Goal: Information Seeking & Learning: Learn about a topic

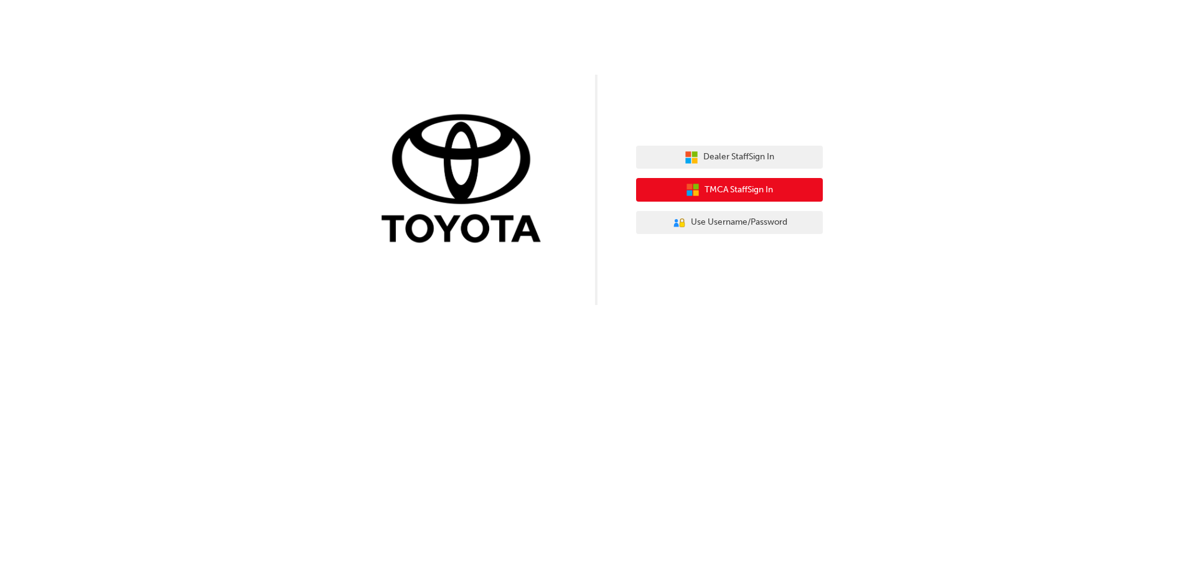
click at [758, 194] on span "TMCA Staff Sign In" at bounding box center [739, 190] width 68 height 14
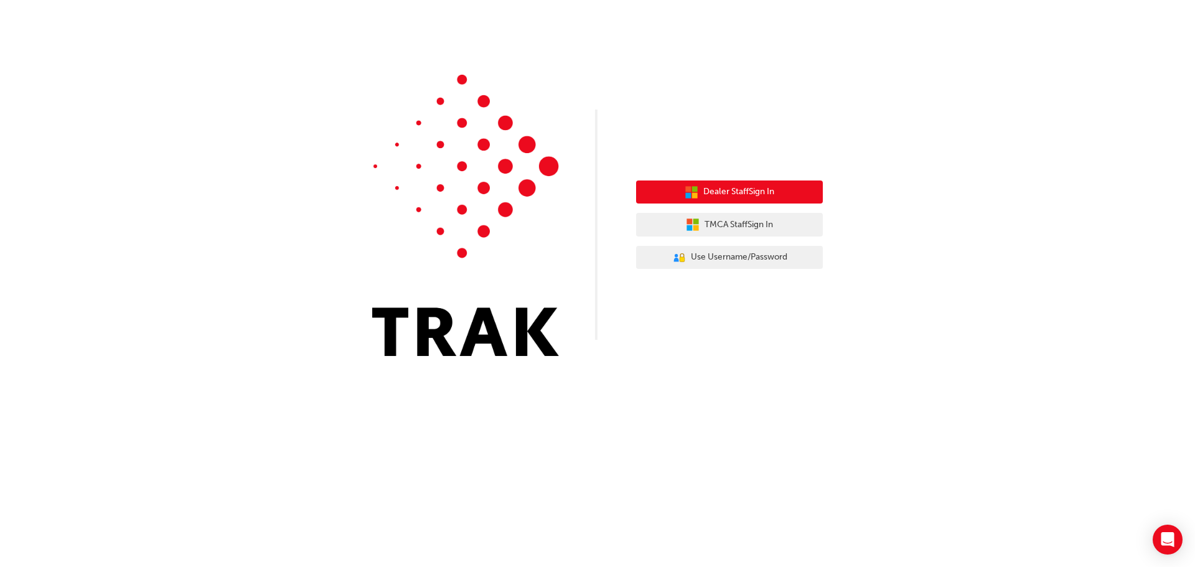
click at [766, 190] on span "Dealer Staff Sign In" at bounding box center [738, 192] width 71 height 14
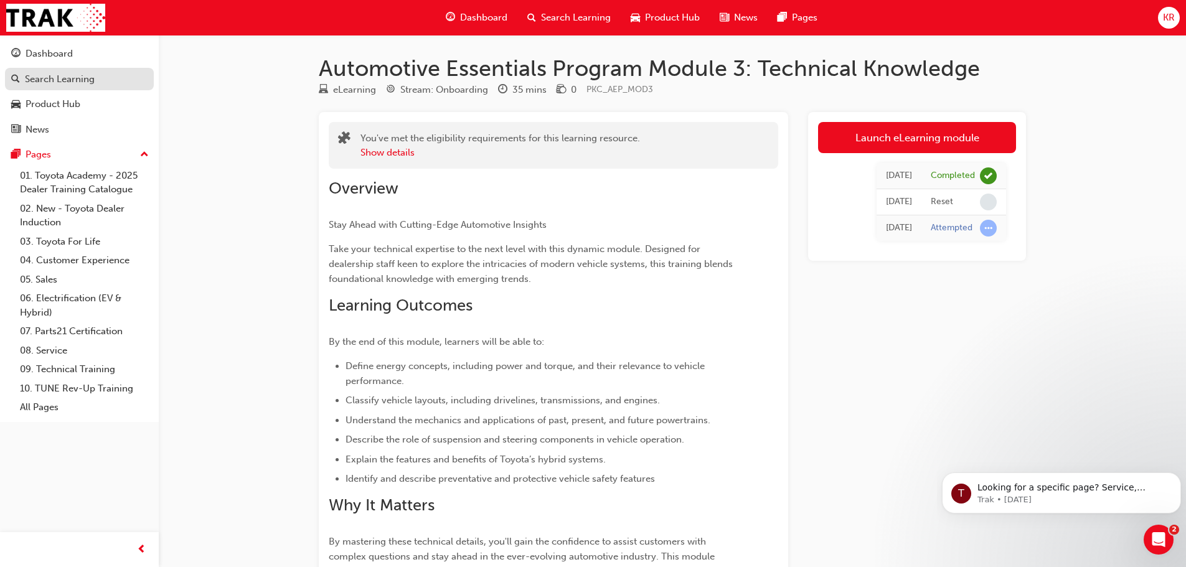
click at [68, 78] on div "Search Learning" at bounding box center [60, 79] width 70 height 14
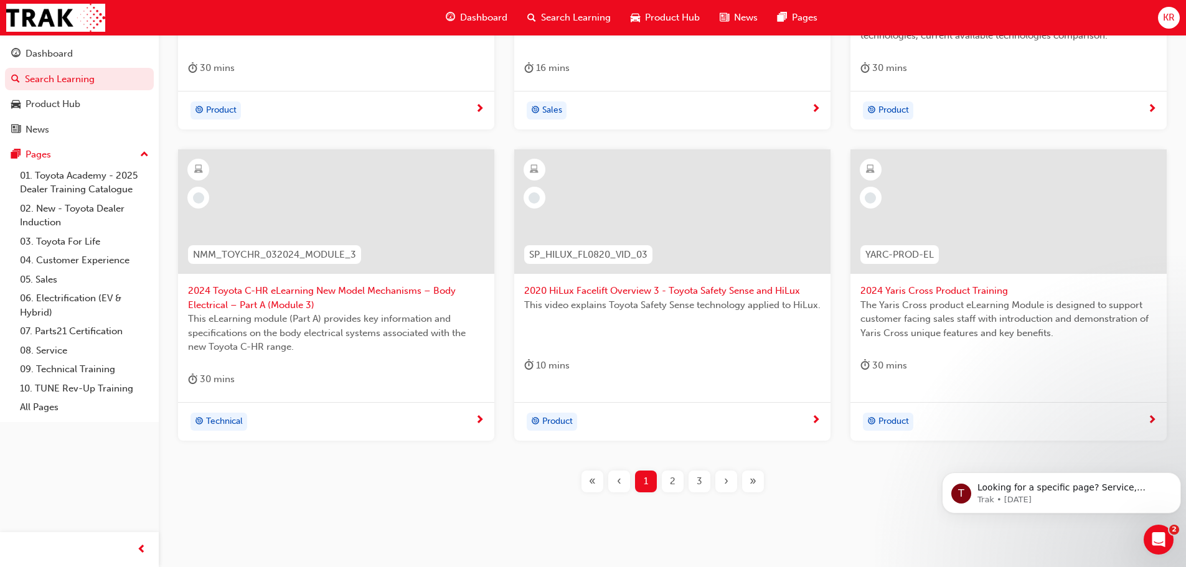
scroll to position [462, 0]
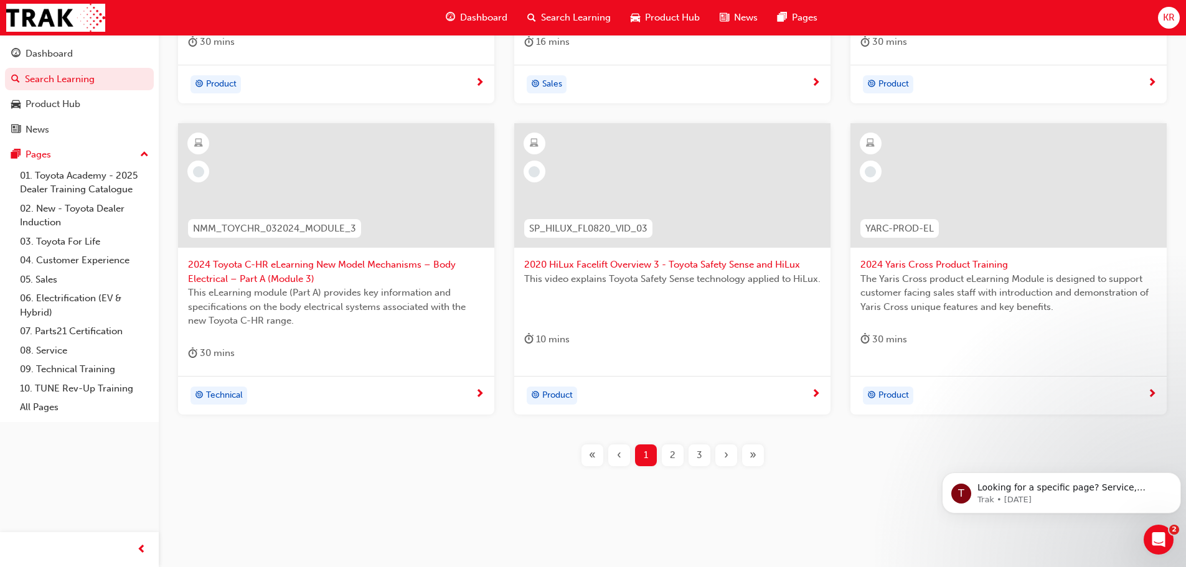
click at [664, 453] on div "2" at bounding box center [673, 455] width 22 height 22
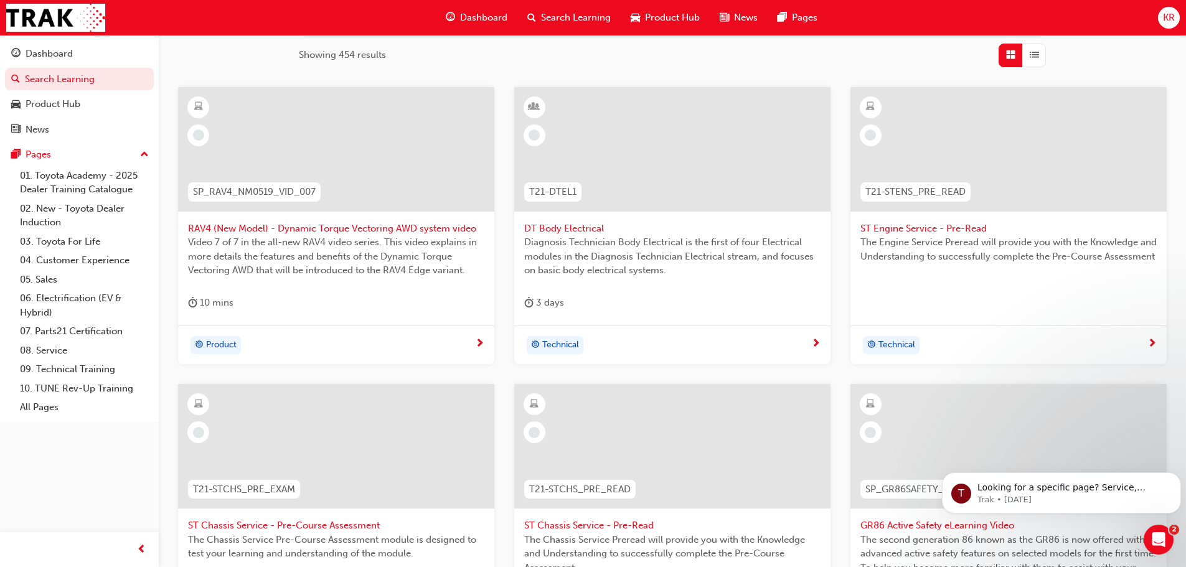
scroll to position [199, 0]
click at [81, 180] on link "01. Toyota Academy - 2025 Dealer Training Catalogue" at bounding box center [84, 182] width 139 height 33
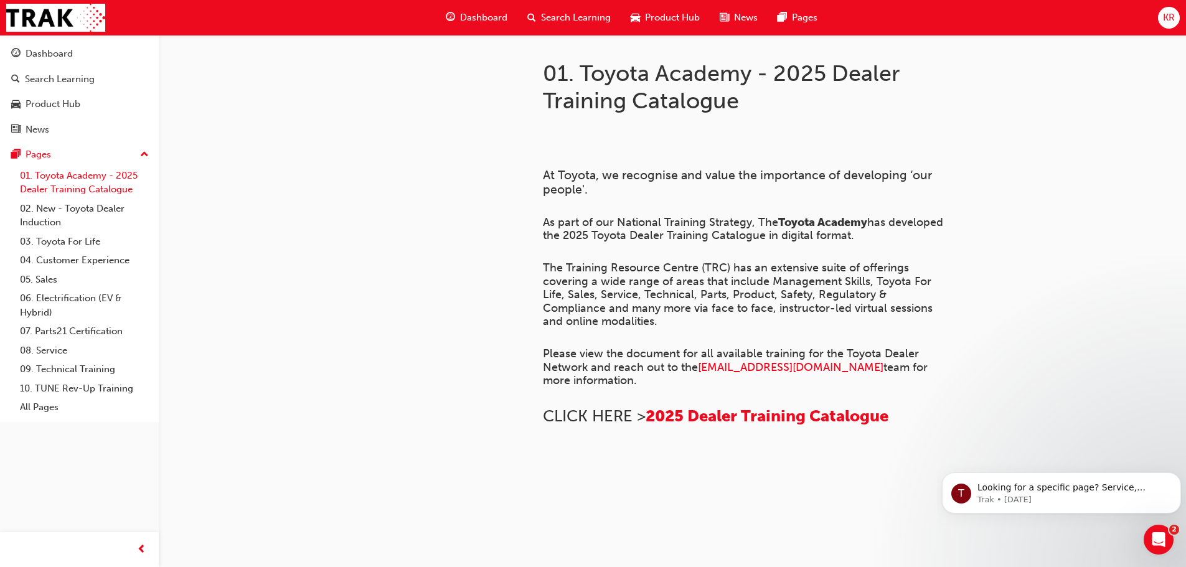
click at [122, 192] on link "01. Toyota Academy - 2025 Dealer Training Catalogue" at bounding box center [84, 182] width 139 height 33
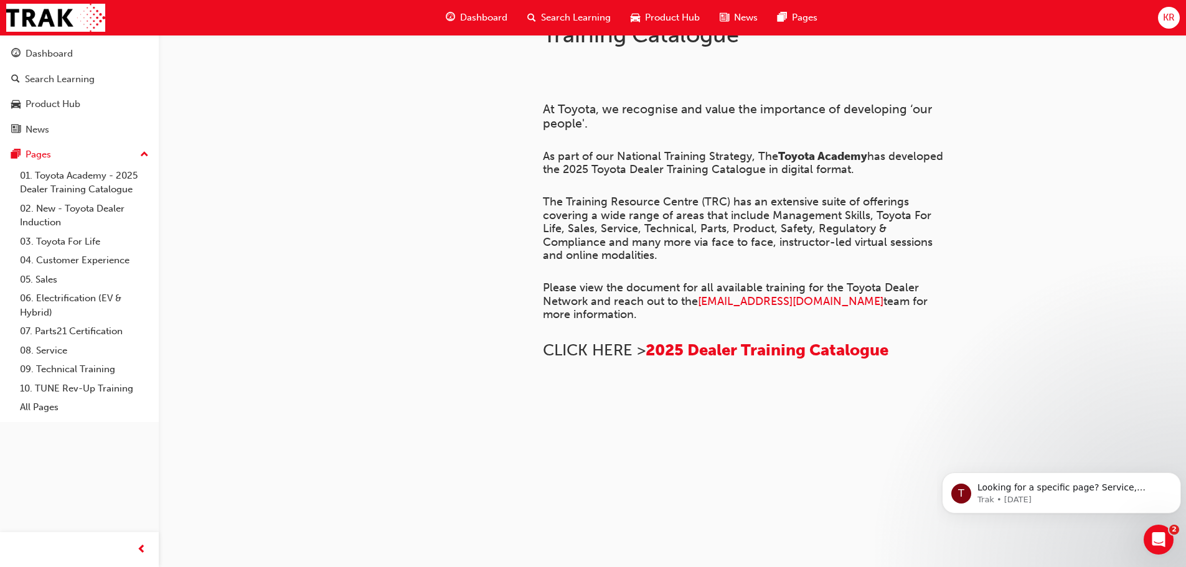
scroll to position [852, 0]
click at [92, 213] on link "02. New - Toyota Dealer Induction" at bounding box center [84, 215] width 139 height 33
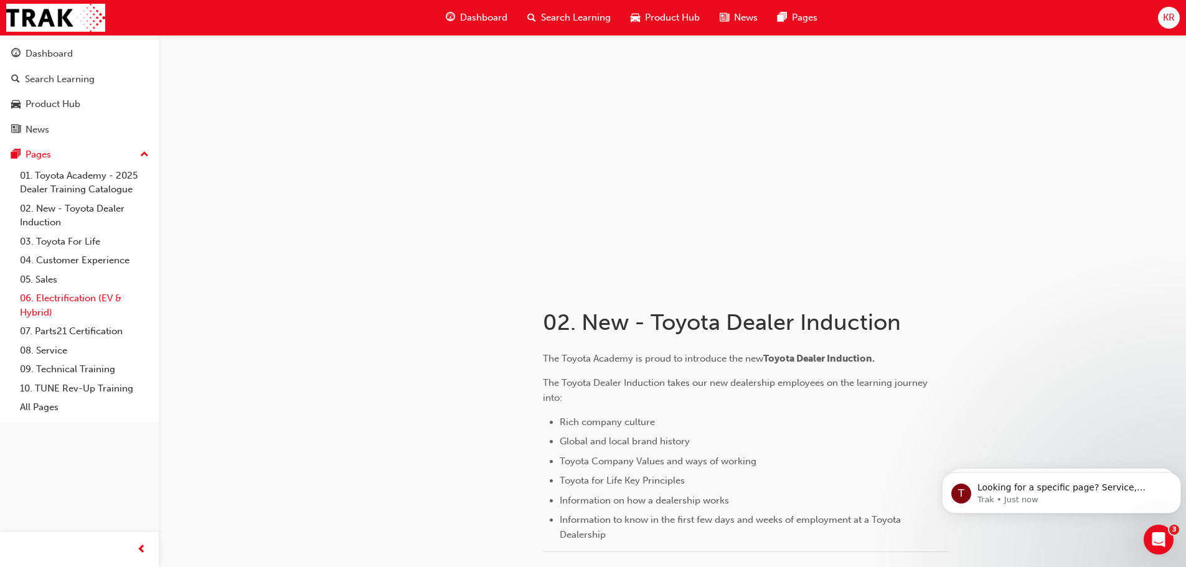
click at [76, 299] on link "06. Electrification (EV & Hybrid)" at bounding box center [84, 305] width 139 height 33
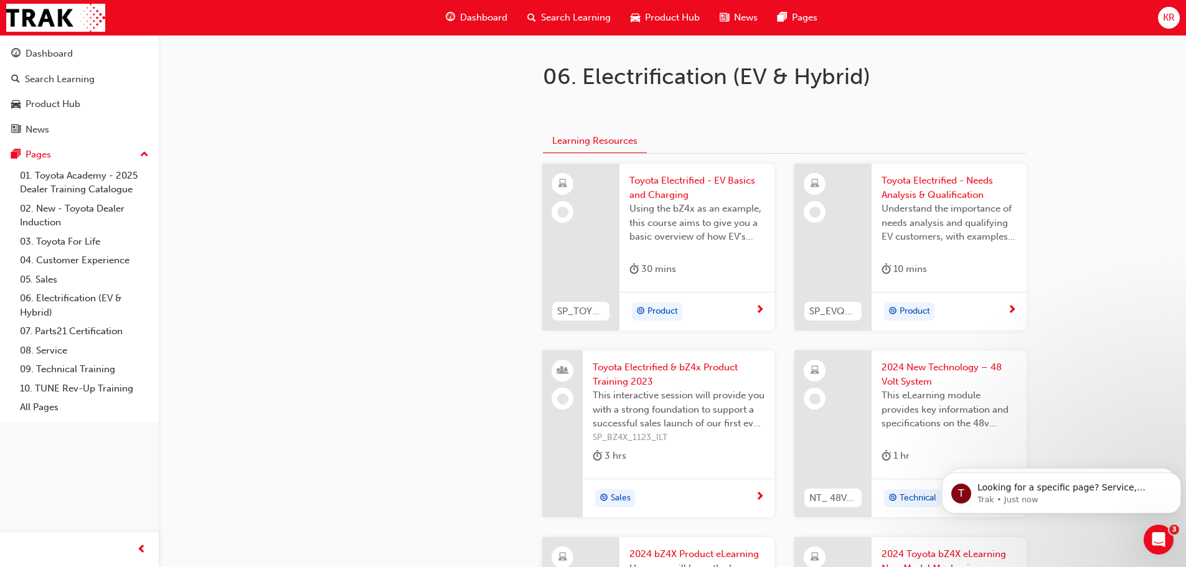
scroll to position [249, 0]
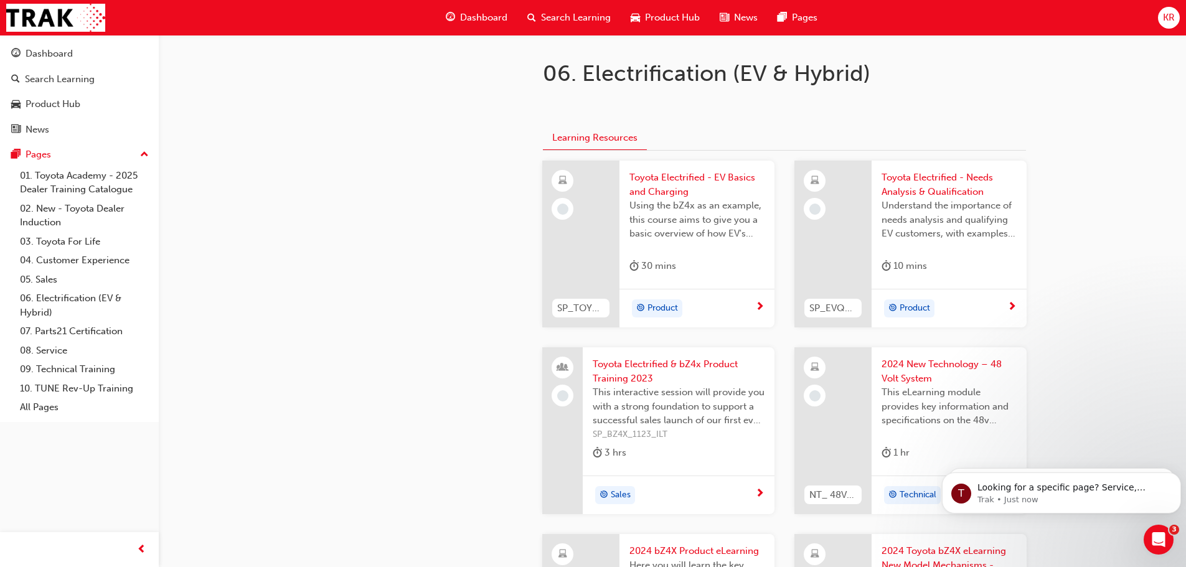
click at [729, 238] on span "Using the bZ4x as an example, this course aims to give you a basic overview of …" at bounding box center [696, 220] width 135 height 42
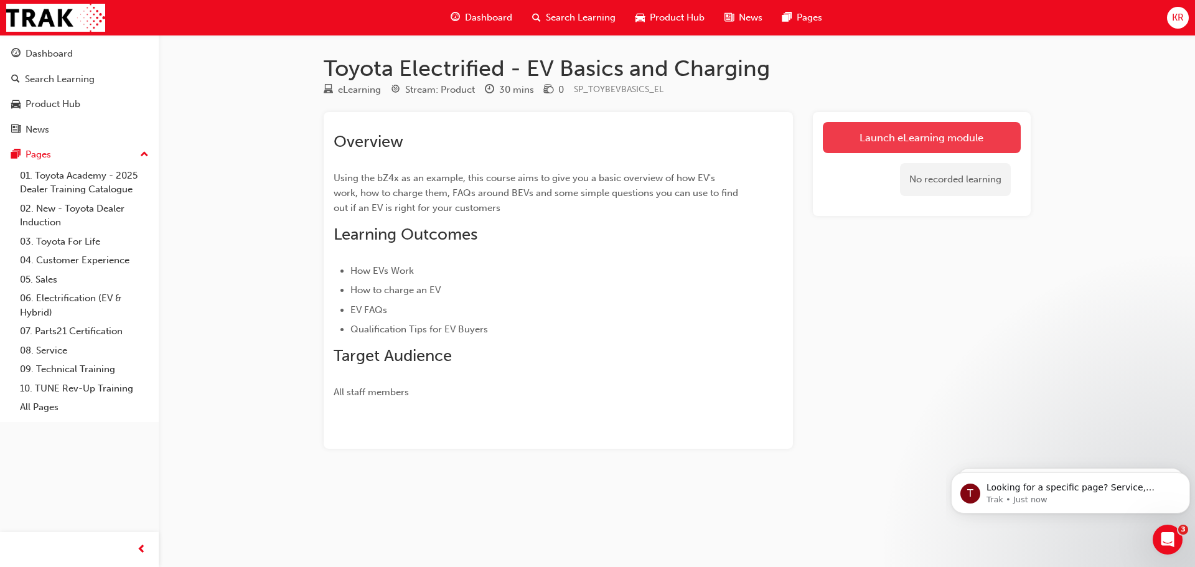
click at [949, 137] on link "Launch eLearning module" at bounding box center [922, 137] width 198 height 31
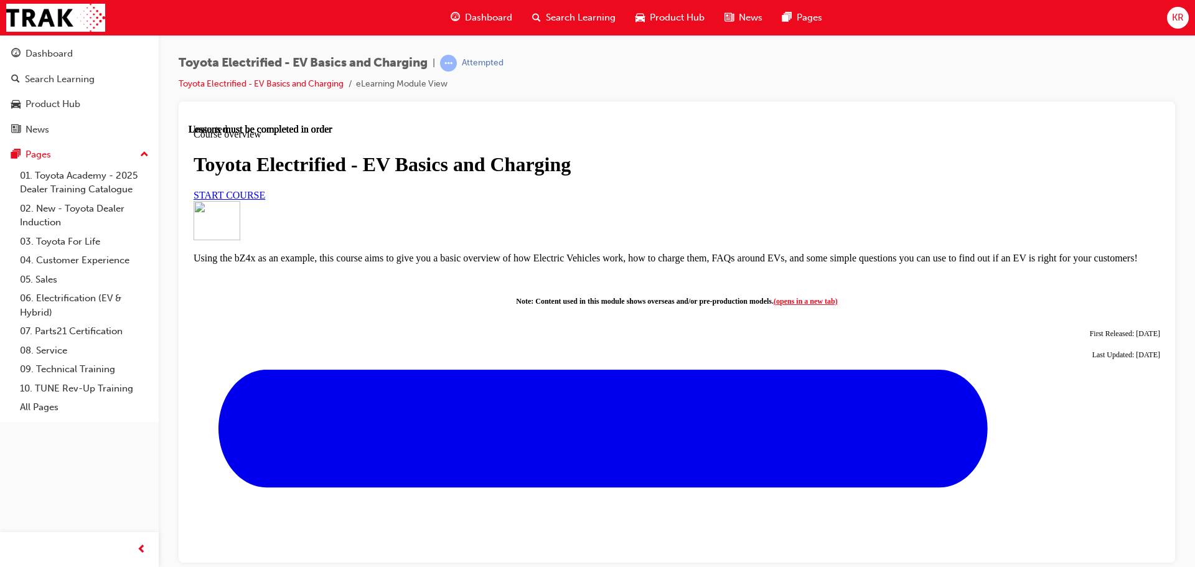
click at [265, 200] on link "START COURSE" at bounding box center [230, 194] width 72 height 11
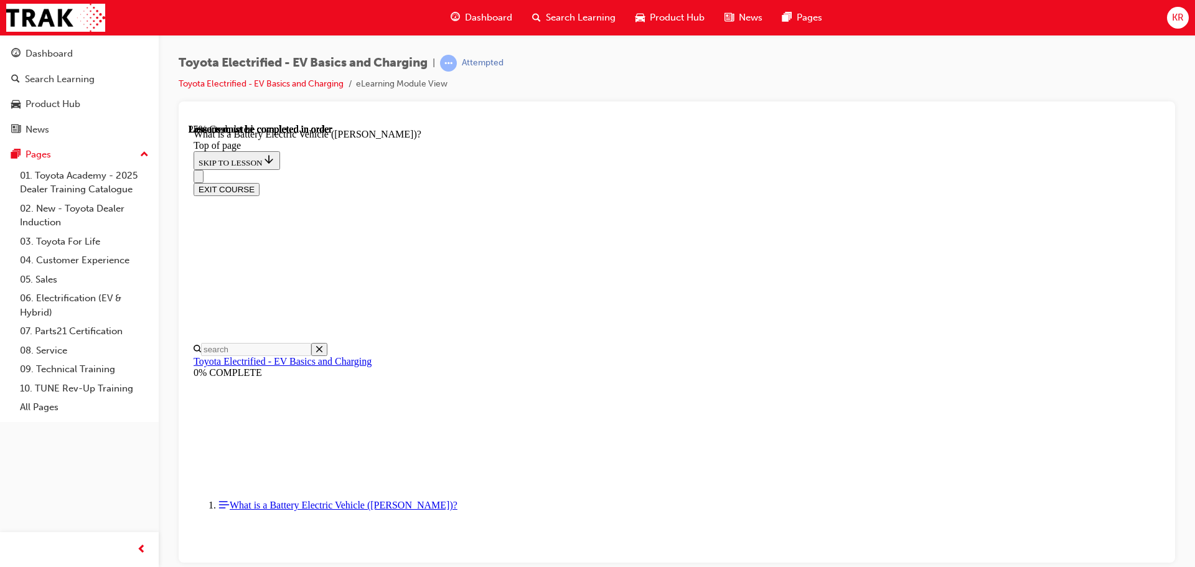
scroll to position [39, 0]
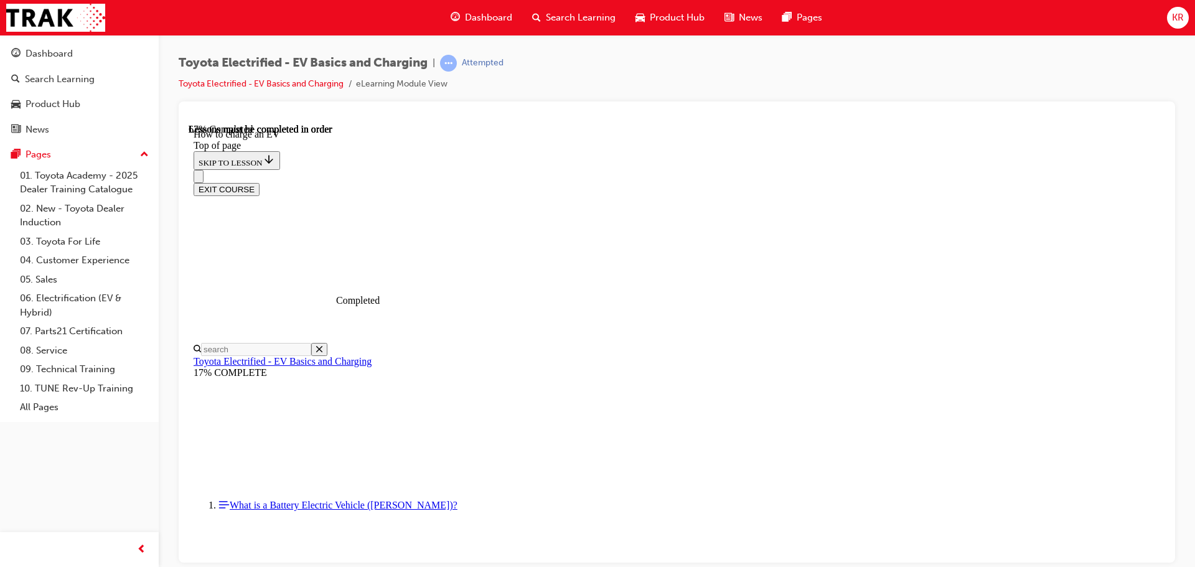
scroll to position [5207, 0]
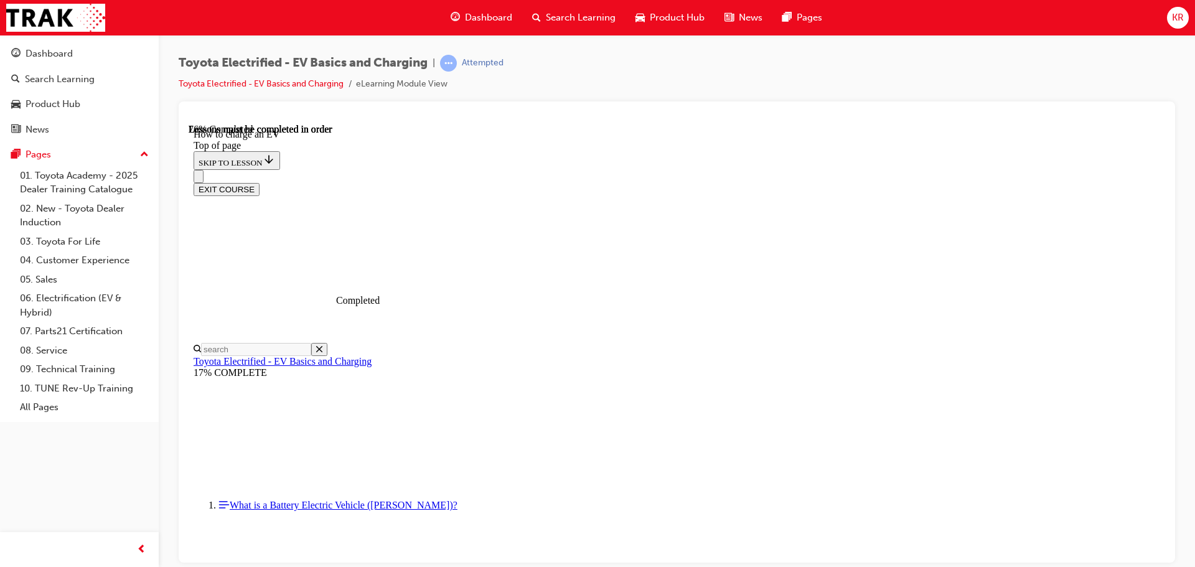
scroll to position [4671, 0]
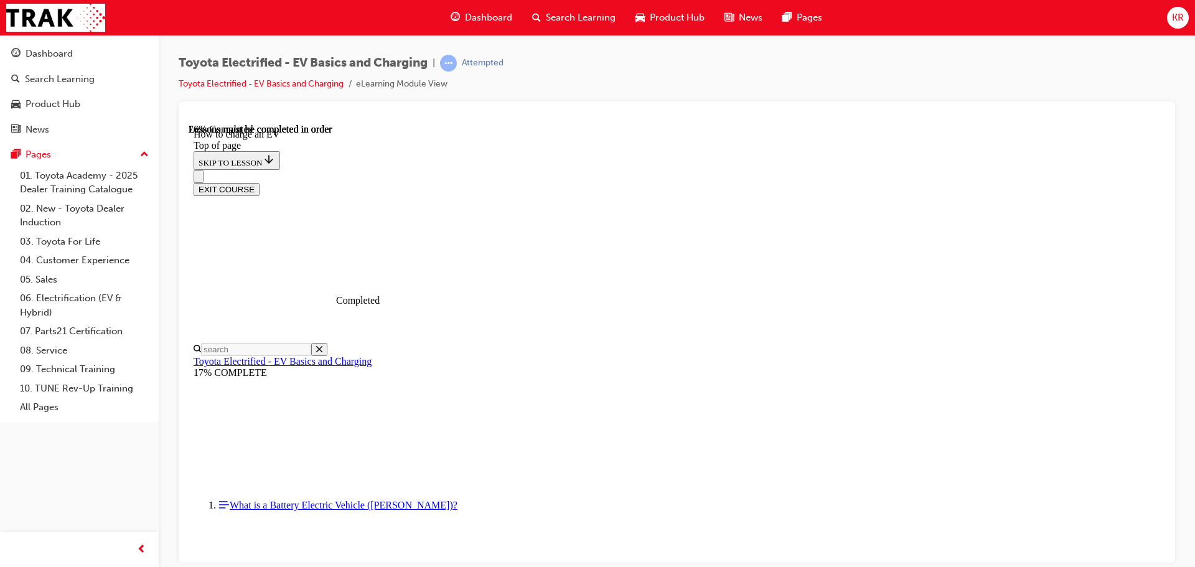
scroll to position [1597, 0]
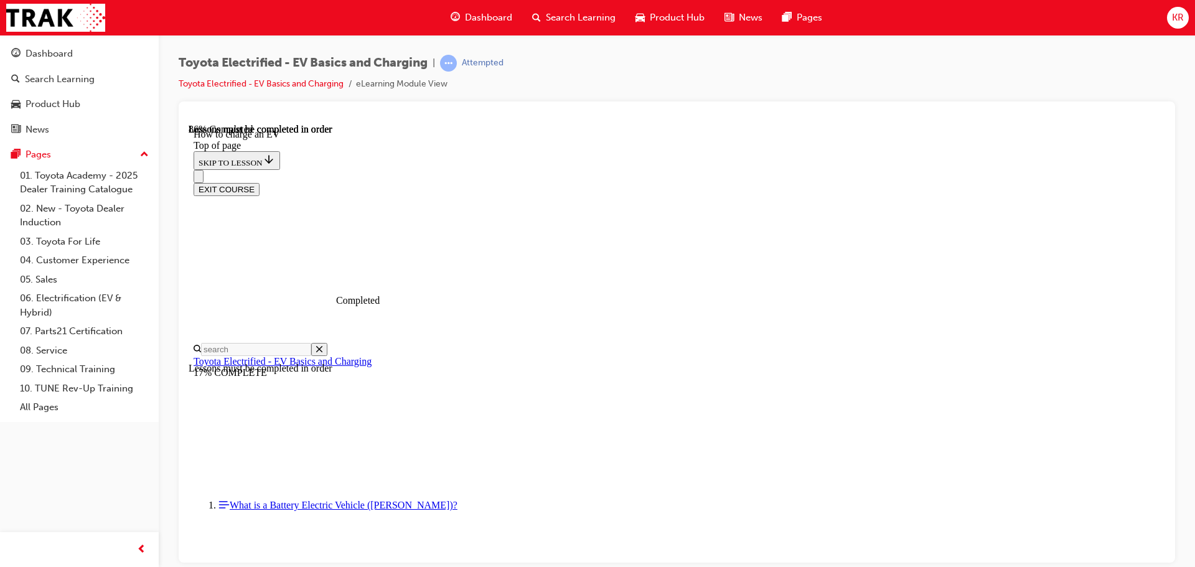
scroll to position [5312, 0]
click at [1143, 182] on div "EXIT COURSE" at bounding box center [677, 188] width 967 height 13
click at [260, 182] on button "EXIT COURSE" at bounding box center [227, 188] width 66 height 13
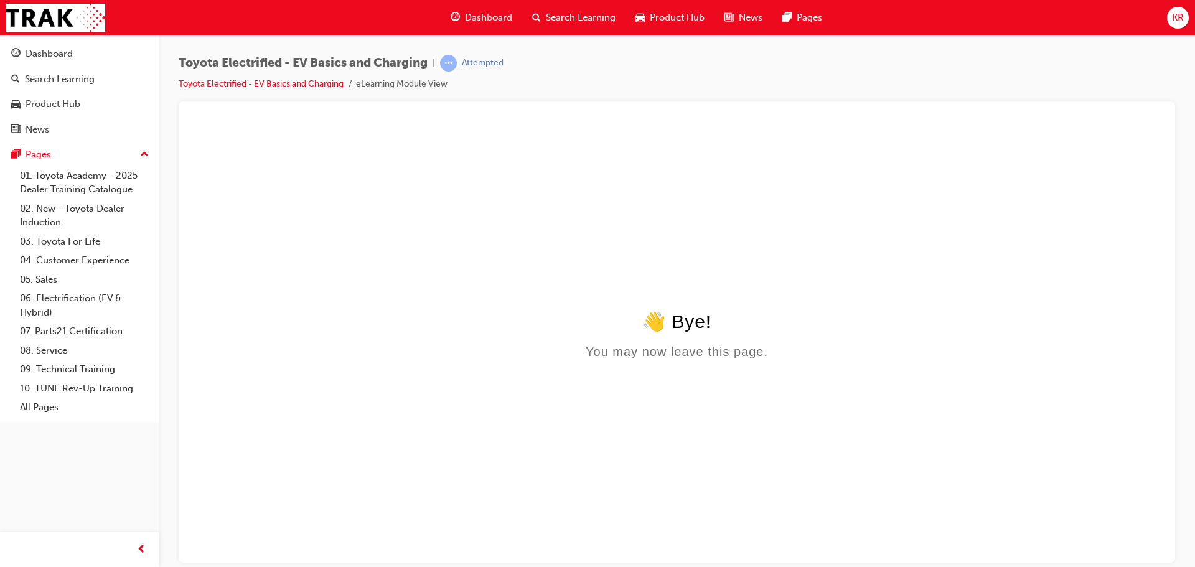
scroll to position [0, 0]
click at [48, 347] on link "08. Service" at bounding box center [84, 350] width 139 height 19
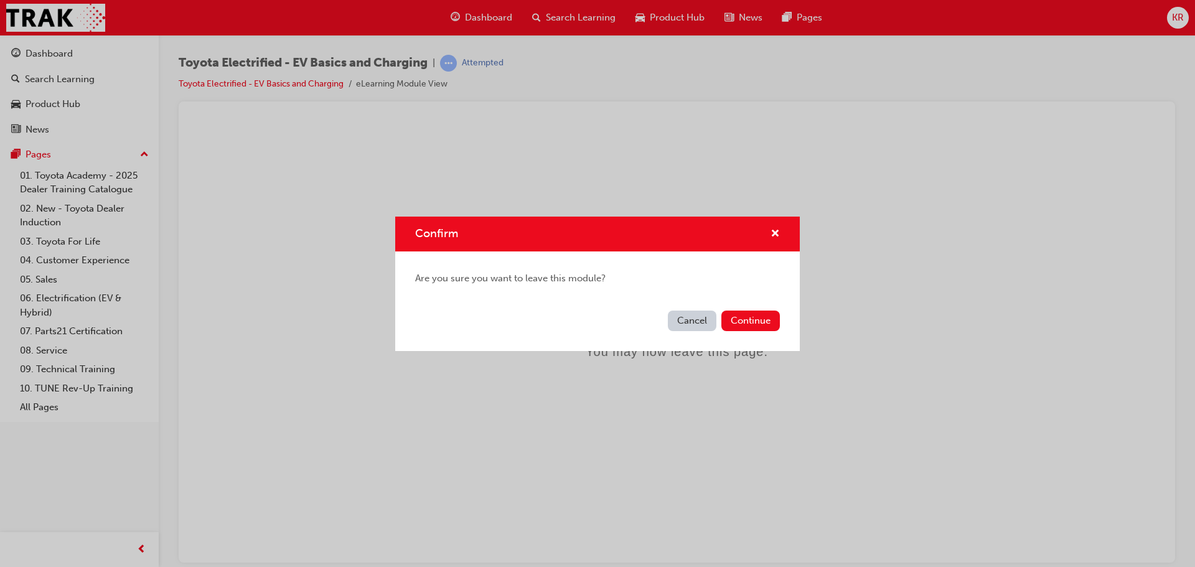
click at [696, 321] on button "Cancel" at bounding box center [692, 321] width 49 height 21
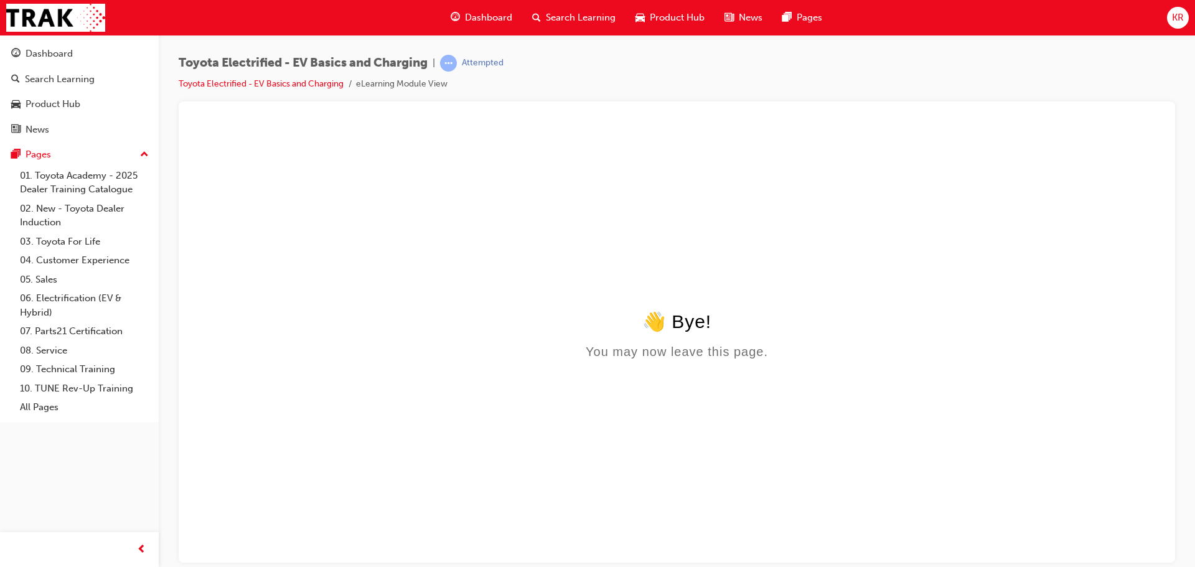
click at [367, 84] on li "eLearning Module View" at bounding box center [402, 84] width 92 height 14
click at [304, 86] on link "Toyota Electrified - EV Basics and Charging" at bounding box center [261, 83] width 165 height 11
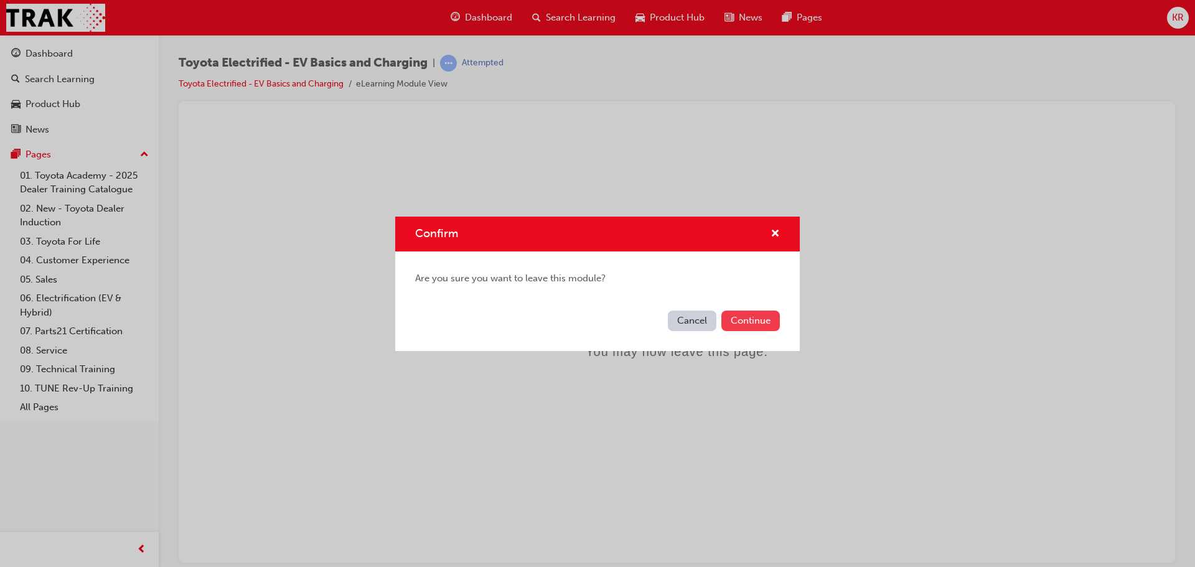
click at [763, 324] on button "Continue" at bounding box center [751, 321] width 59 height 21
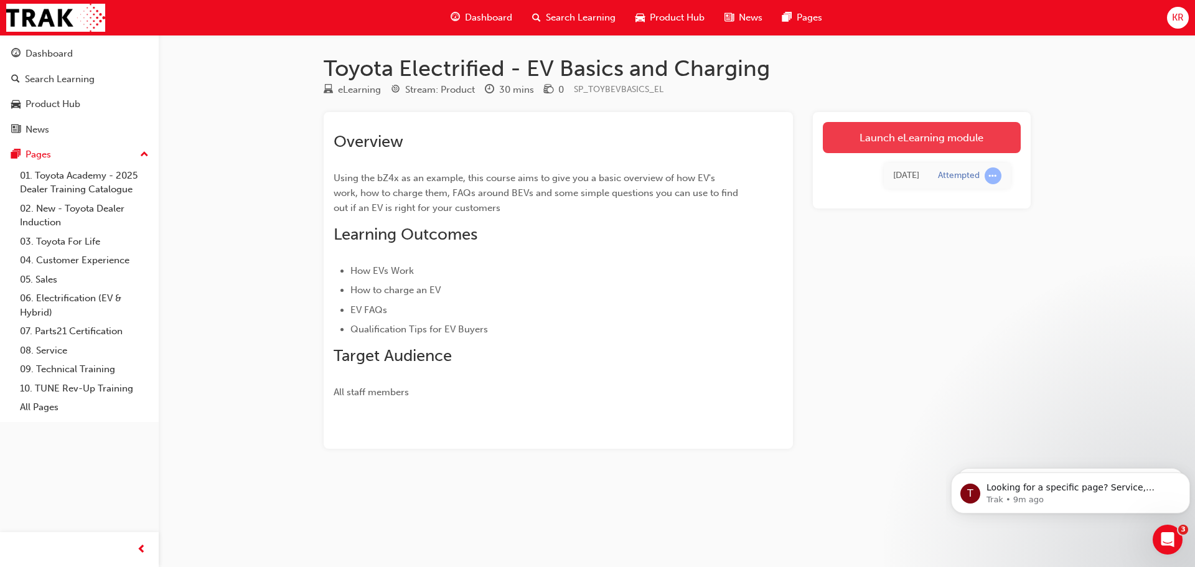
click at [899, 139] on link "Launch eLearning module" at bounding box center [922, 137] width 198 height 31
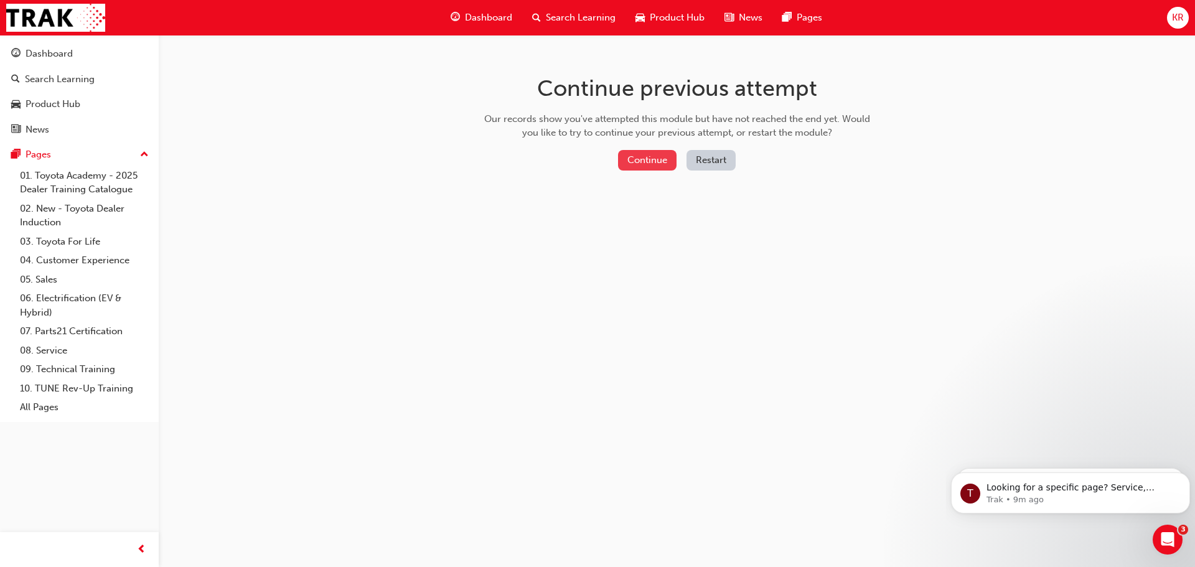
click at [665, 159] on button "Continue" at bounding box center [647, 160] width 59 height 21
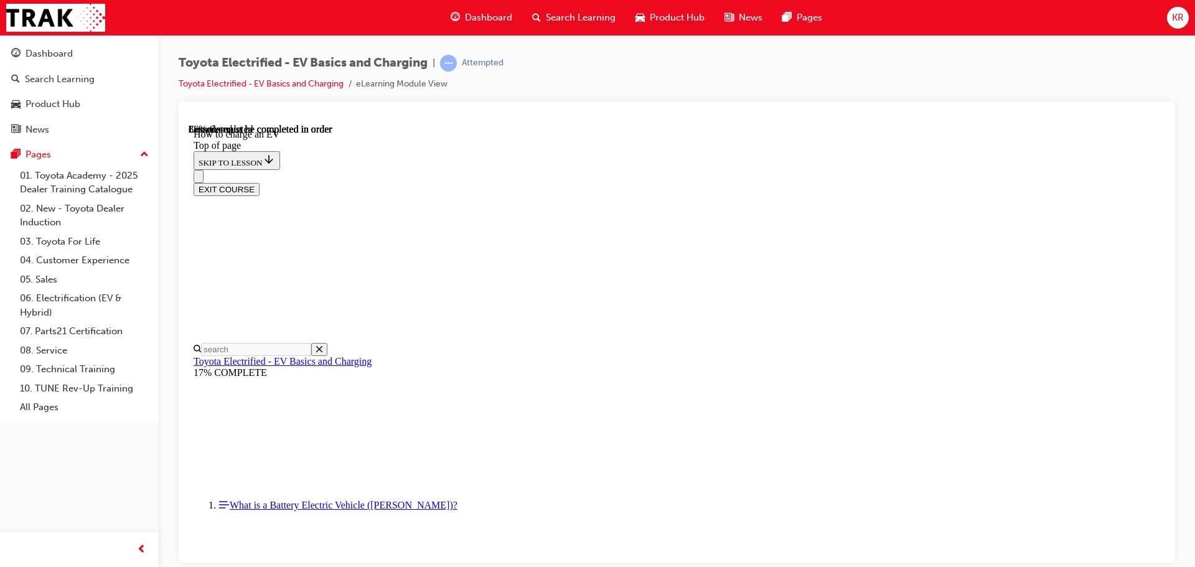
scroll to position [5207, 0]
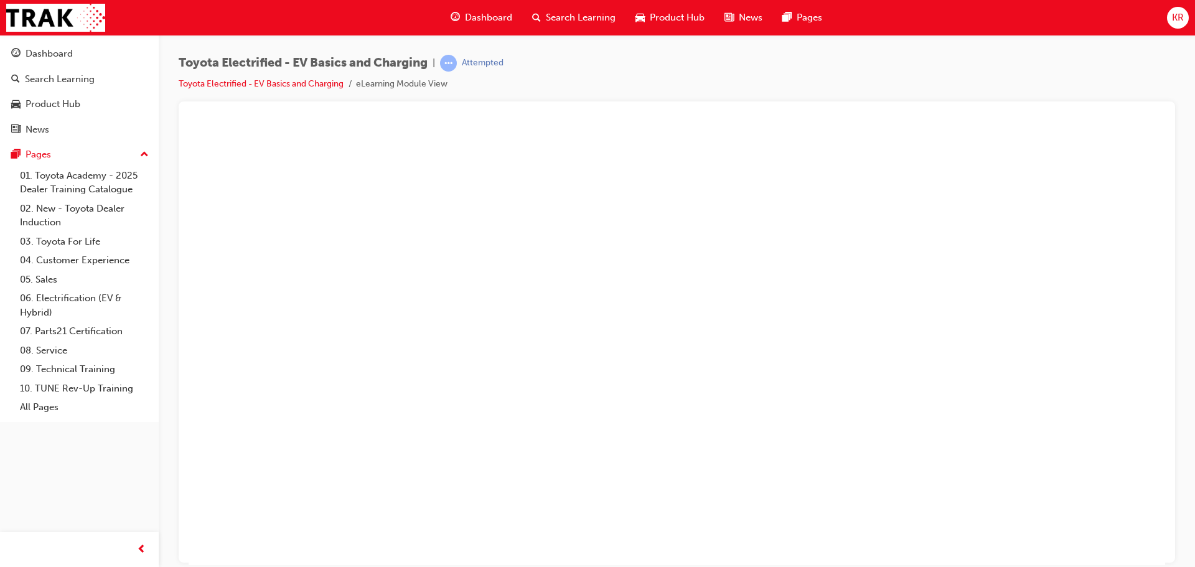
click at [646, 296] on button "Unzoom image" at bounding box center [677, 343] width 977 height 441
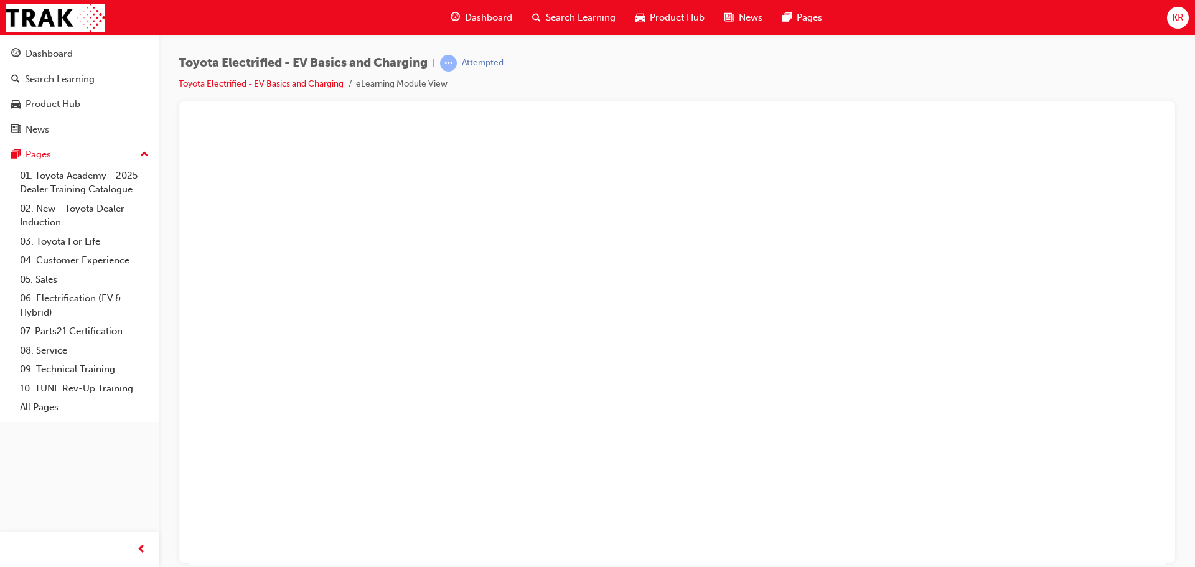
click at [726, 281] on button "Unzoom image" at bounding box center [677, 343] width 977 height 441
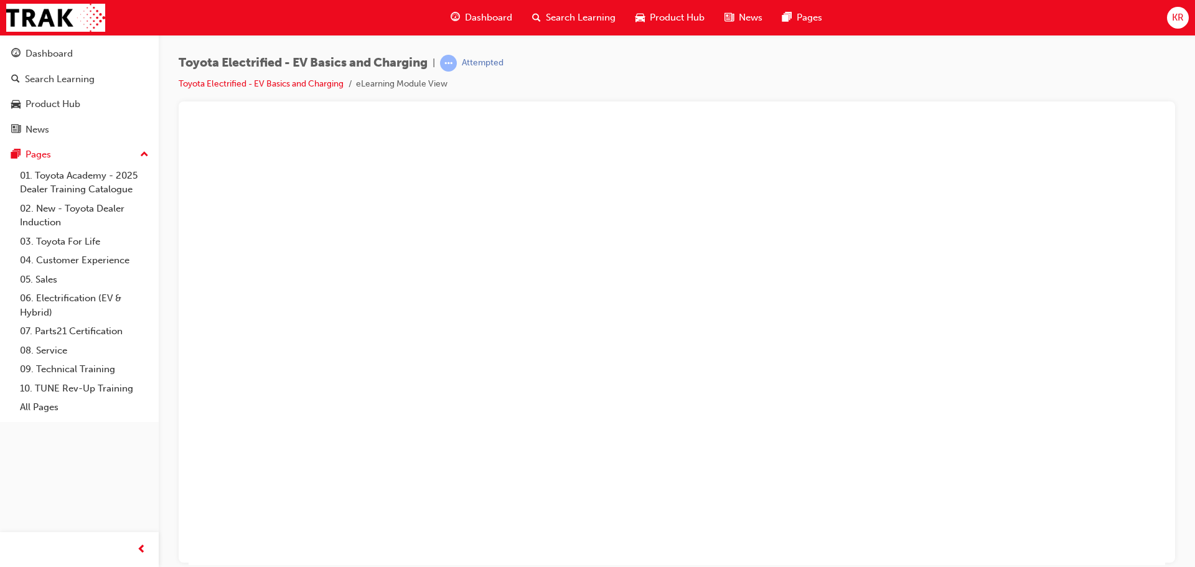
click at [835, 272] on button "Unzoom image" at bounding box center [677, 343] width 977 height 441
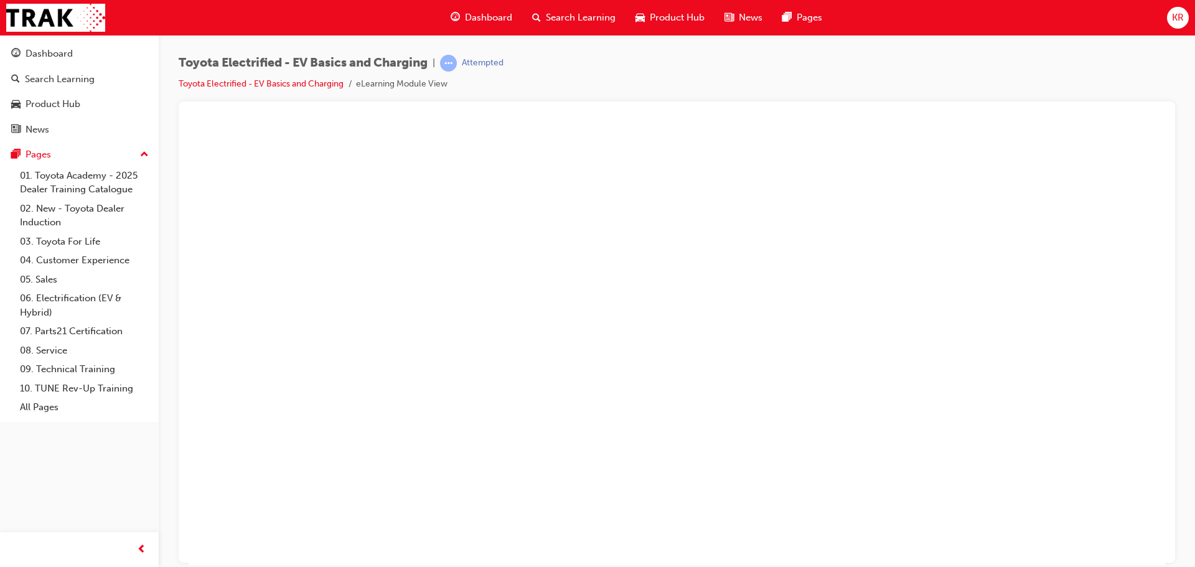
click at [755, 298] on button "Unzoom image" at bounding box center [677, 343] width 977 height 441
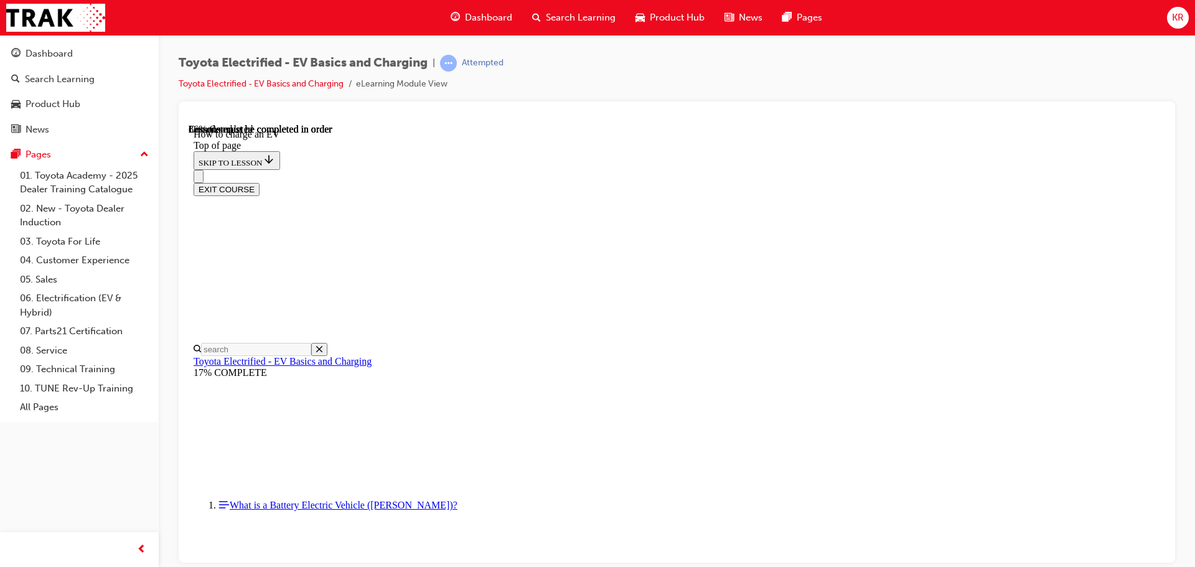
scroll to position [4523, 0]
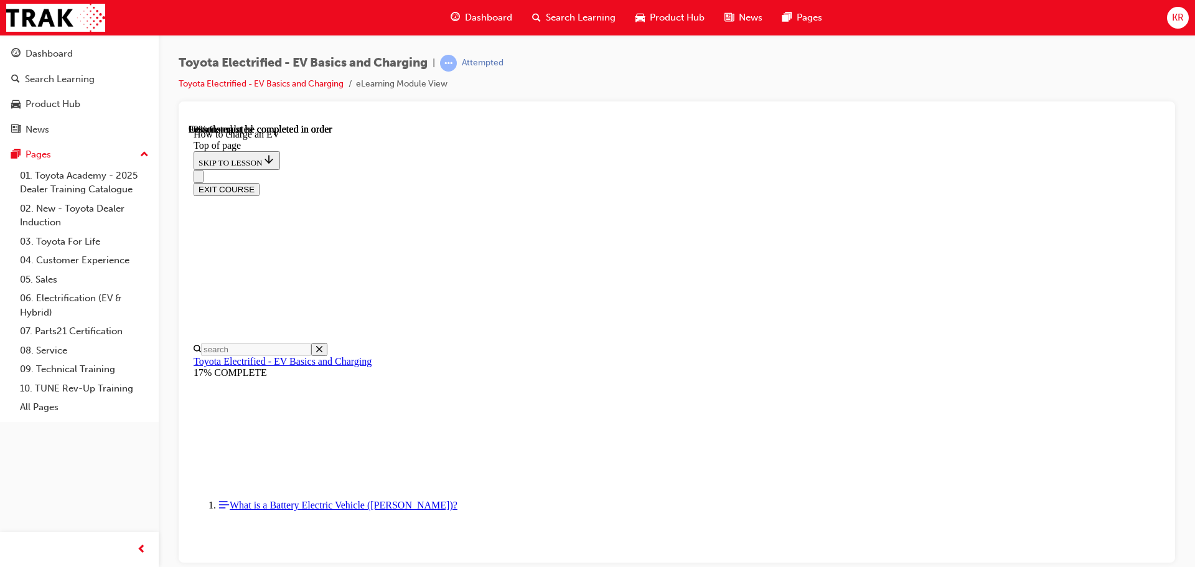
scroll to position [5207, 0]
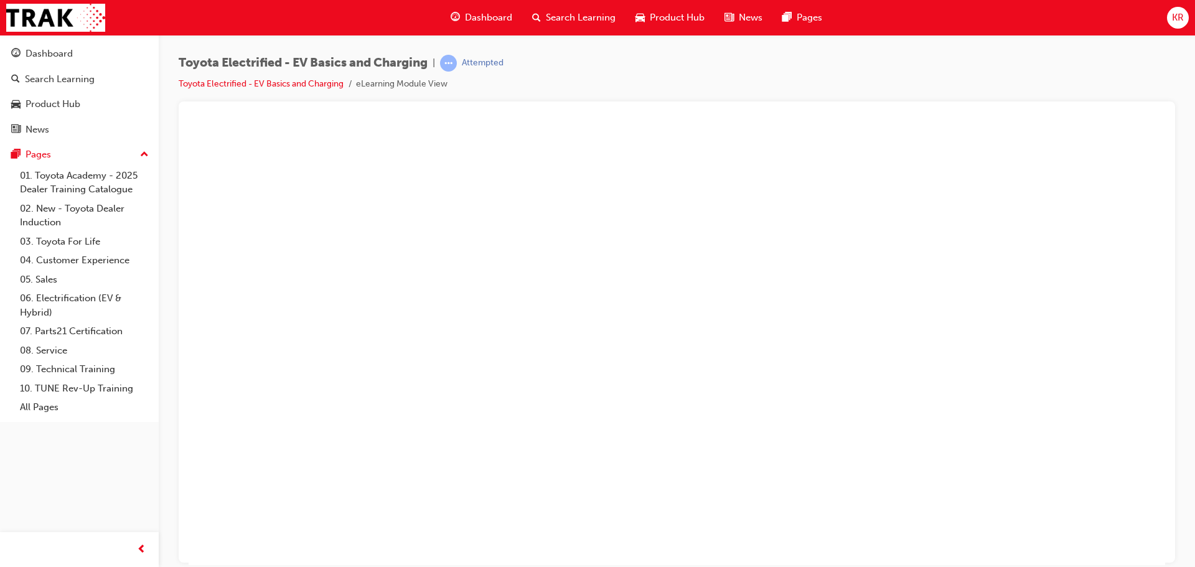
drag, startPoint x: 798, startPoint y: 257, endPoint x: 886, endPoint y: 217, distance: 97.2
click at [814, 253] on button "Unzoom image" at bounding box center [677, 343] width 977 height 441
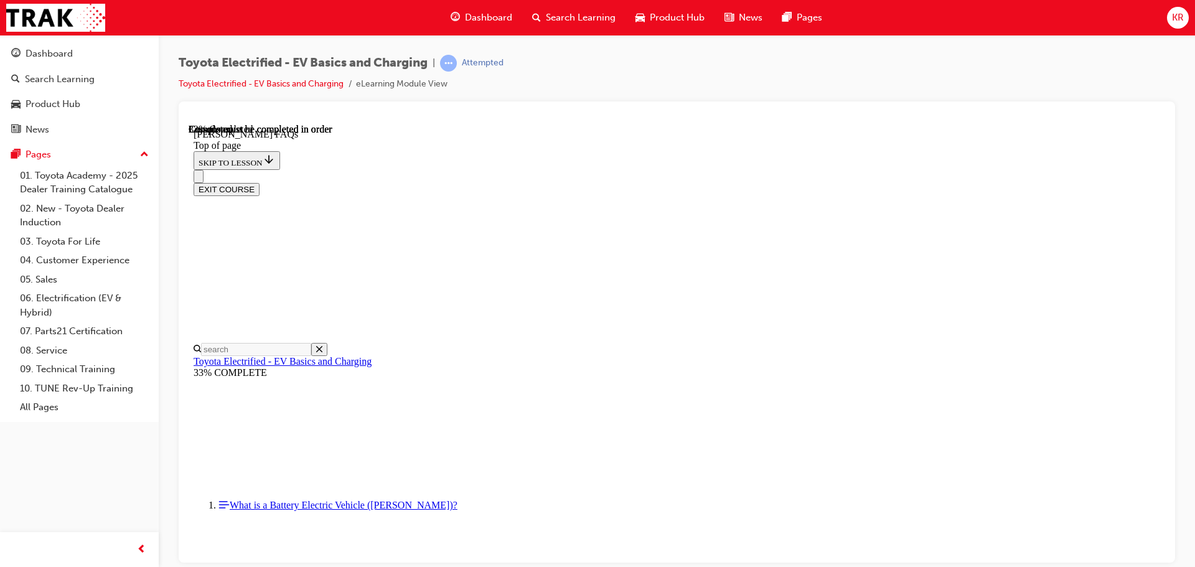
scroll to position [412, 0]
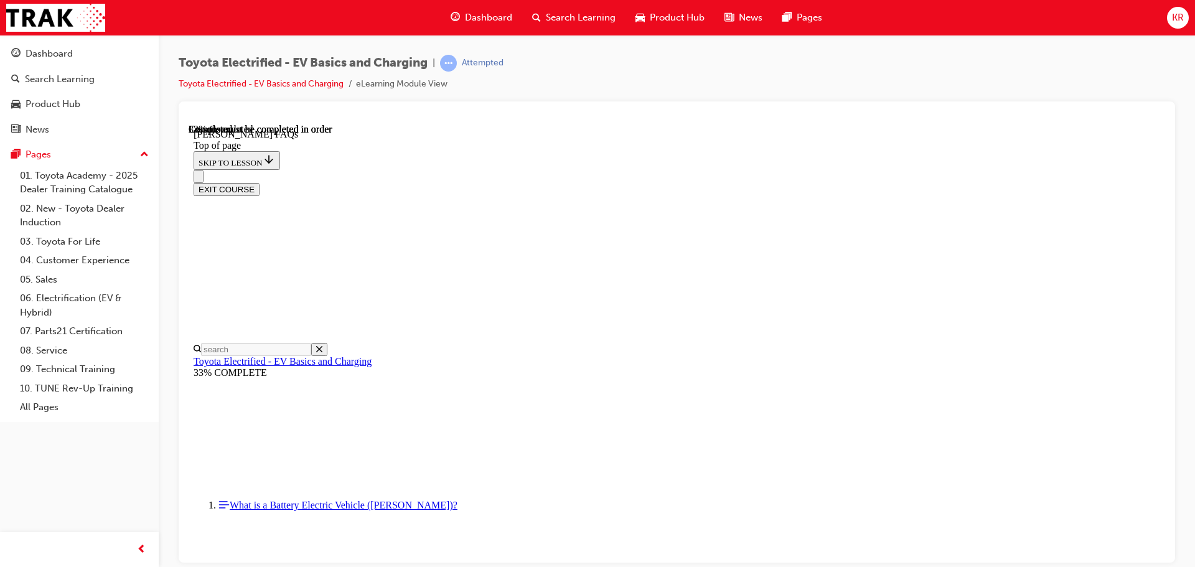
scroll to position [1533, 0]
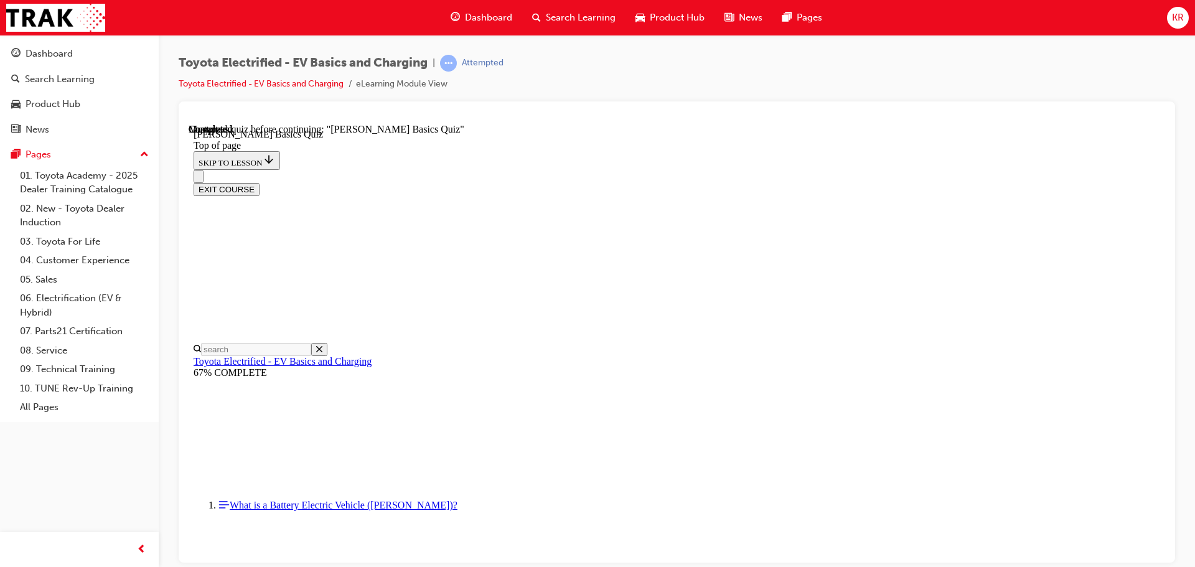
scroll to position [38, 0]
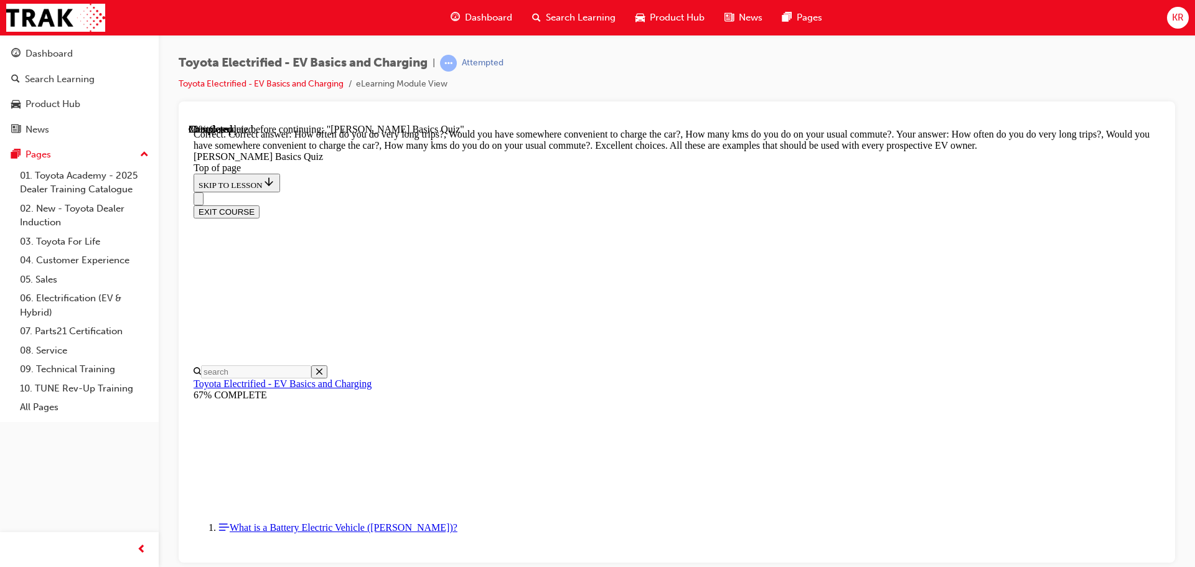
scroll to position [313, 0]
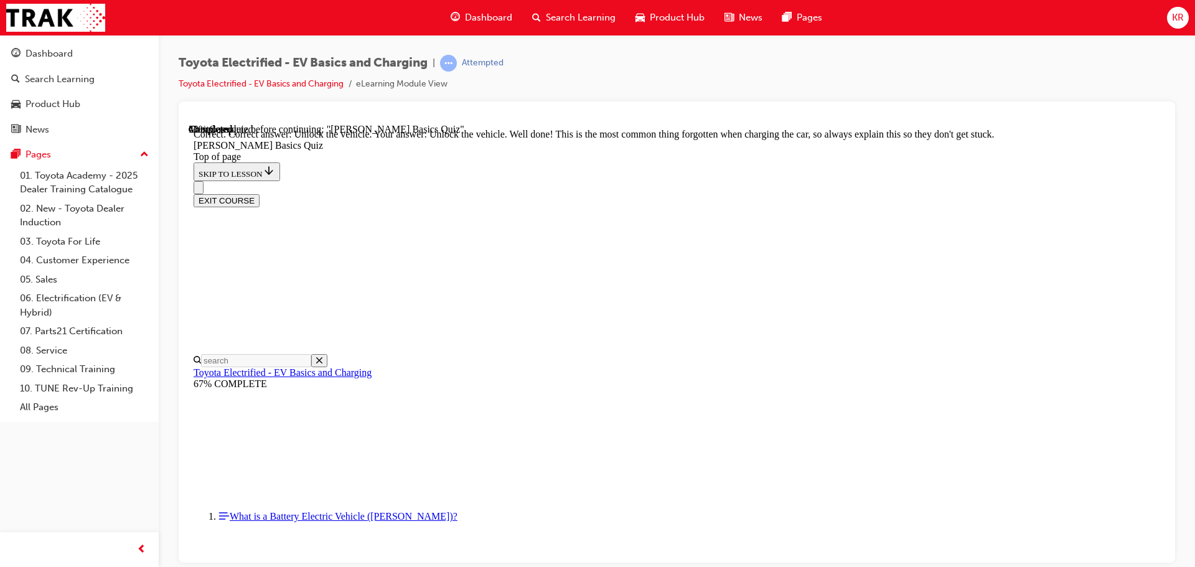
scroll to position [424, 0]
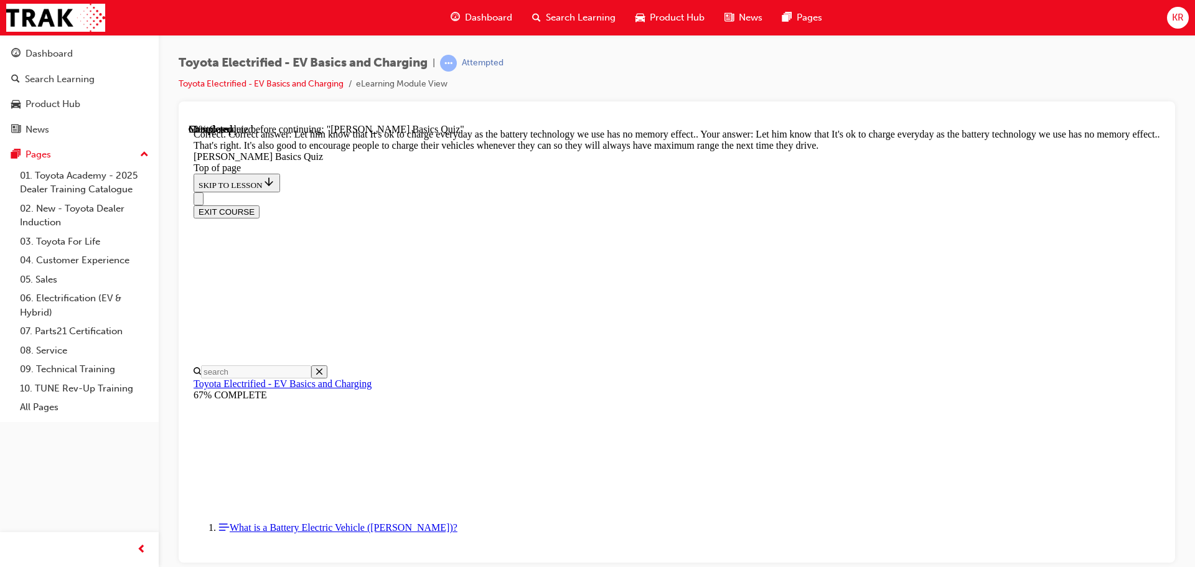
scroll to position [252, 0]
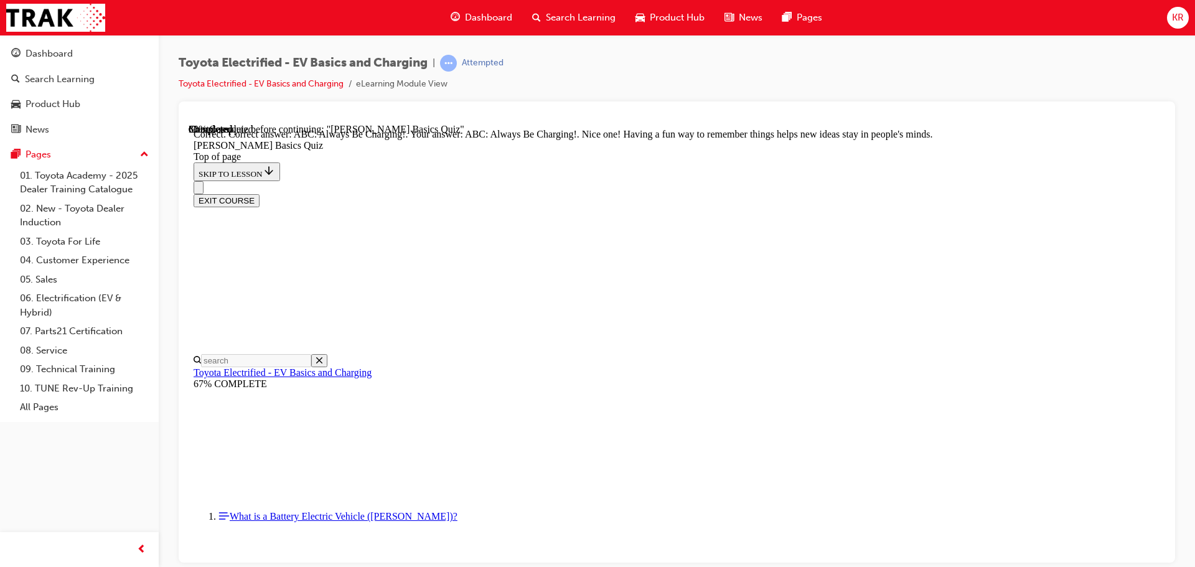
scroll to position [263, 0]
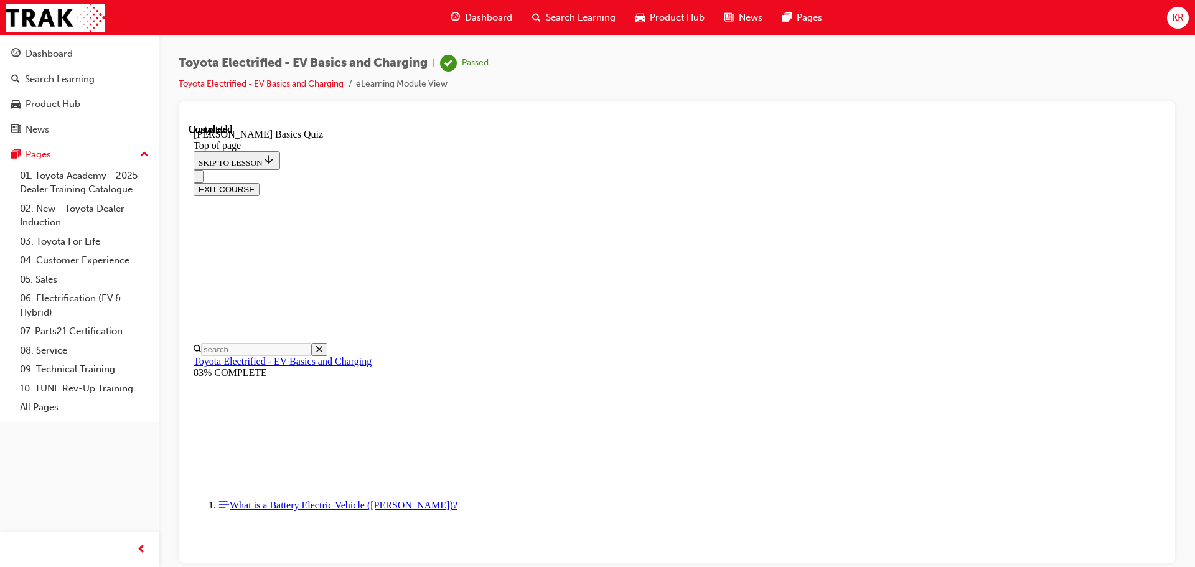
scroll to position [235, 0]
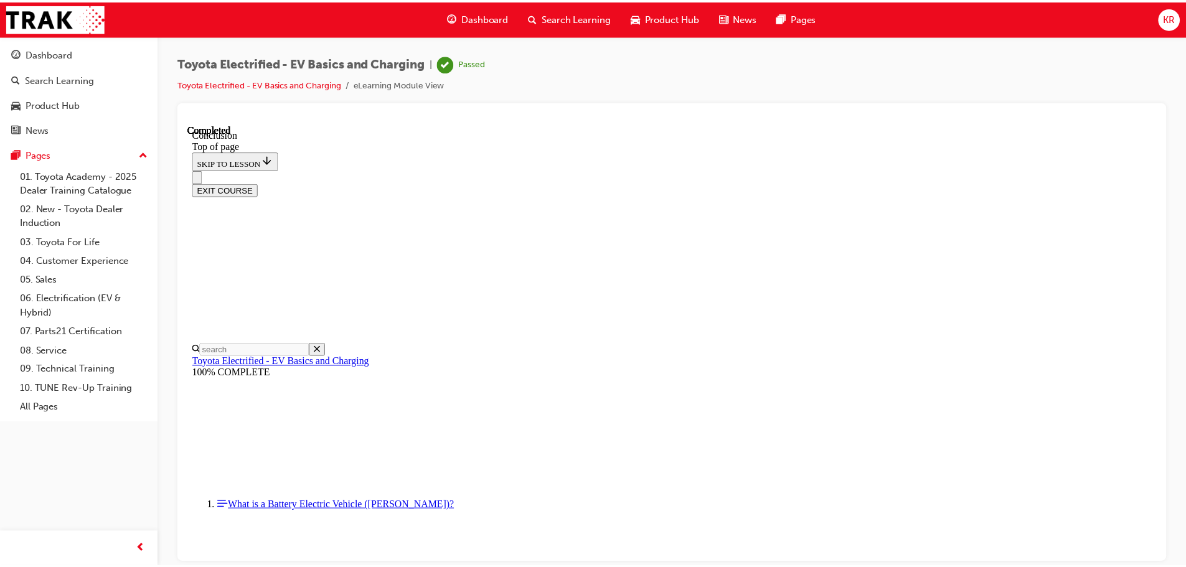
scroll to position [490, 0]
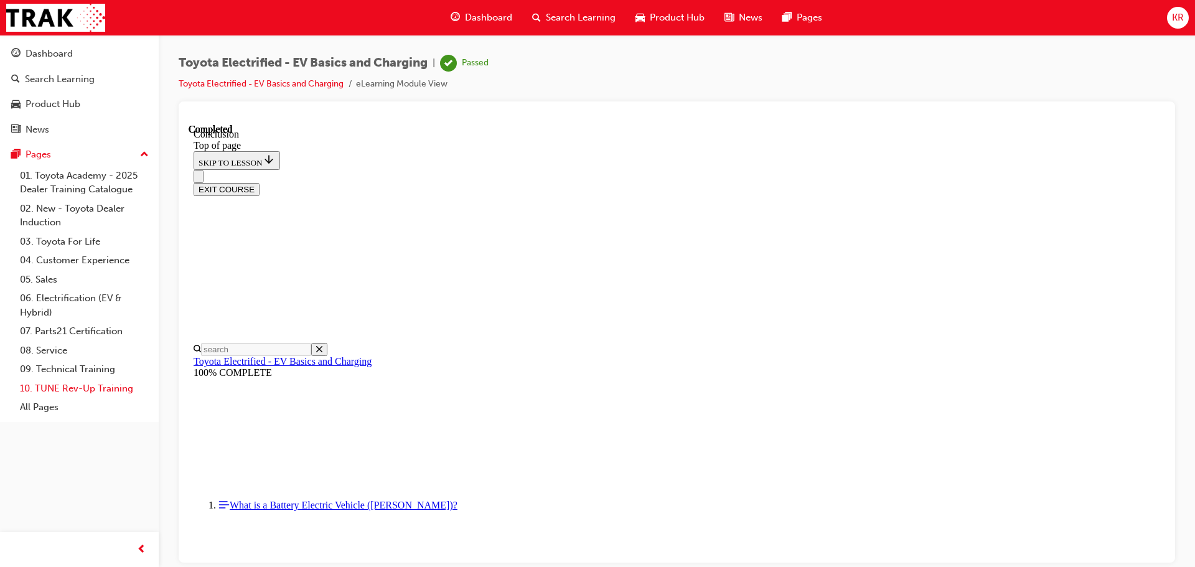
click at [65, 388] on link "10. TUNE Rev-Up Training" at bounding box center [84, 388] width 139 height 19
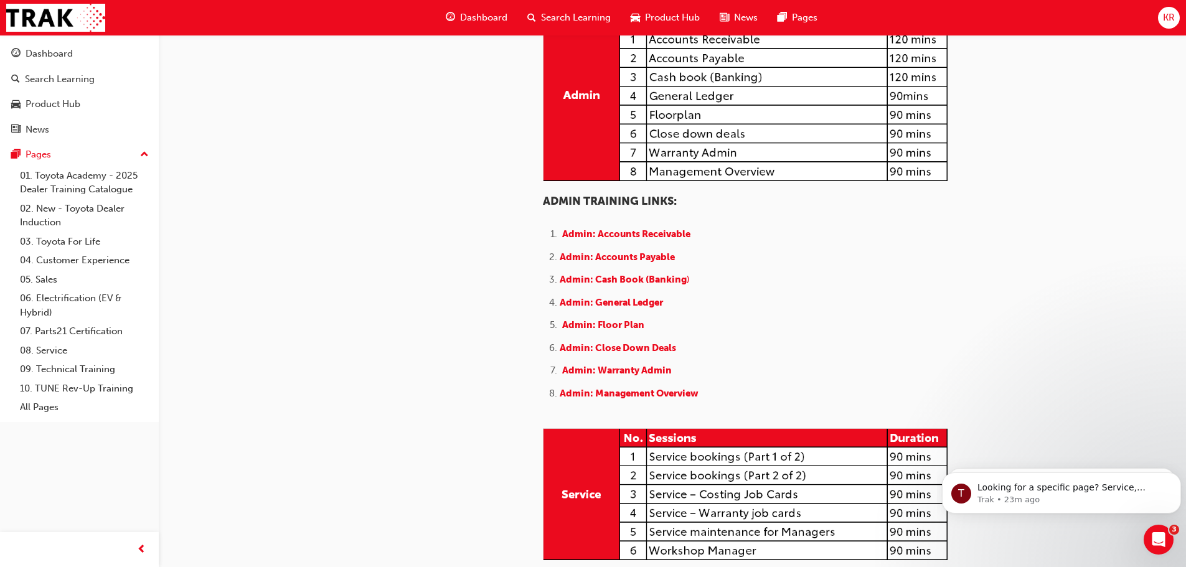
scroll to position [436, 0]
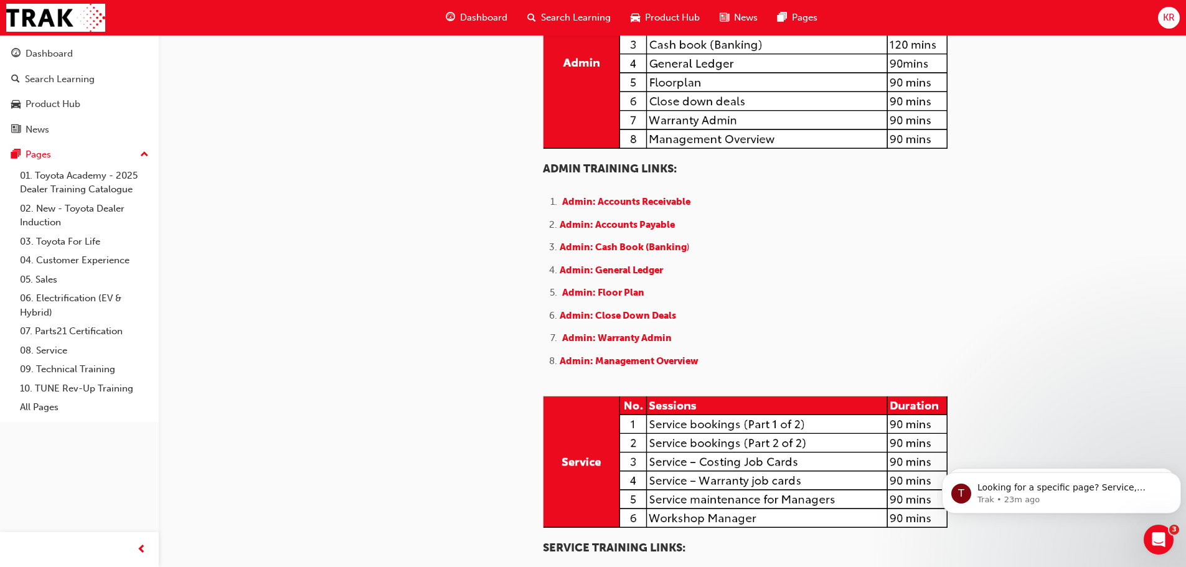
click at [675, 148] on img at bounding box center [745, 62] width 405 height 171
click at [715, 148] on img at bounding box center [745, 62] width 405 height 171
click at [720, 148] on img at bounding box center [745, 62] width 405 height 171
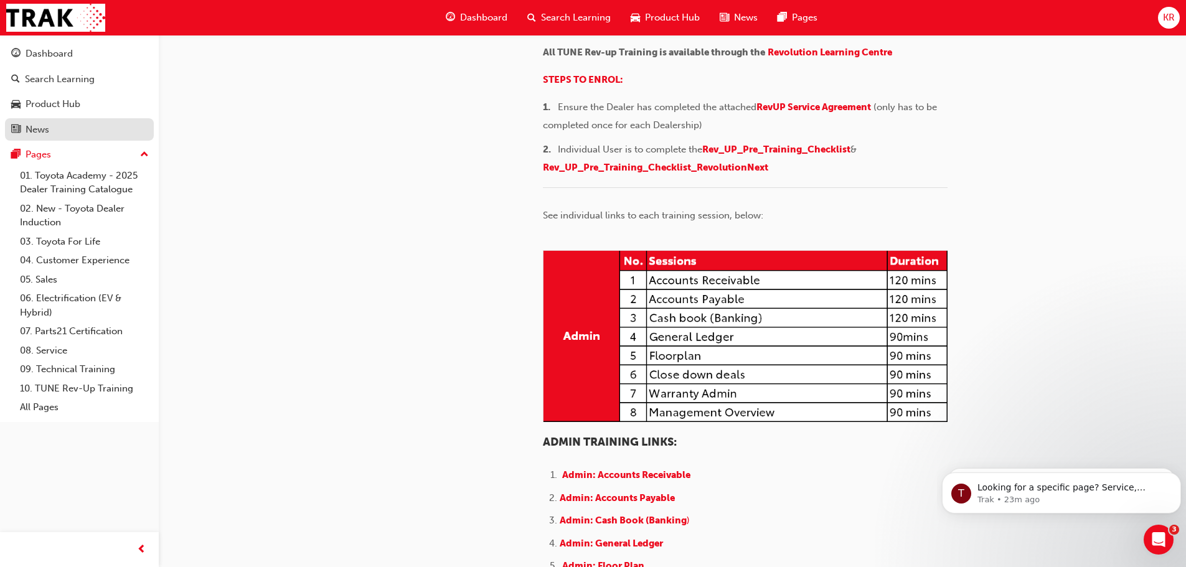
scroll to position [62, 0]
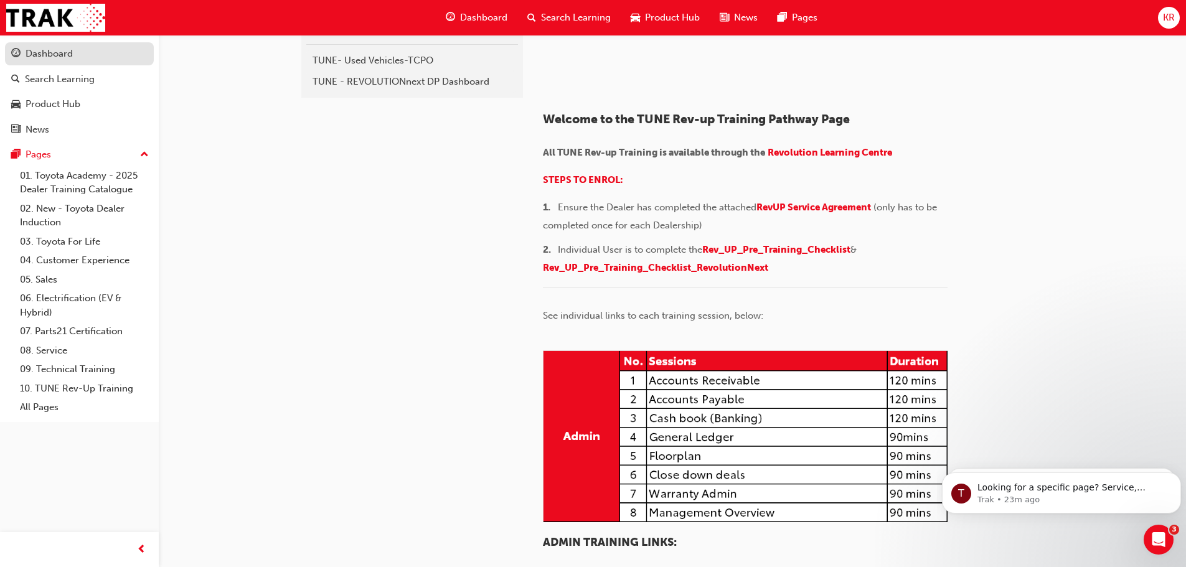
click at [54, 49] on div "Dashboard" at bounding box center [49, 54] width 47 height 14
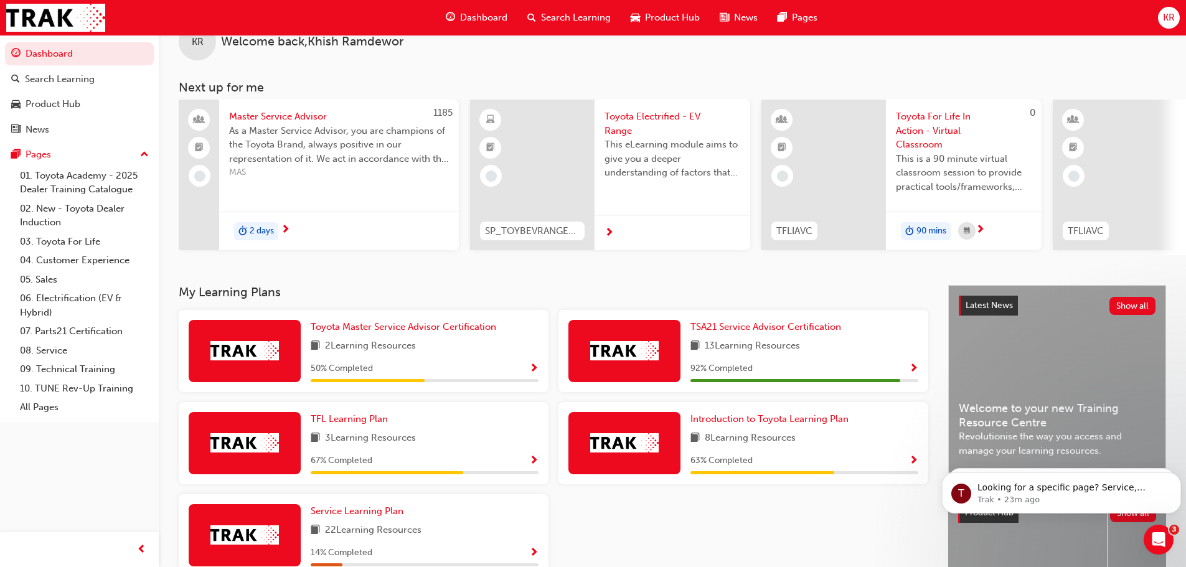
scroll to position [62, 0]
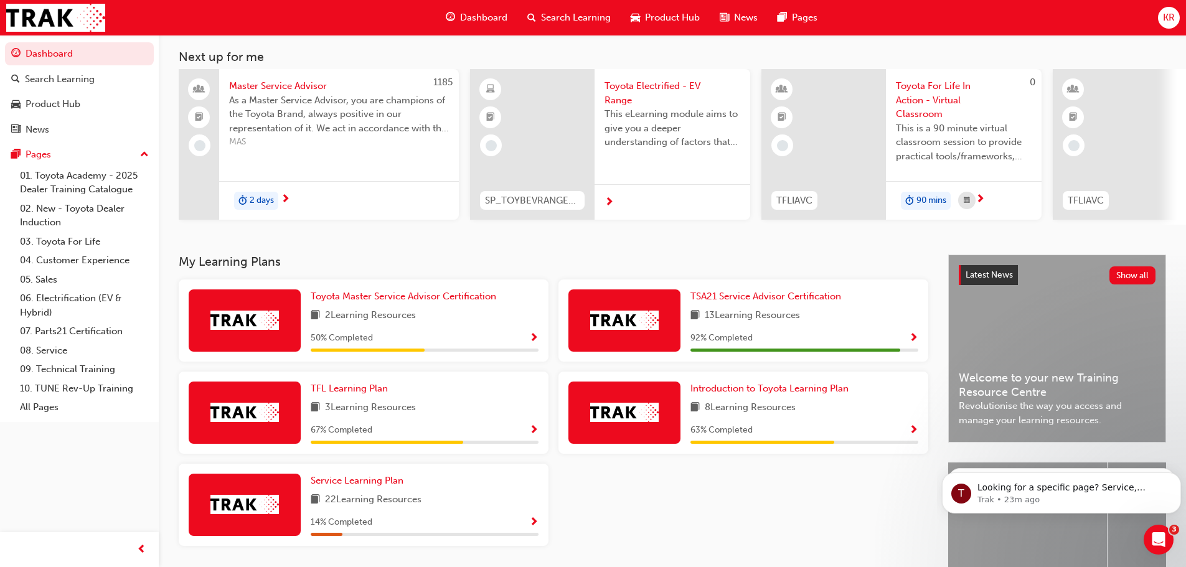
click at [446, 318] on div "2 Learning Resources" at bounding box center [425, 316] width 228 height 16
click at [369, 298] on span "Toyota Master Service Advisor Certification" at bounding box center [404, 296] width 186 height 11
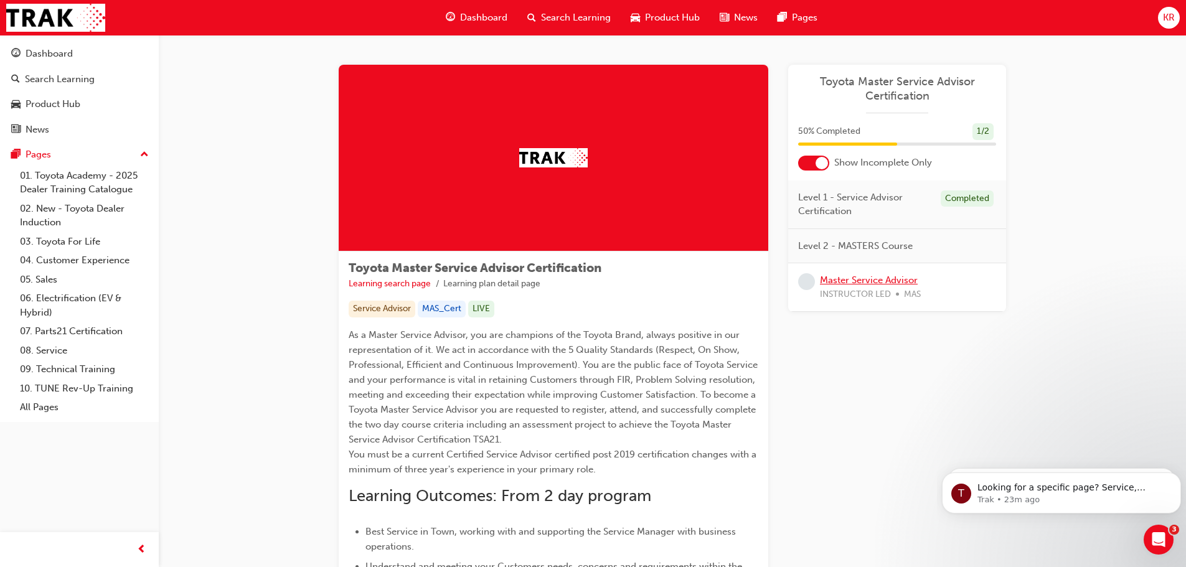
click at [842, 276] on link "Master Service Advisor" at bounding box center [869, 280] width 98 height 11
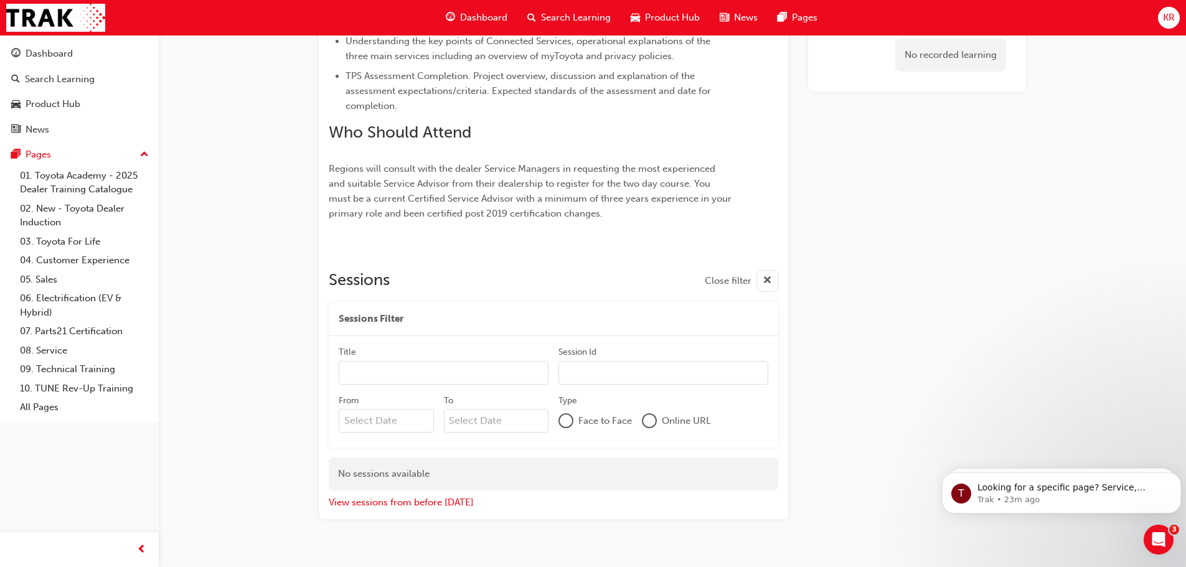
scroll to position [651, 0]
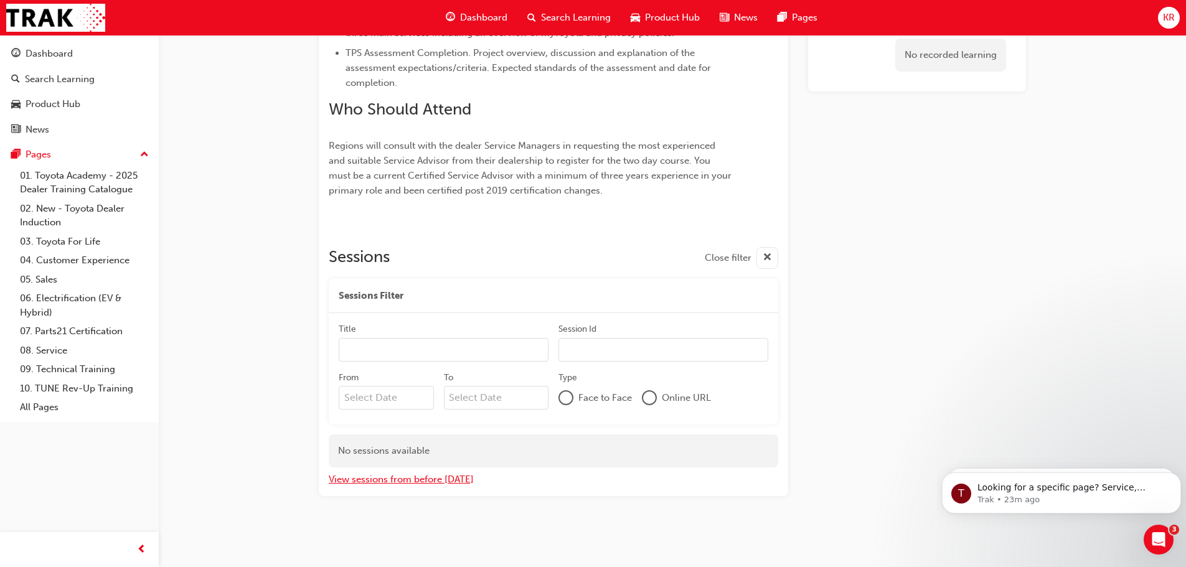
click at [405, 476] on button "View sessions from before today" at bounding box center [401, 479] width 145 height 14
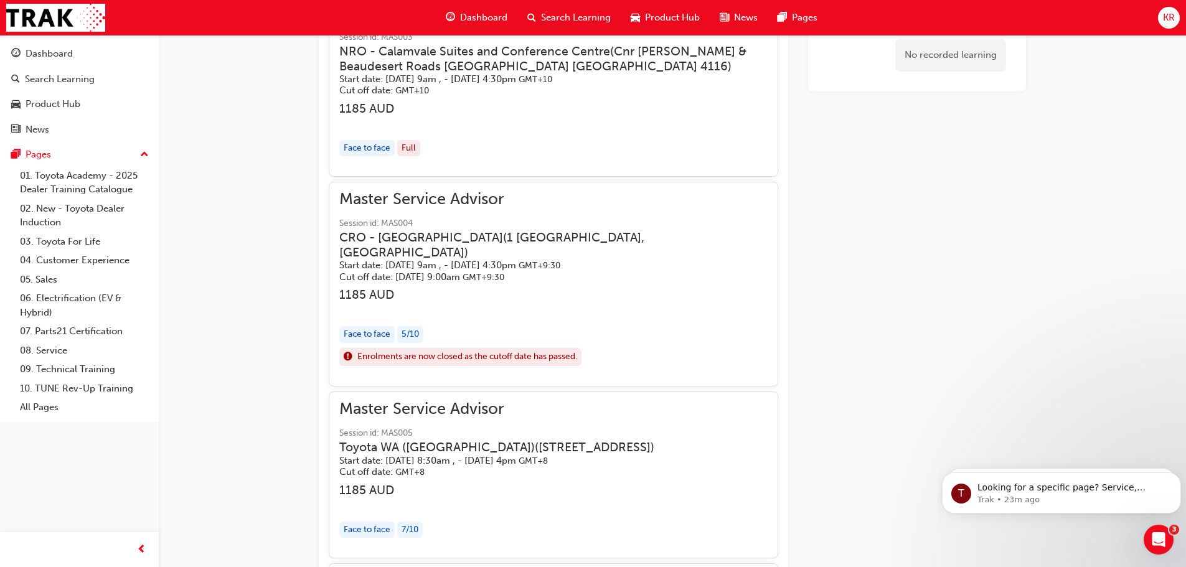
scroll to position [2161, 0]
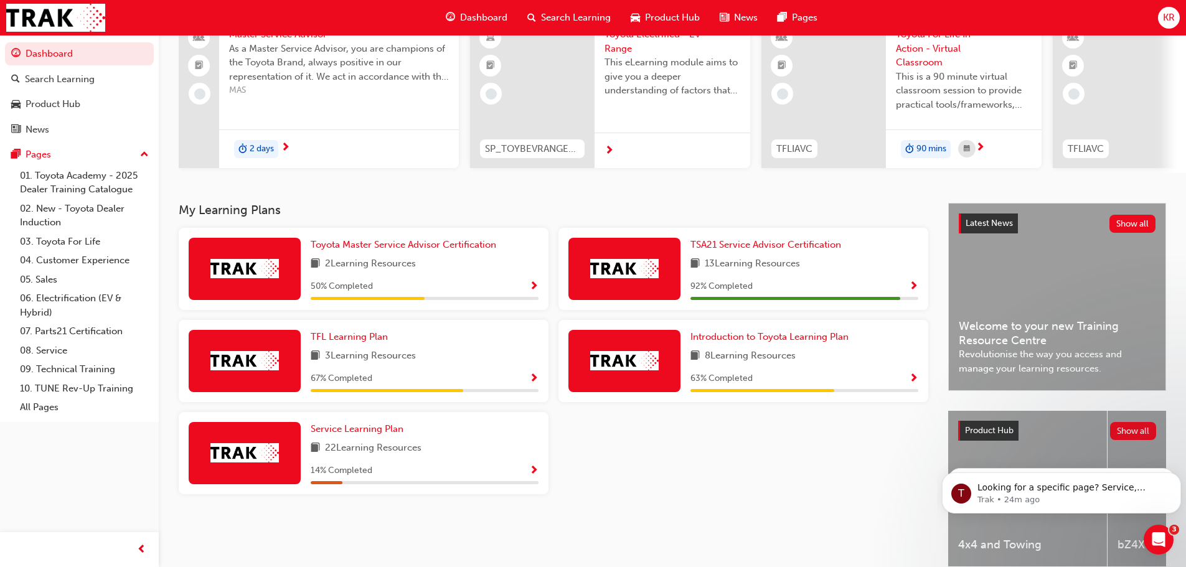
scroll to position [125, 0]
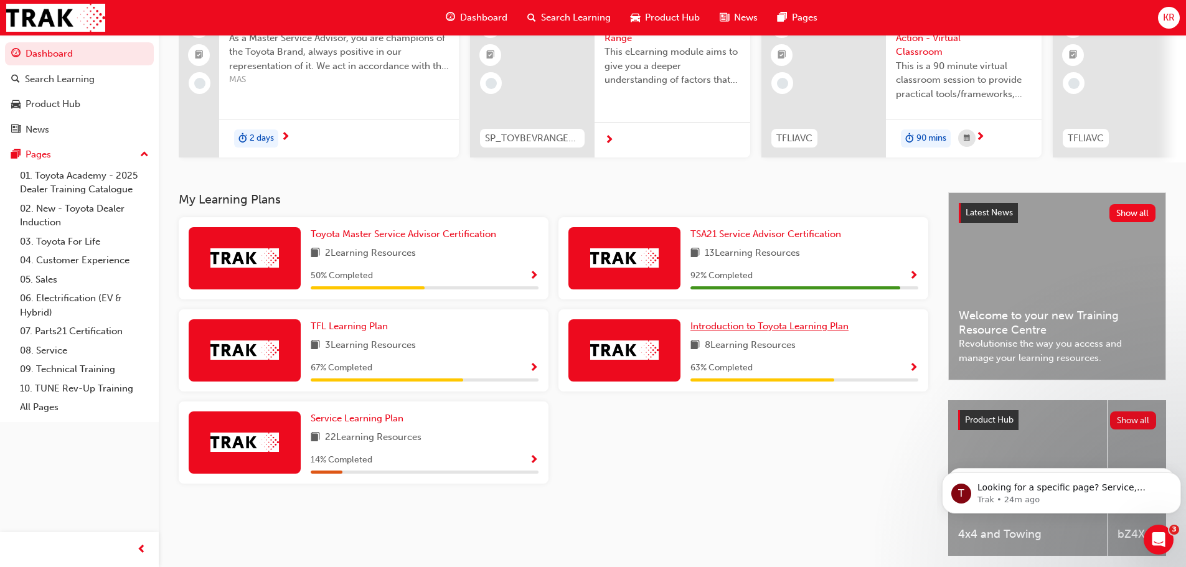
click at [799, 332] on span "Introduction to Toyota Learning Plan" at bounding box center [769, 326] width 158 height 11
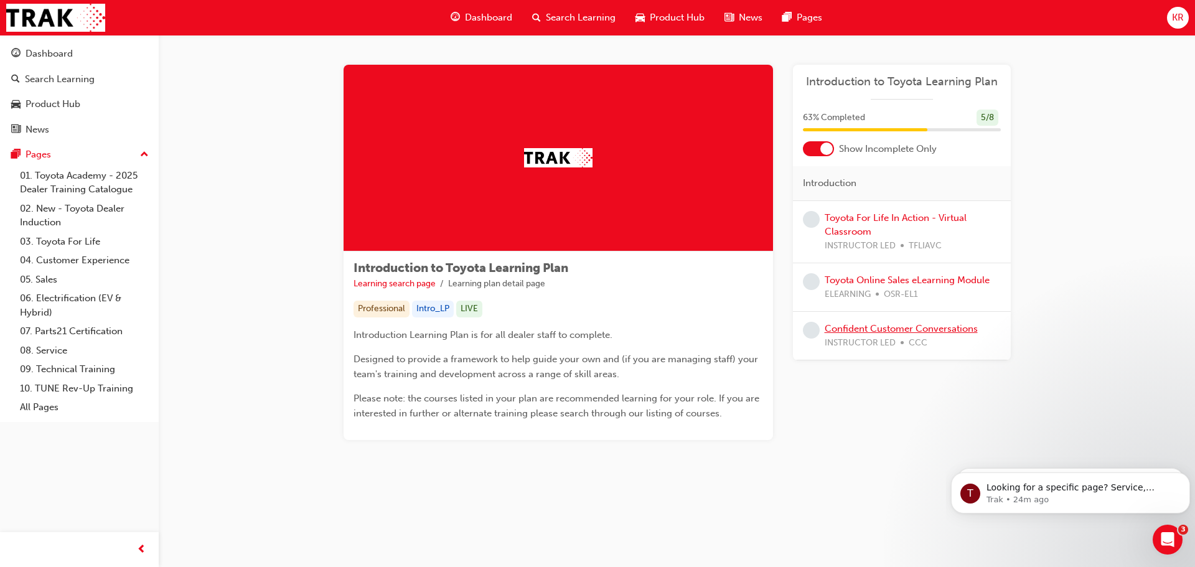
click at [913, 330] on link "Confident Customer Conversations" at bounding box center [901, 328] width 153 height 11
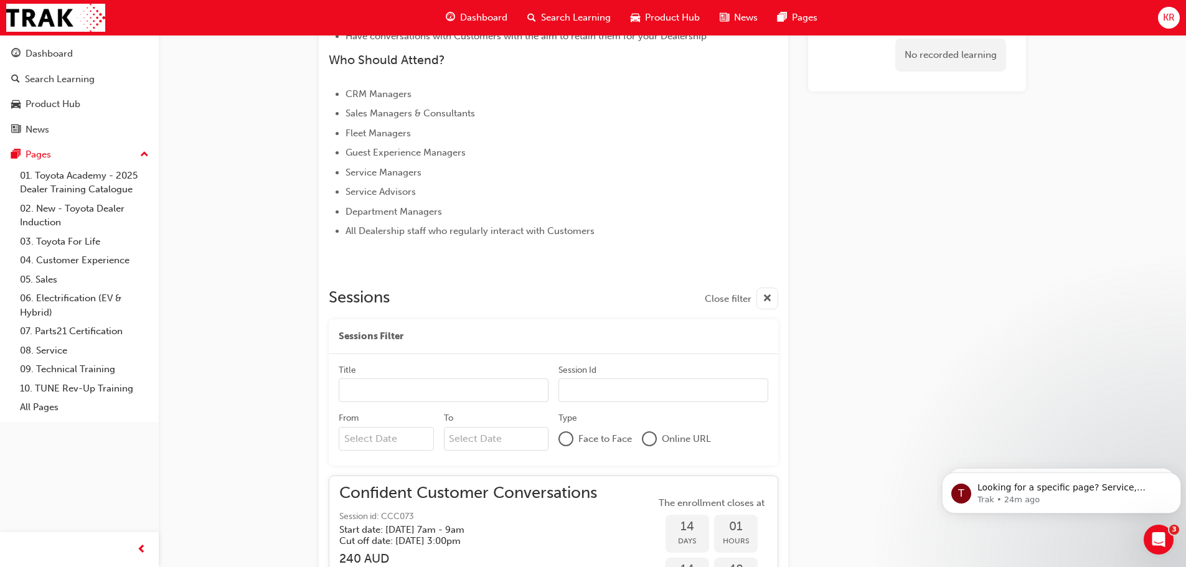
scroll to position [540, 0]
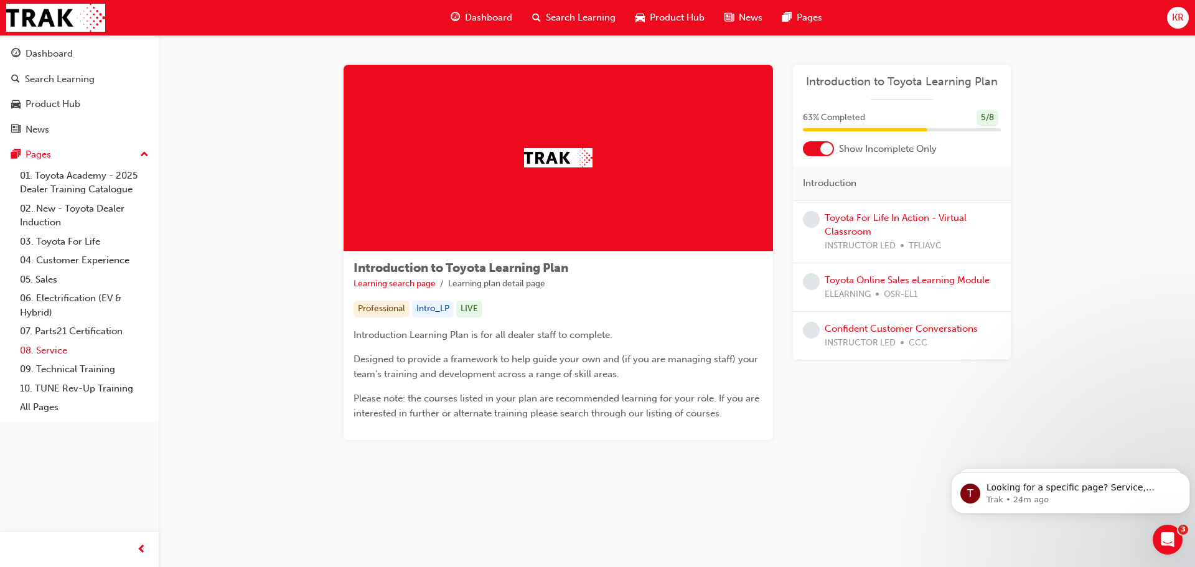
click at [54, 350] on link "08. Service" at bounding box center [84, 350] width 139 height 19
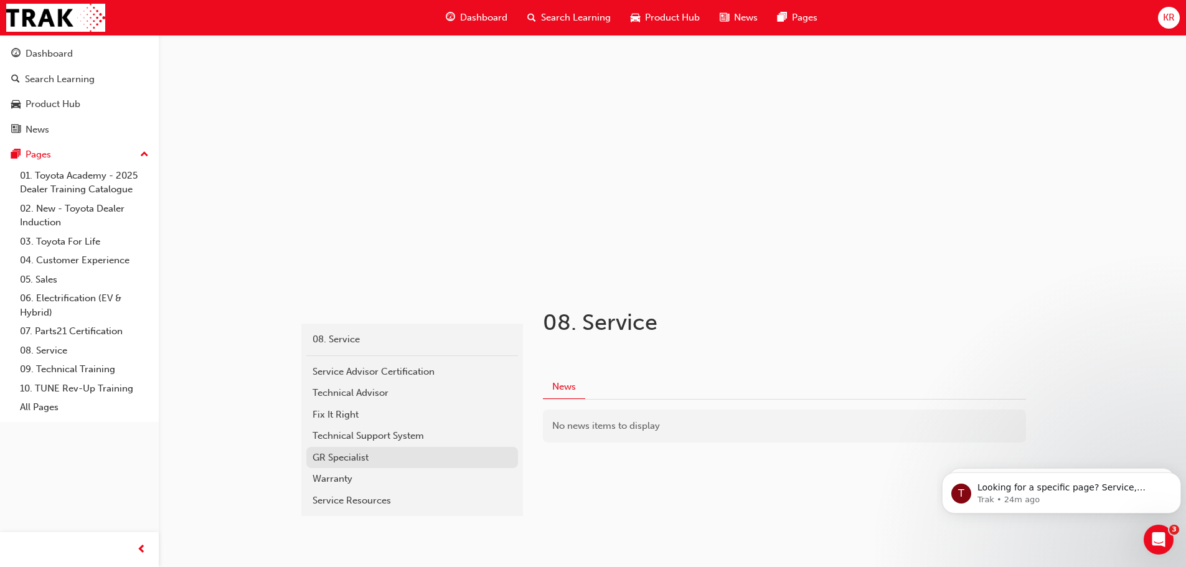
click at [361, 457] on div "GR Specialist" at bounding box center [412, 458] width 199 height 14
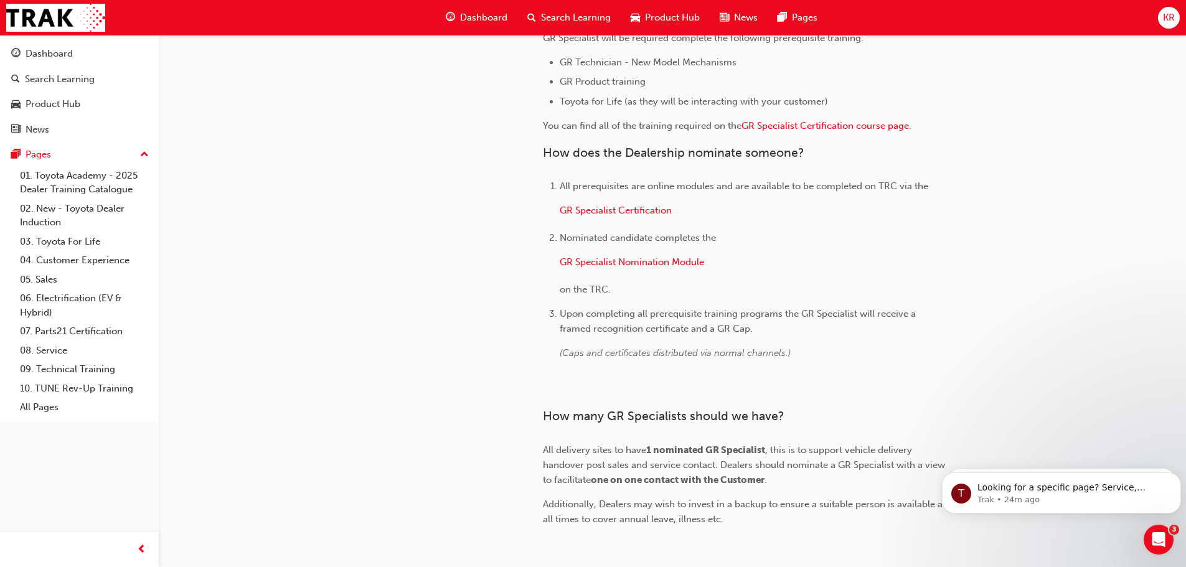
scroll to position [764, 0]
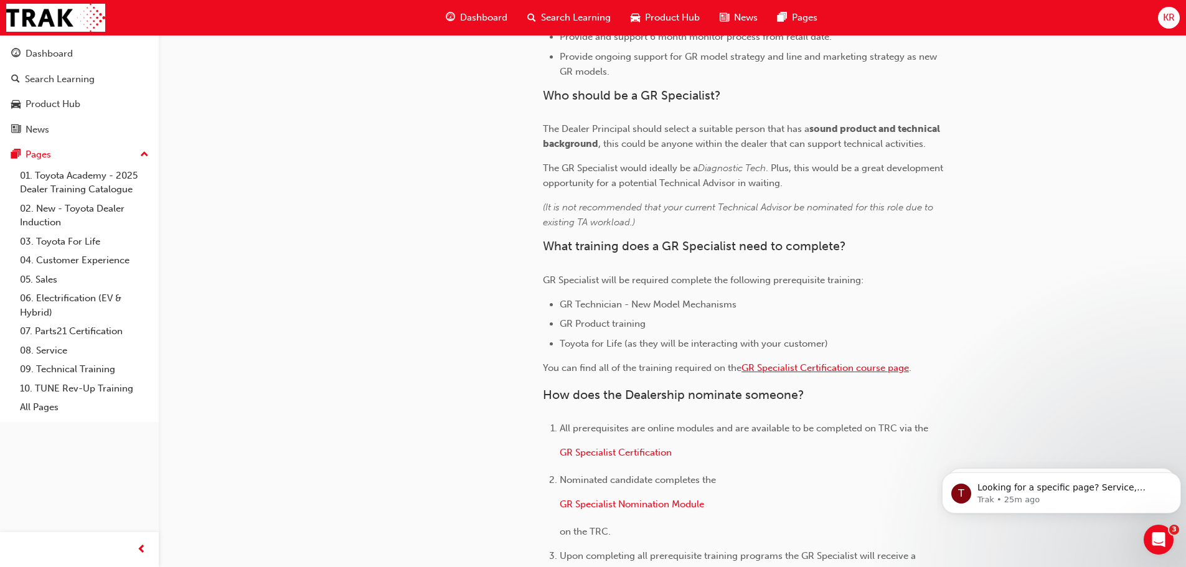
click at [778, 364] on span "GR Specialist Certification course page" at bounding box center [824, 367] width 167 height 11
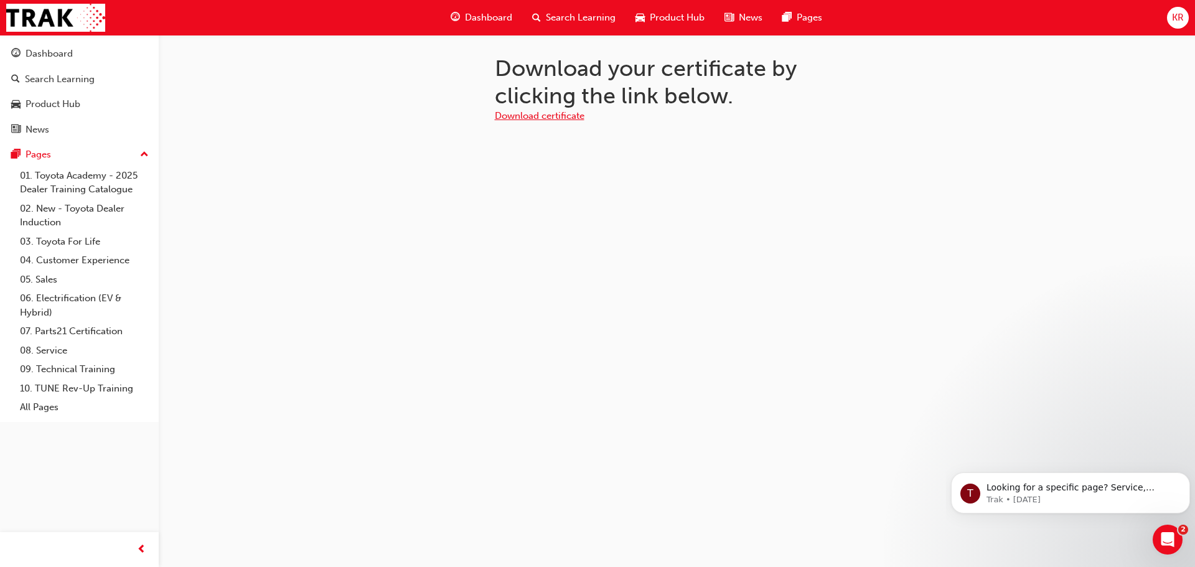
click at [559, 113] on link "Download certificate" at bounding box center [540, 115] width 90 height 11
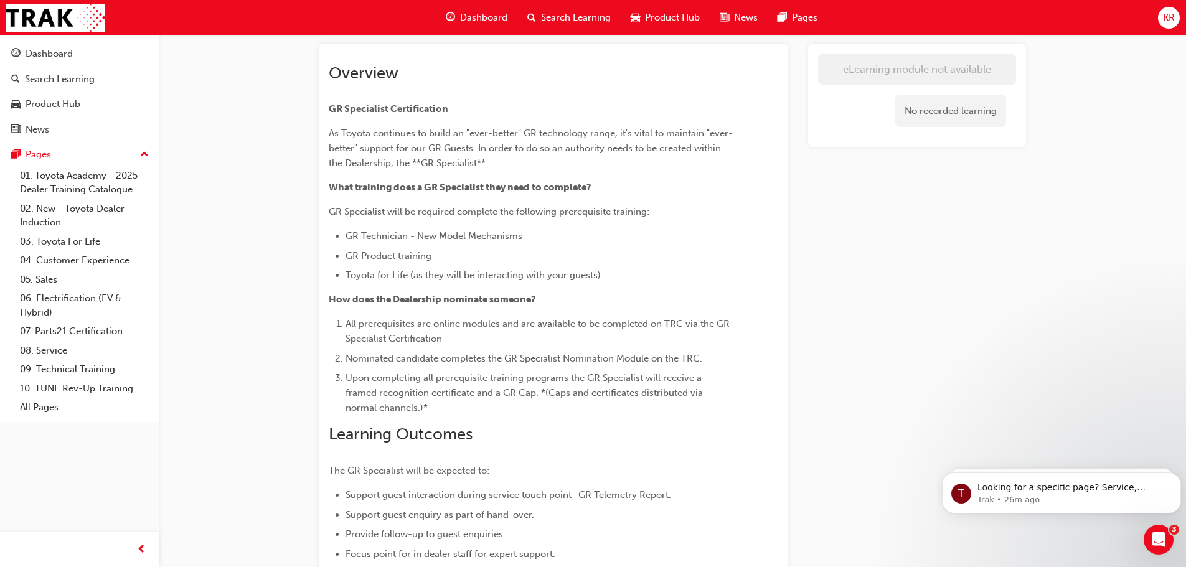
scroll to position [83, 0]
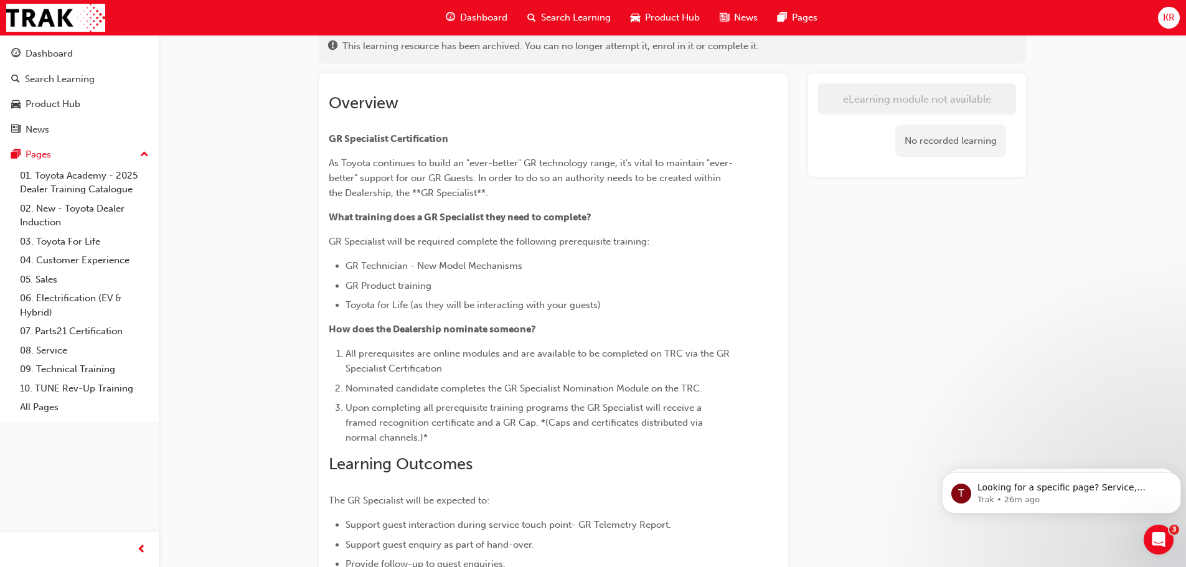
click at [949, 159] on div "No recorded learning" at bounding box center [917, 141] width 198 height 53
click at [949, 148] on div "No recorded learning" at bounding box center [950, 141] width 111 height 33
click at [57, 193] on link "01. Toyota Academy - 2025 Dealer Training Catalogue" at bounding box center [84, 182] width 139 height 33
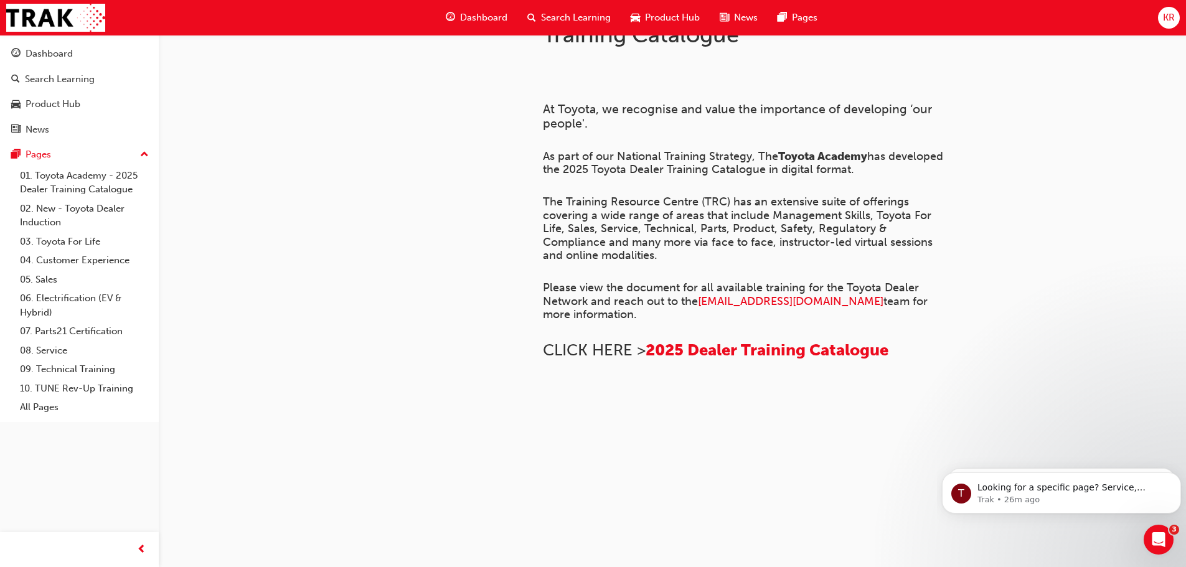
scroll to position [436, 0]
click at [543, 405] on img at bounding box center [543, 405] width 0 height 0
click at [731, 341] on span "2025 Dealer Training Catalogue" at bounding box center [767, 350] width 243 height 19
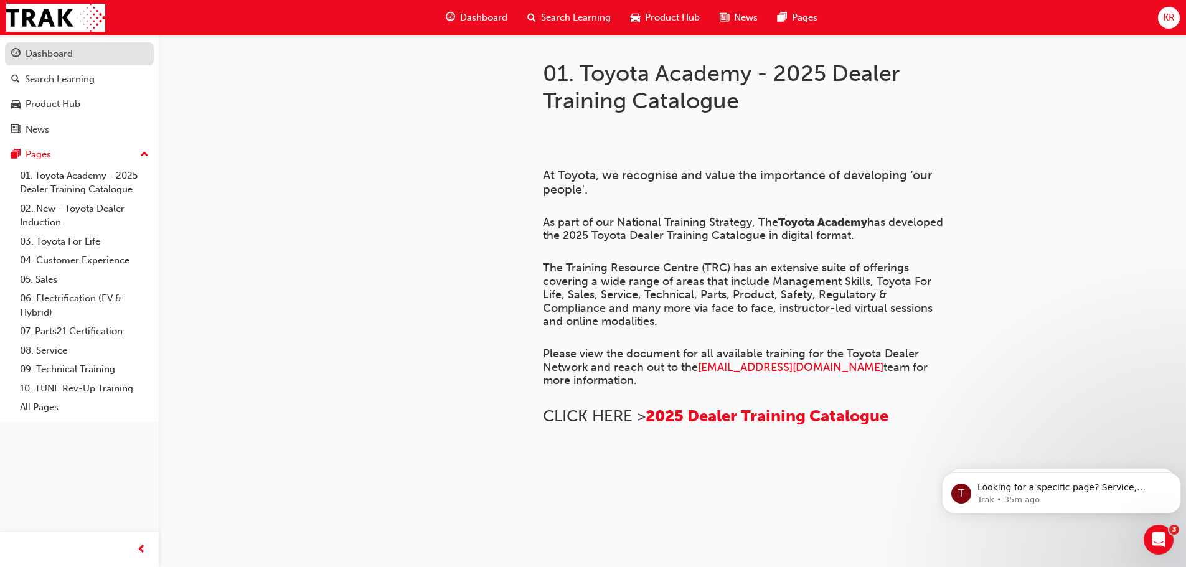
click at [100, 50] on div "Dashboard" at bounding box center [79, 54] width 136 height 16
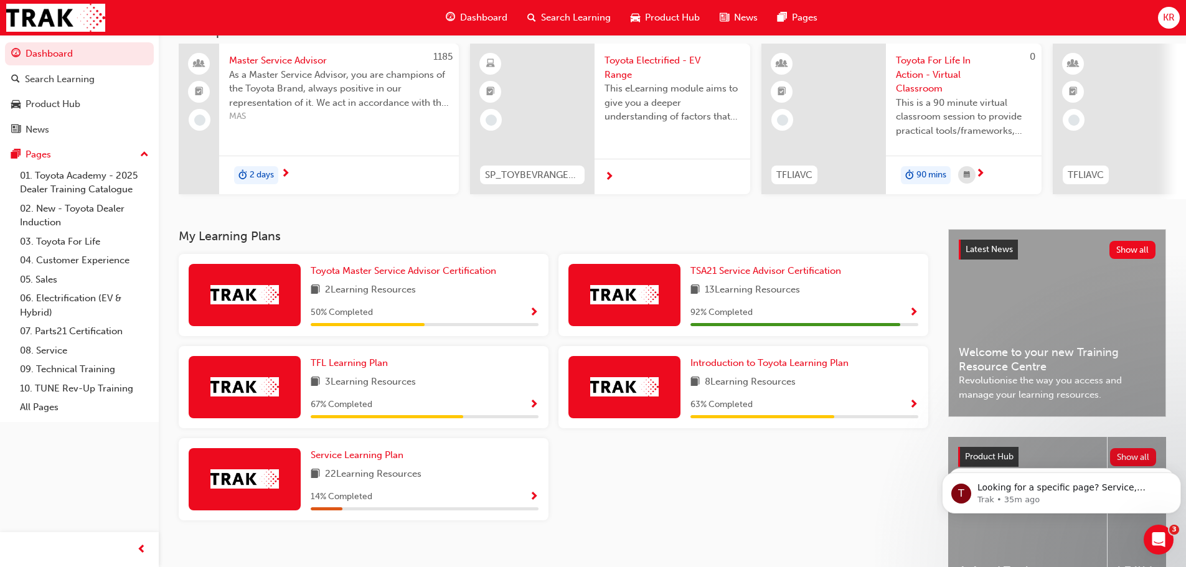
scroll to position [177, 0]
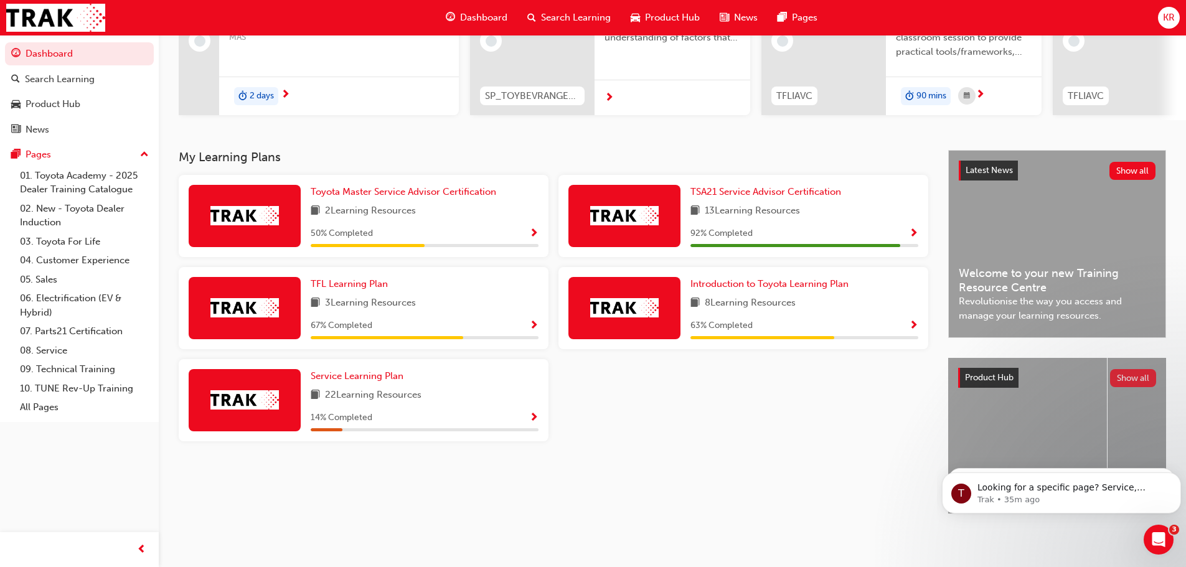
click at [1132, 376] on button "Show all" at bounding box center [1133, 378] width 47 height 18
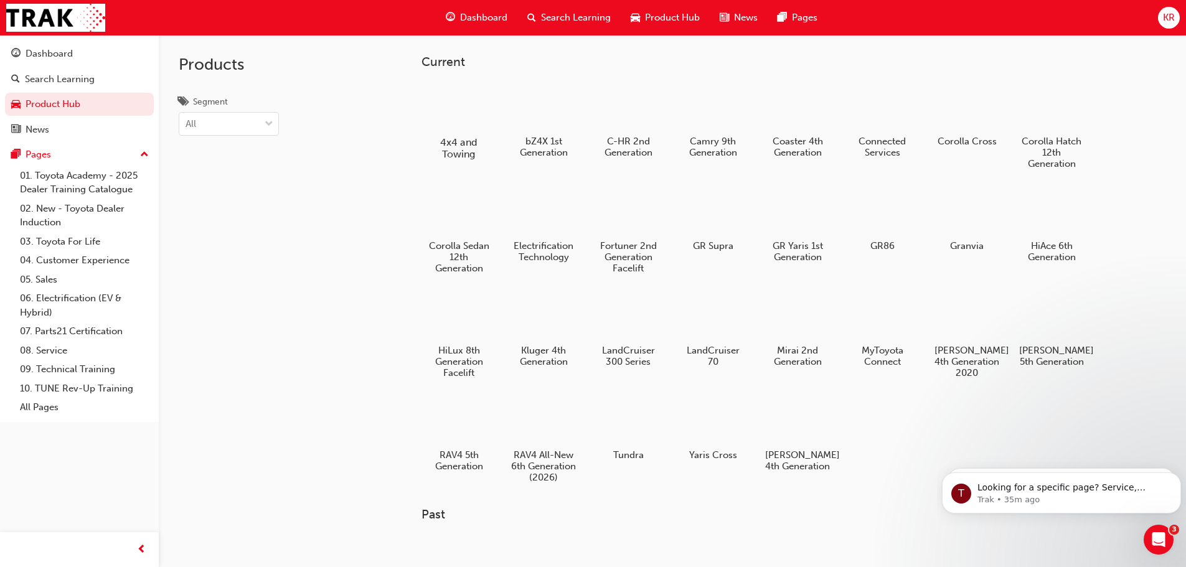
click at [453, 129] on div at bounding box center [458, 106] width 69 height 49
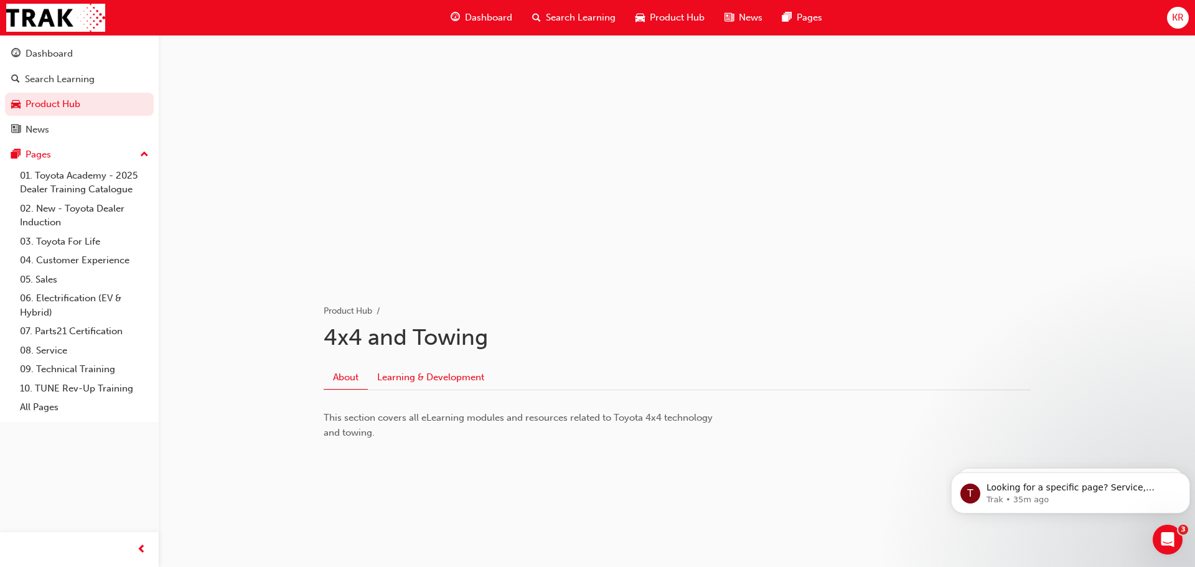
click at [453, 378] on link "Learning & Development" at bounding box center [431, 377] width 126 height 24
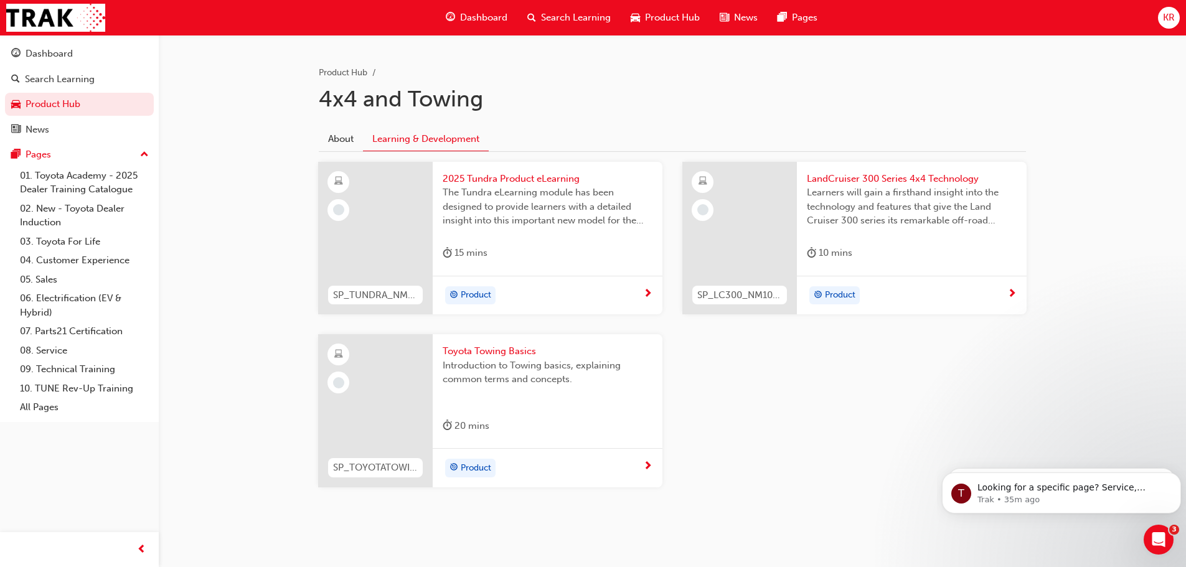
scroll to position [250, 0]
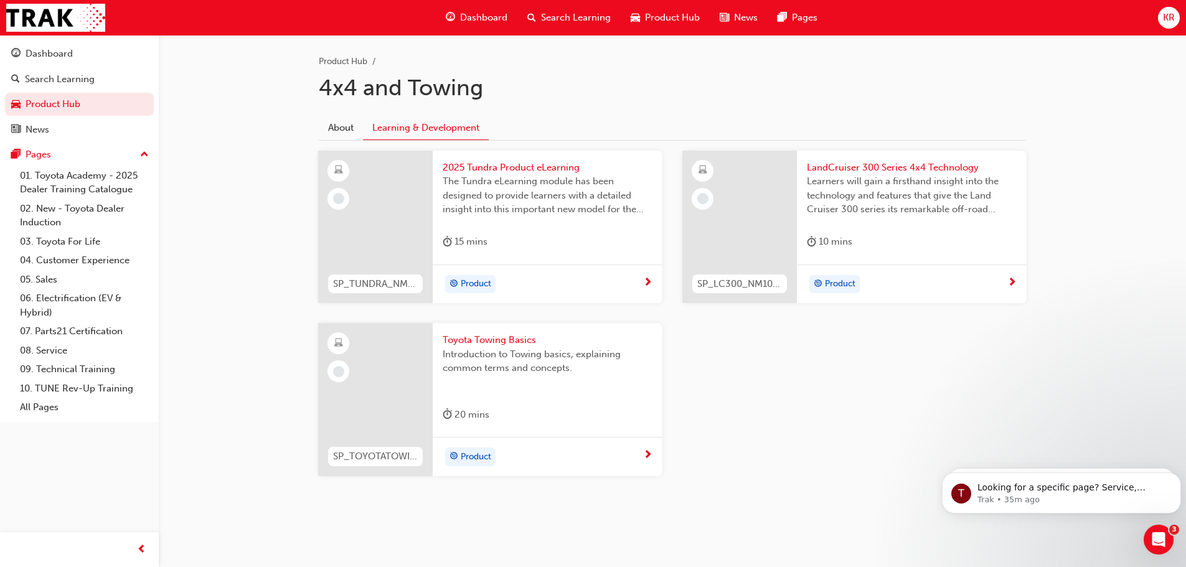
click at [877, 179] on span "Learners will gain a firsthand insight into the technology and features that gi…" at bounding box center [912, 195] width 210 height 42
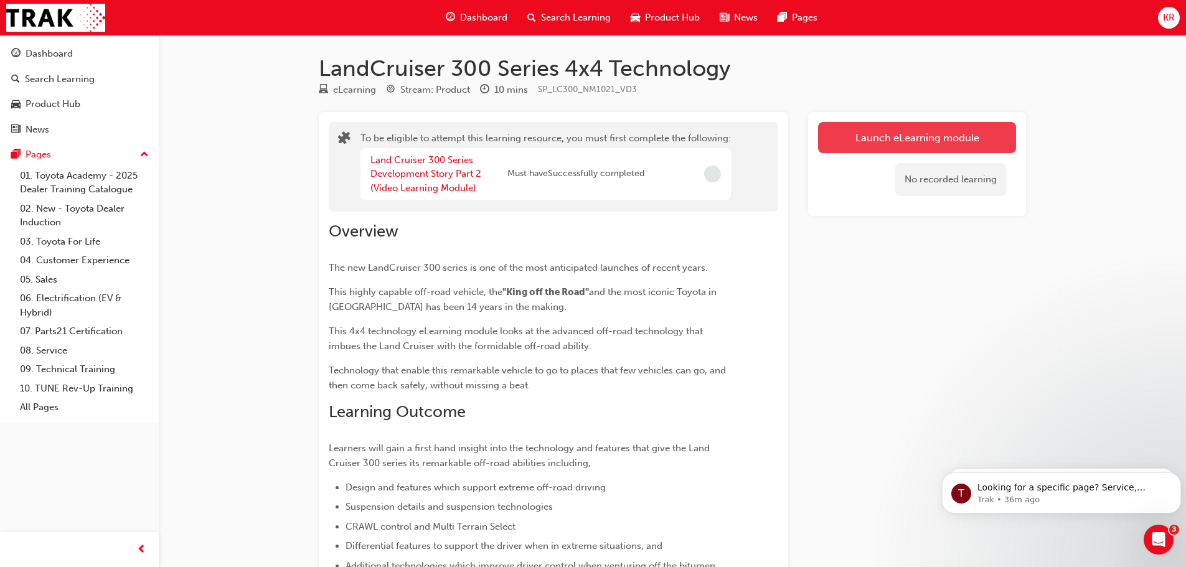
click at [901, 141] on button "Launch eLearning module" at bounding box center [917, 137] width 198 height 31
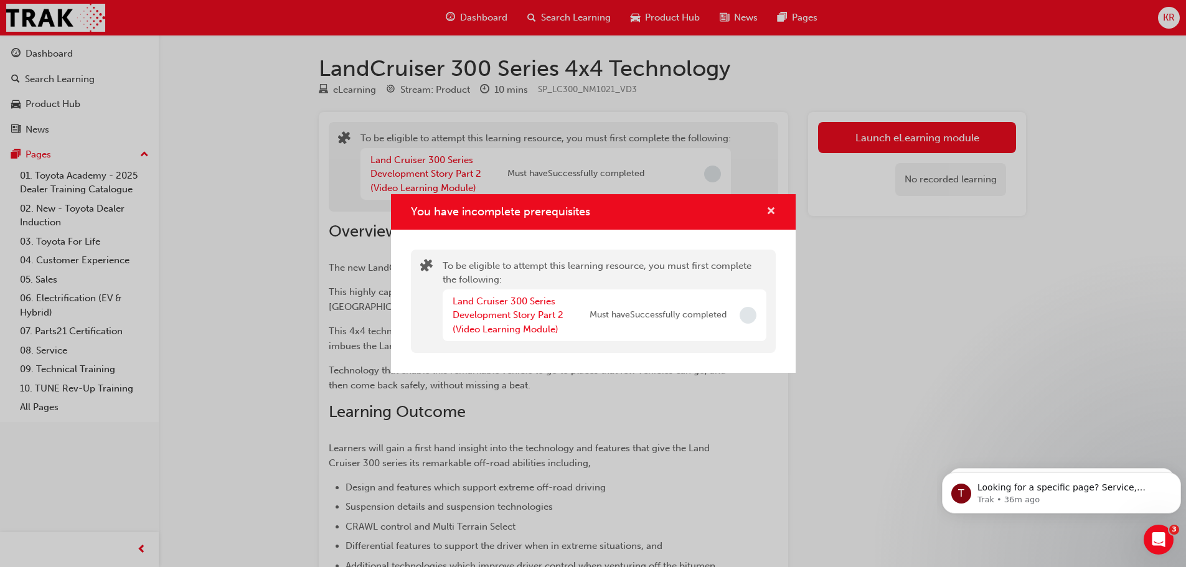
click at [774, 214] on span "cross-icon" at bounding box center [770, 212] width 9 height 11
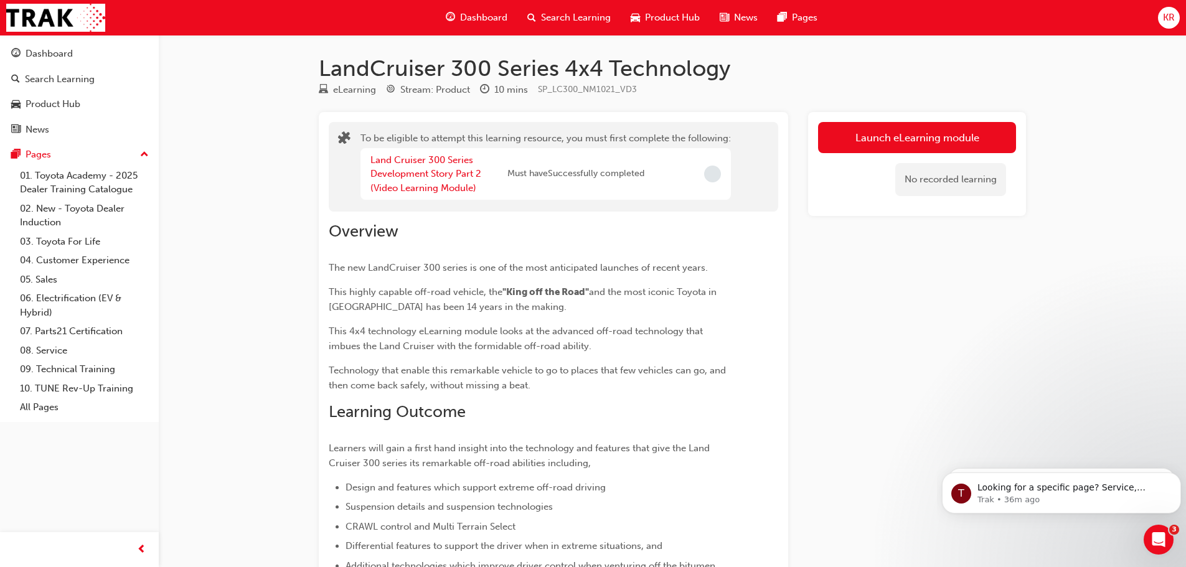
scroll to position [250, 0]
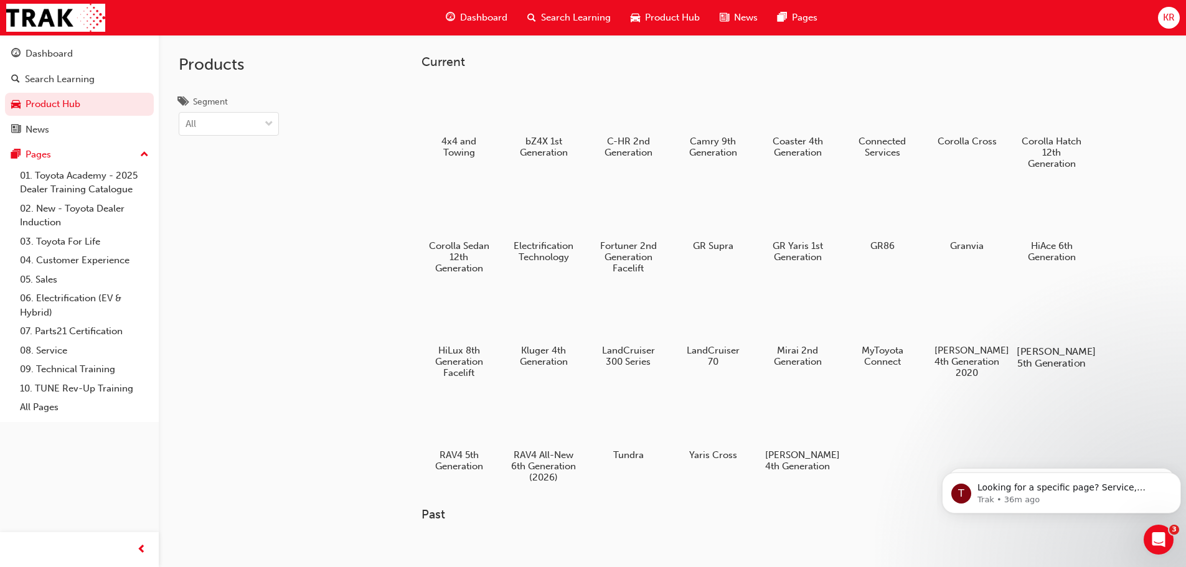
click at [1056, 320] on div at bounding box center [1051, 316] width 69 height 50
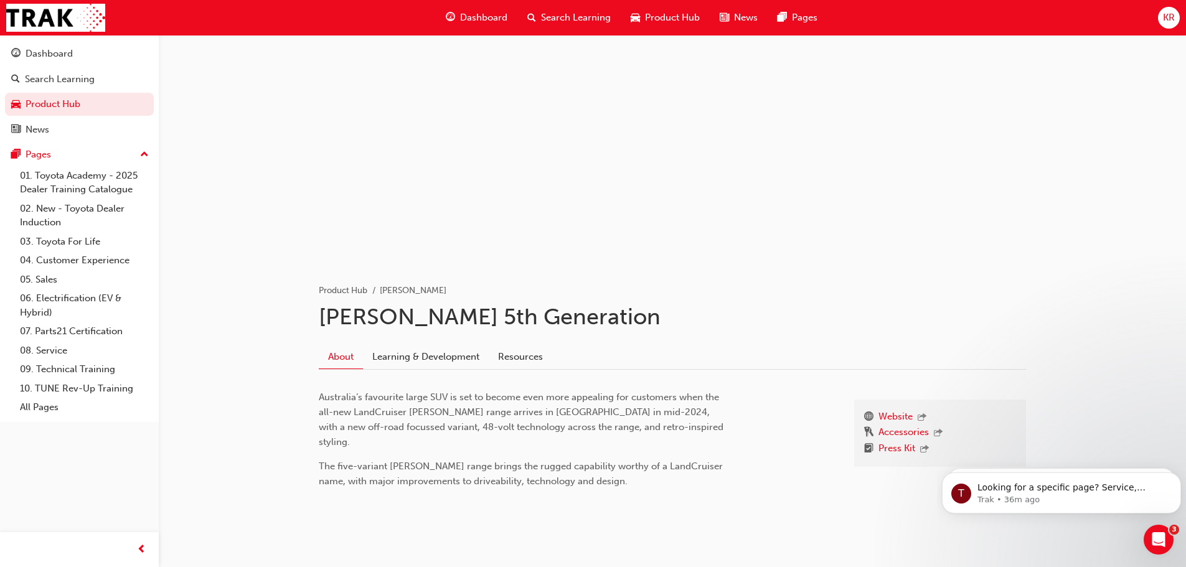
scroll to position [31, 0]
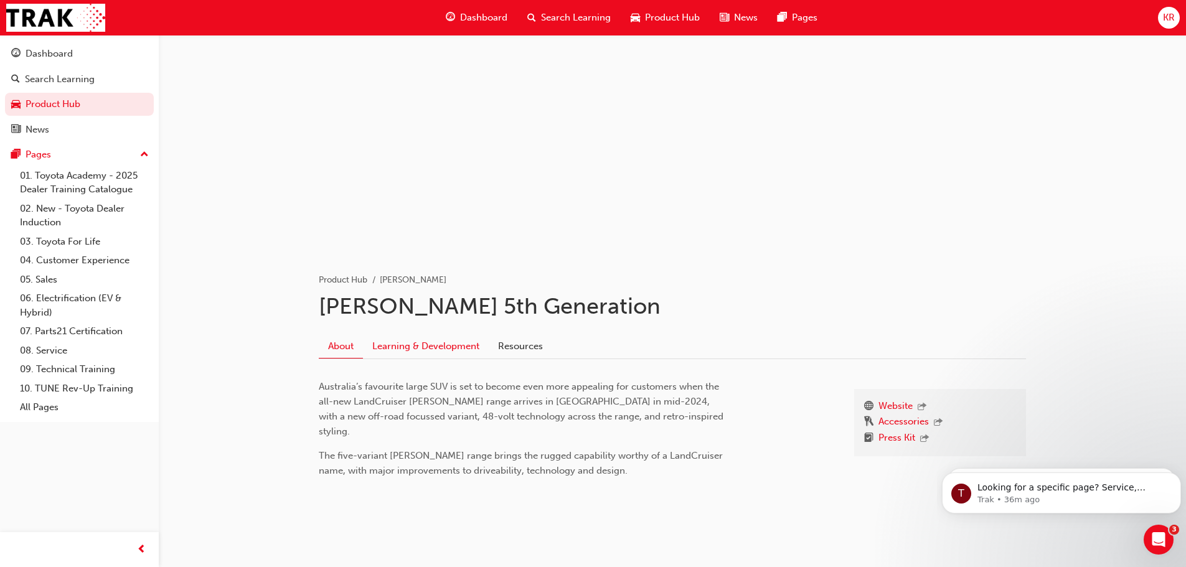
click at [464, 338] on link "Learning & Development" at bounding box center [426, 346] width 126 height 24
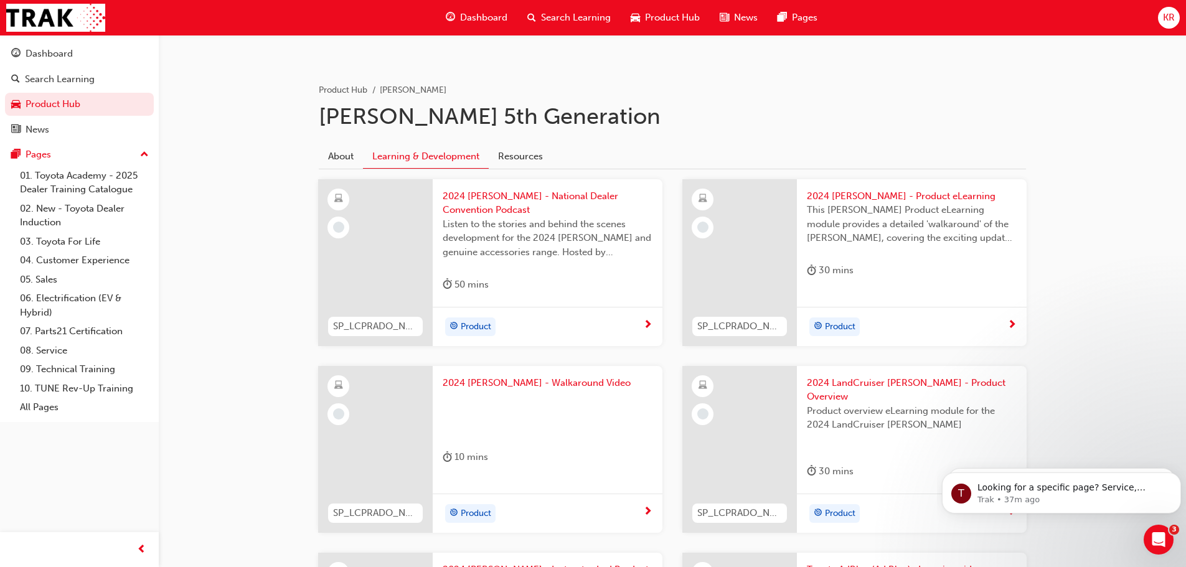
scroll to position [187, 0]
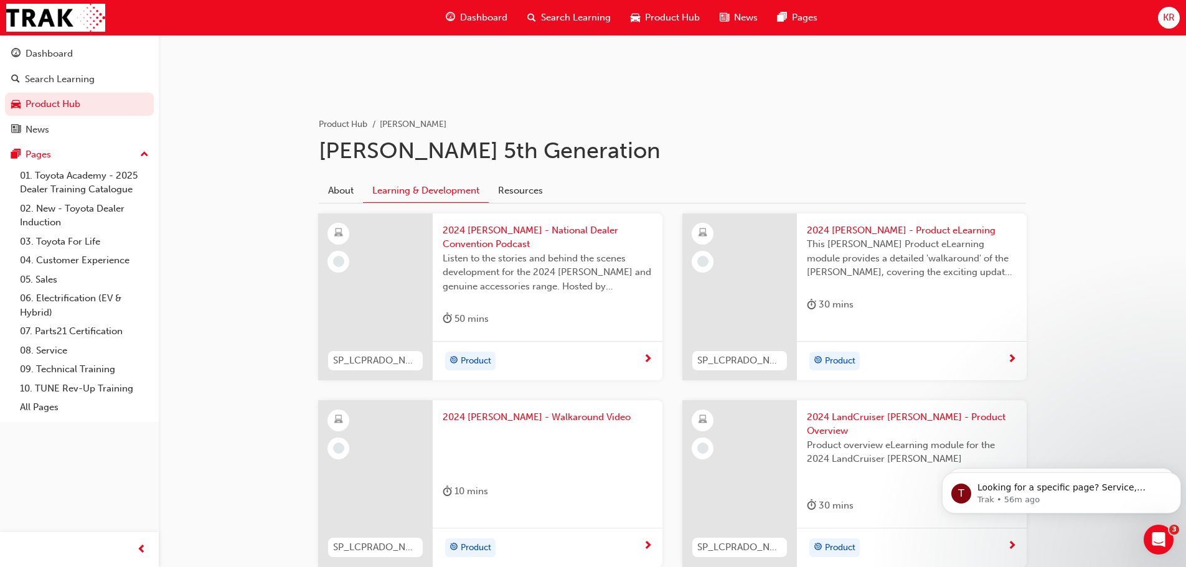
click at [492, 16] on span "Dashboard" at bounding box center [483, 18] width 47 height 14
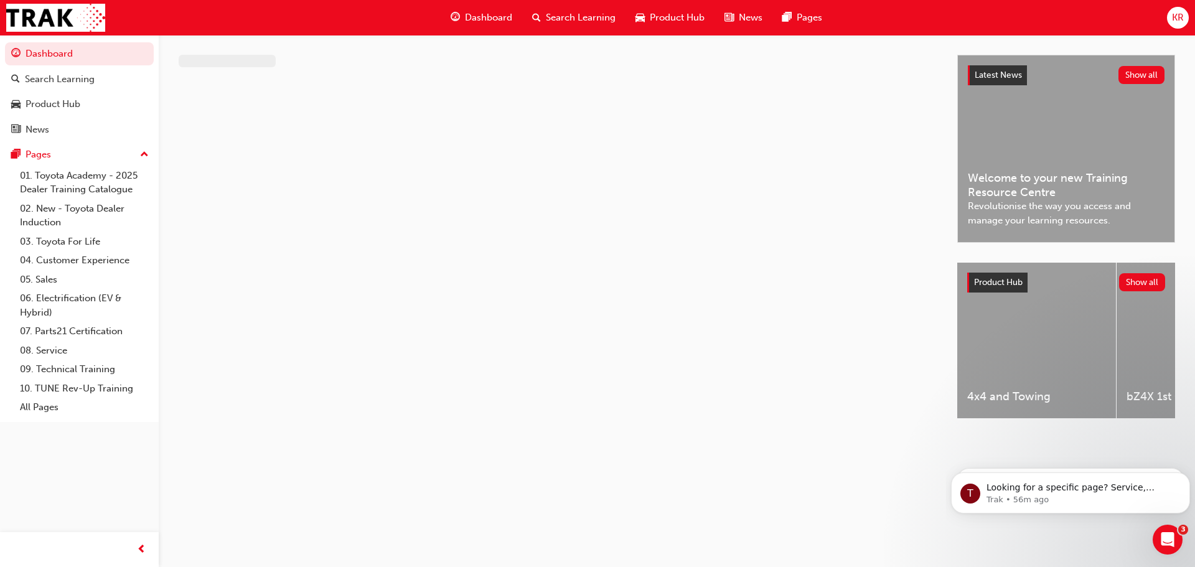
click at [681, 9] on div "Product Hub" at bounding box center [670, 18] width 89 height 26
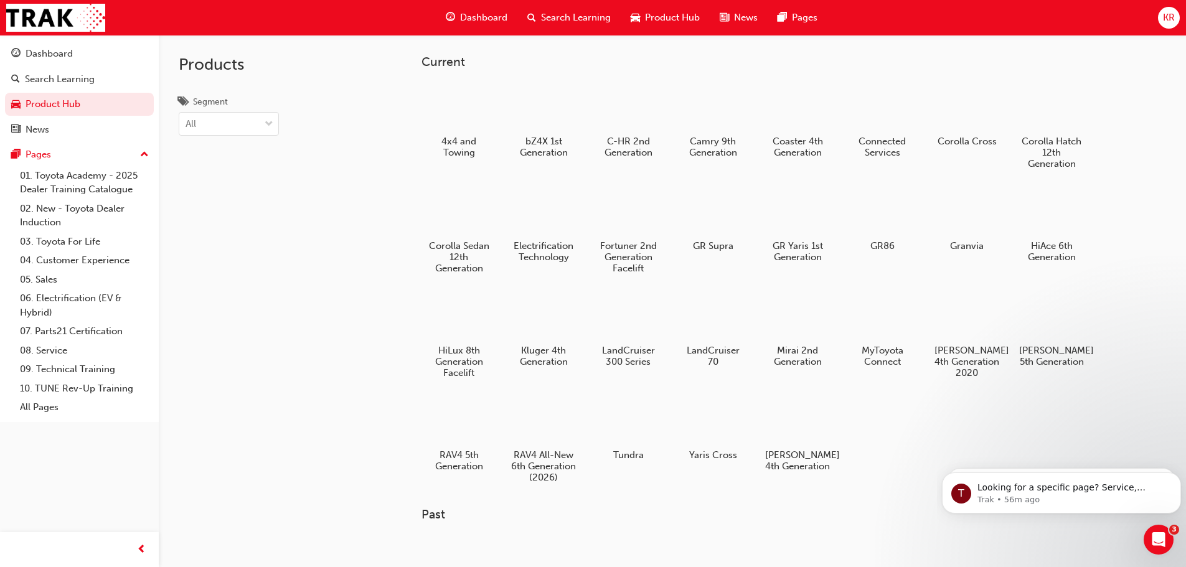
click at [743, 11] on span "News" at bounding box center [746, 18] width 24 height 14
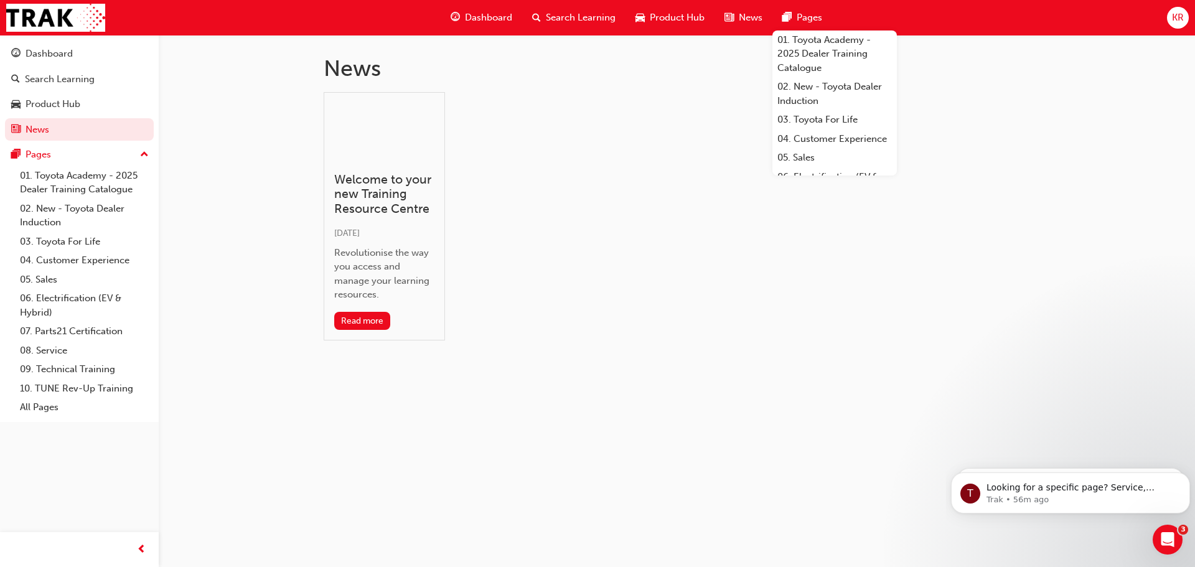
click at [789, 10] on span "pages-icon" at bounding box center [787, 18] width 9 height 16
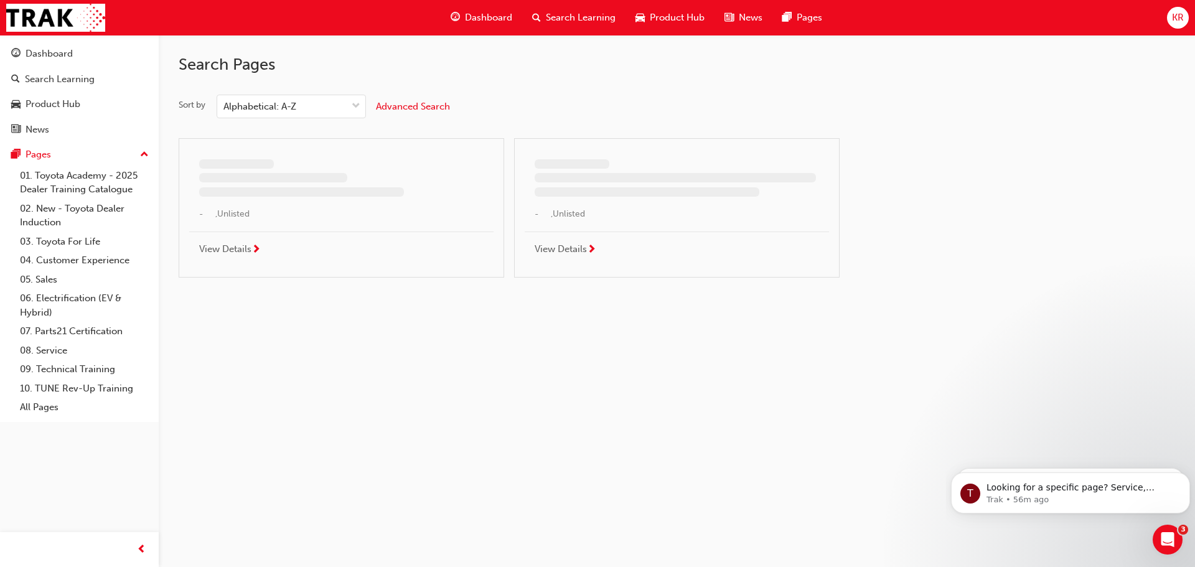
click at [479, 17] on span "Dashboard" at bounding box center [488, 18] width 47 height 14
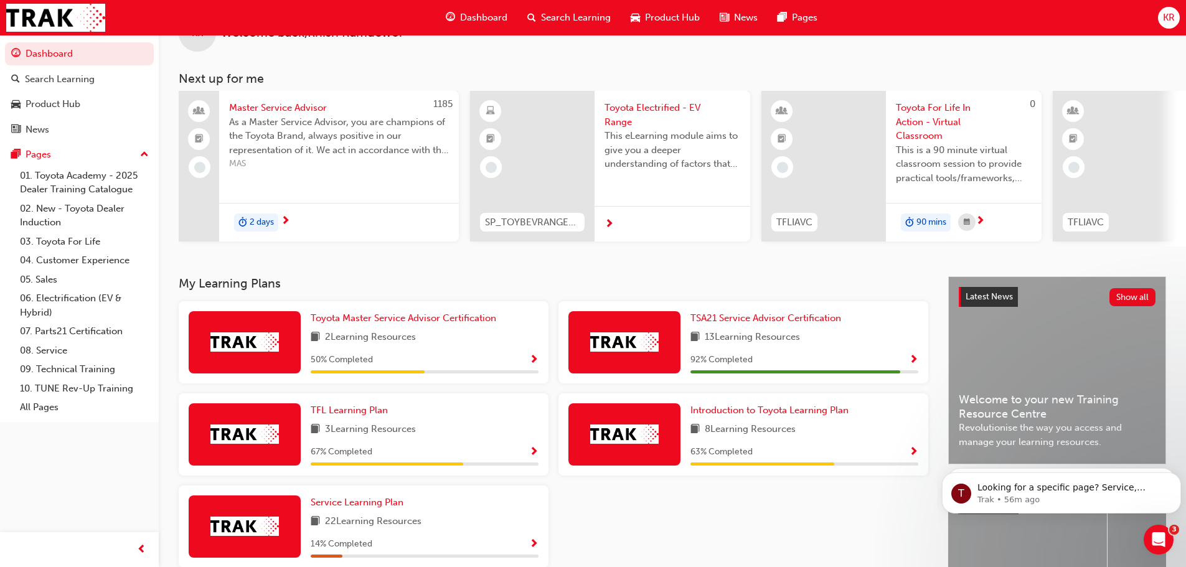
scroll to position [177, 0]
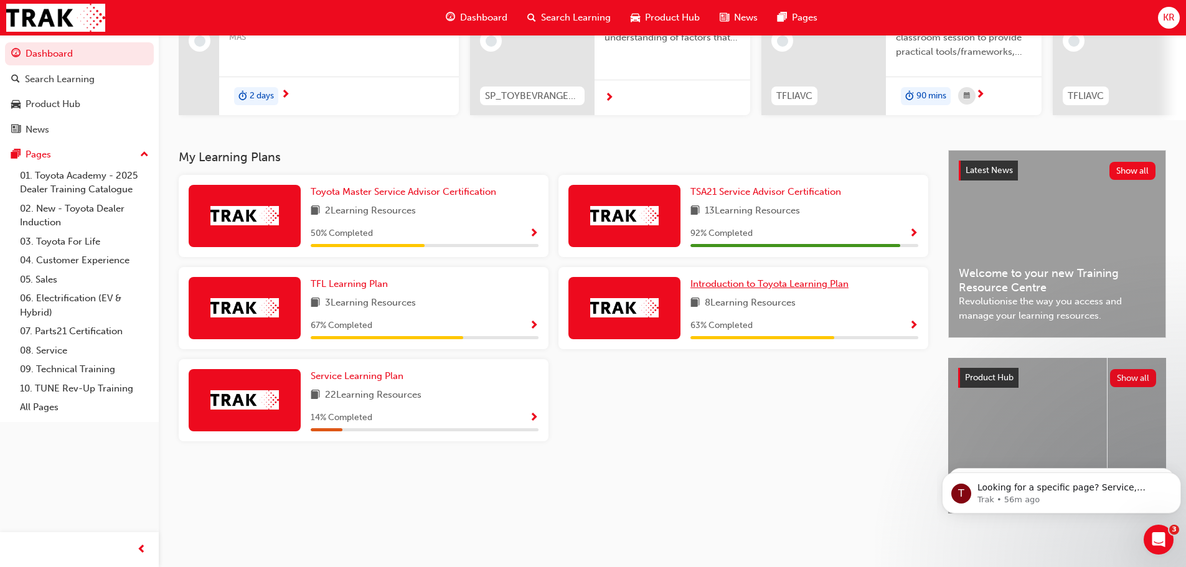
click at [776, 286] on link "Introduction to Toyota Learning Plan" at bounding box center [771, 284] width 163 height 14
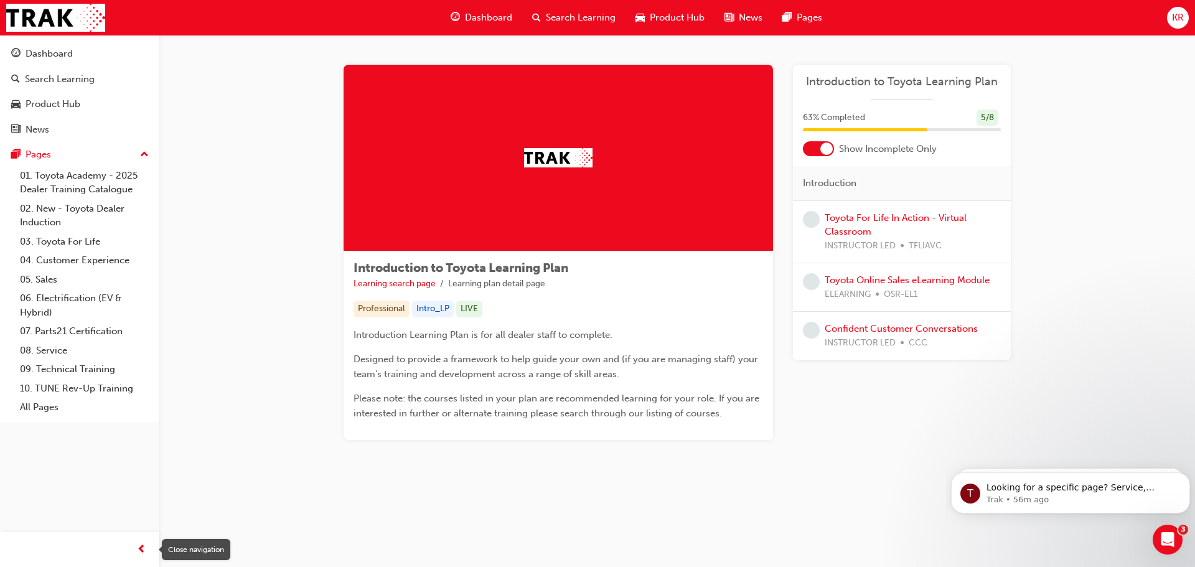
click at [140, 553] on span "prev-icon" at bounding box center [141, 550] width 9 height 16
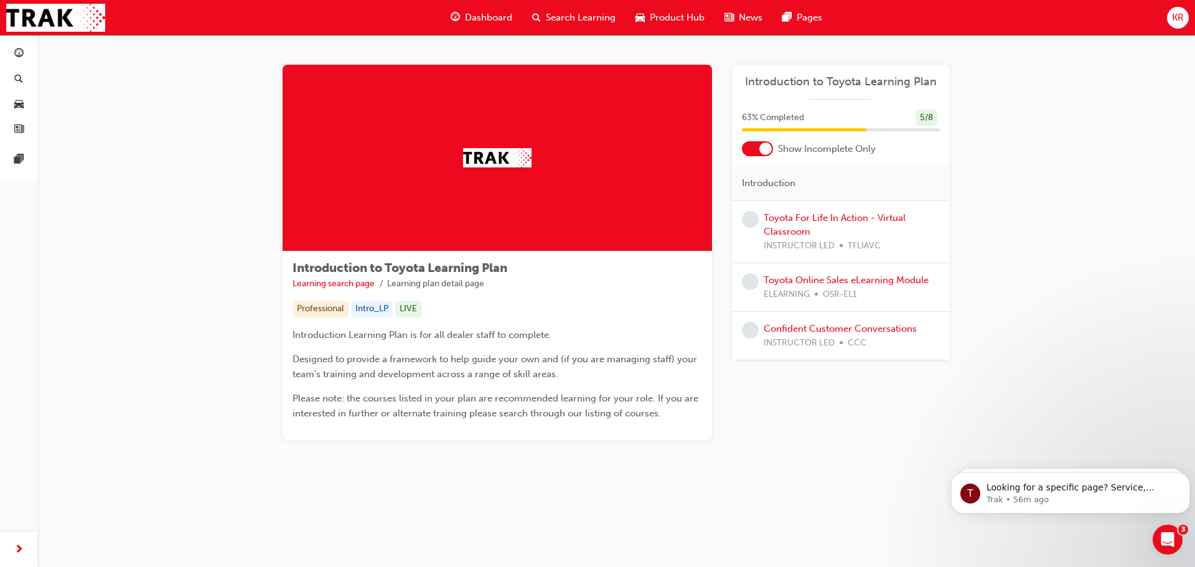
click at [1, 543] on div at bounding box center [18, 549] width 37 height 35
click at [17, 95] on link "button" at bounding box center [18, 104] width 27 height 23
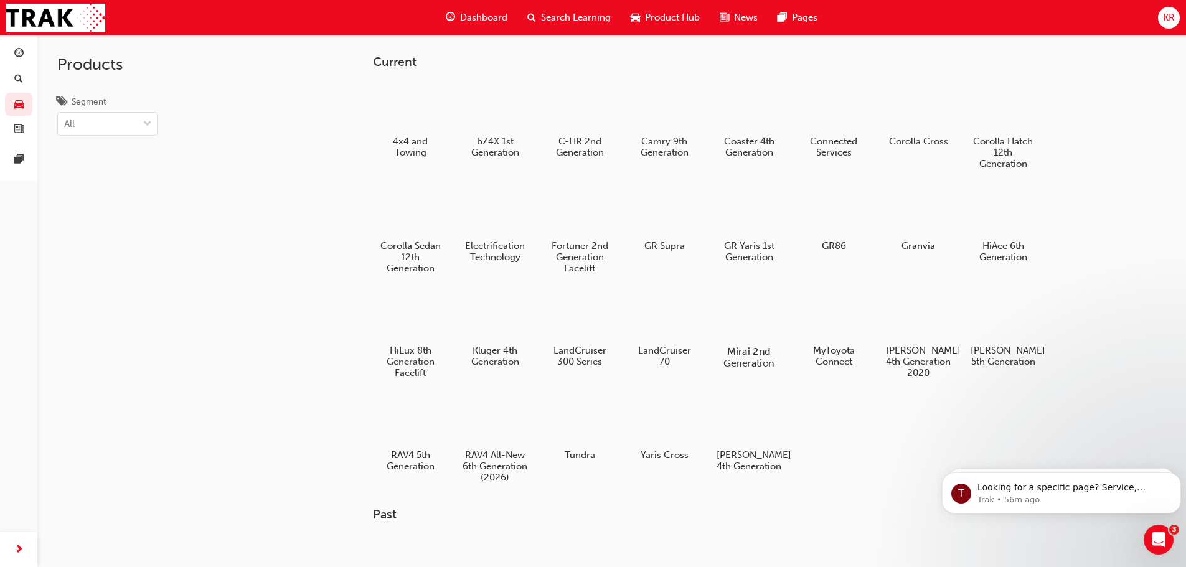
click at [759, 333] on div at bounding box center [748, 316] width 69 height 50
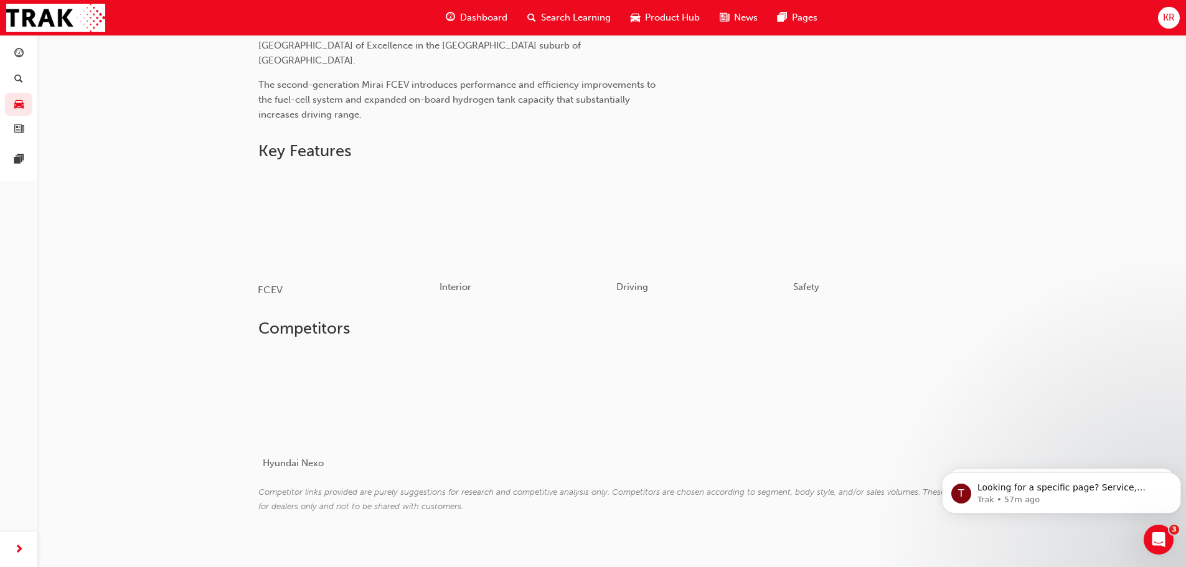
scroll to position [586, 0]
click at [533, 206] on div "button" at bounding box center [523, 219] width 177 height 100
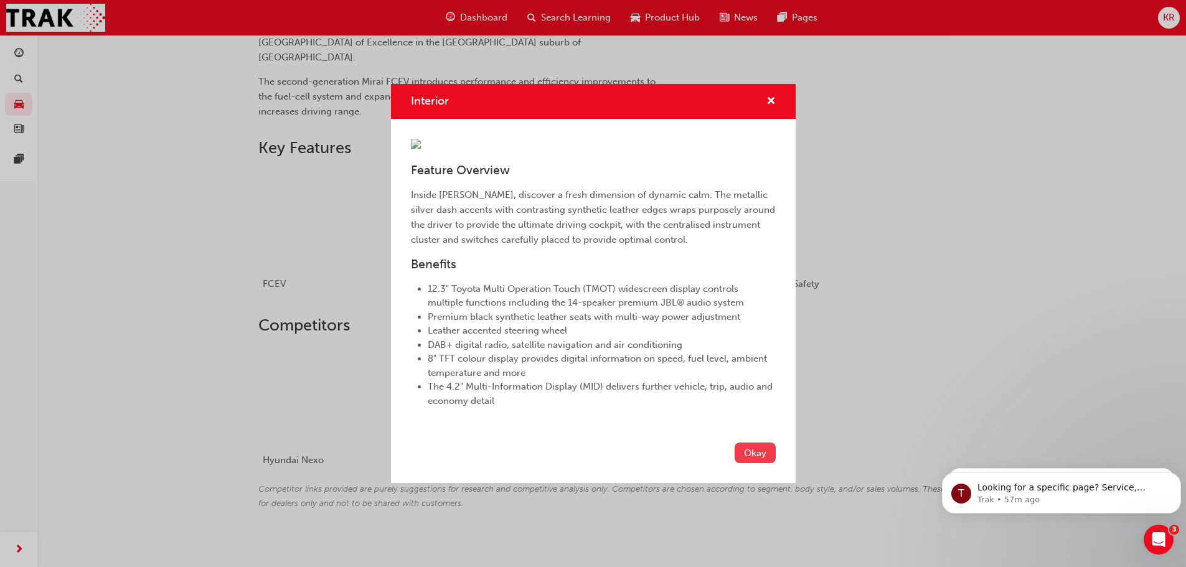
click at [758, 463] on button "Okay" at bounding box center [755, 453] width 41 height 21
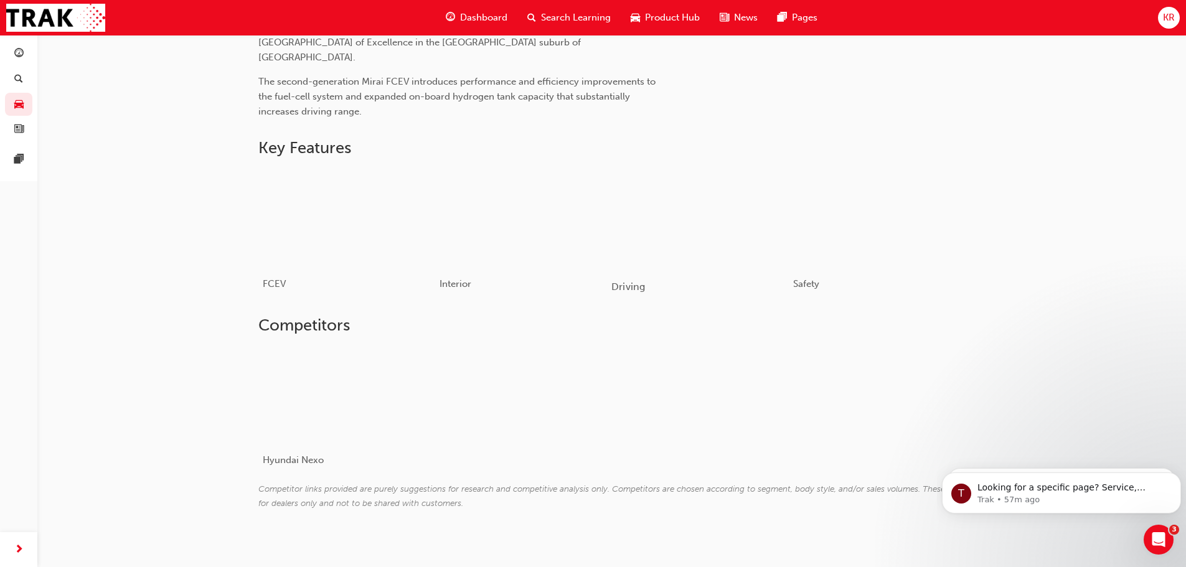
click at [671, 229] on div "button" at bounding box center [699, 219] width 177 height 100
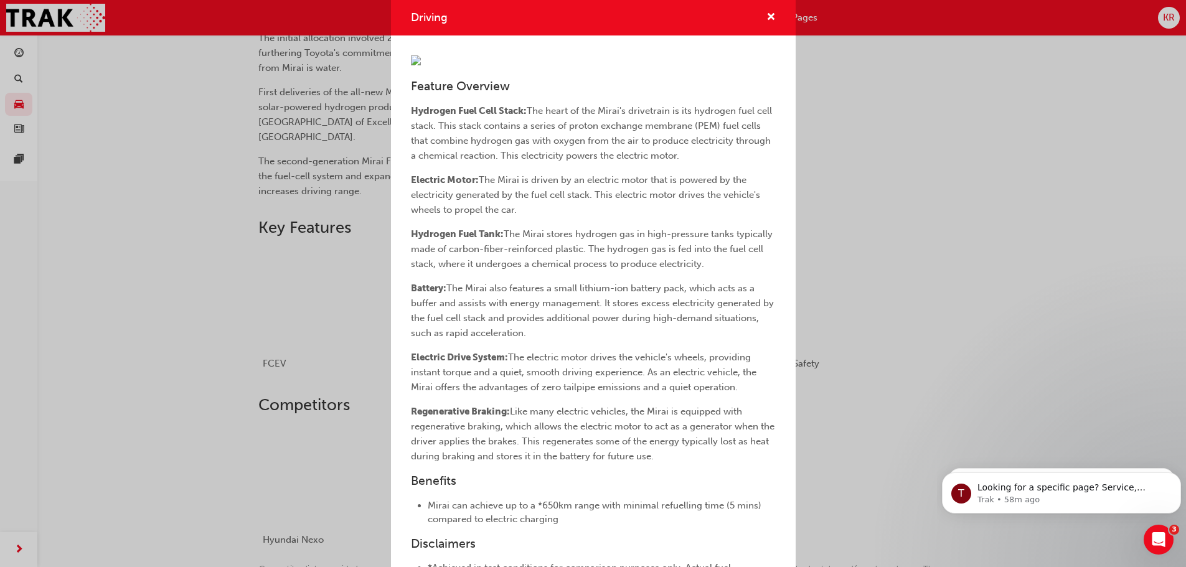
scroll to position [399, 0]
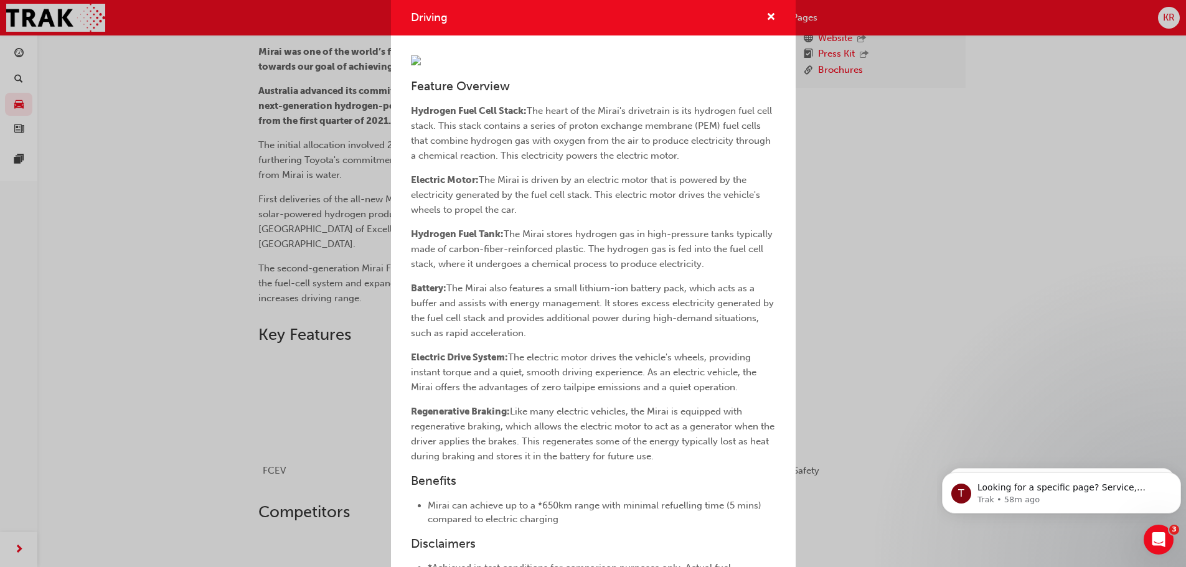
click at [331, 369] on div "Driving Feature Overview Hydrogen Fuel Cell Stack: The heart of the Mirai's dri…" at bounding box center [593, 283] width 1186 height 567
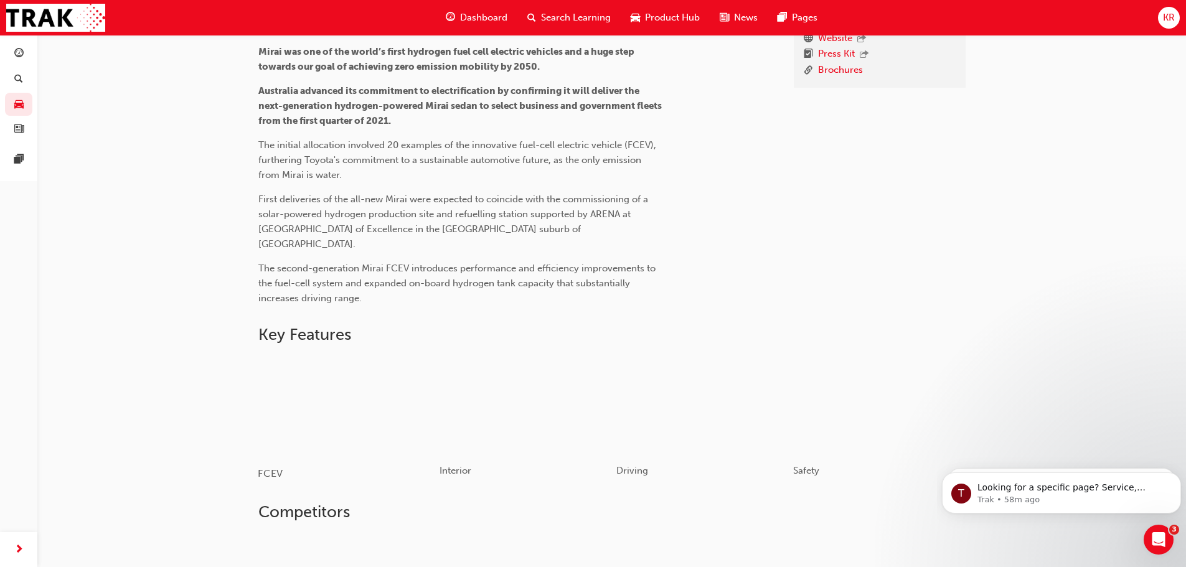
click at [339, 369] on div "button" at bounding box center [346, 405] width 177 height 100
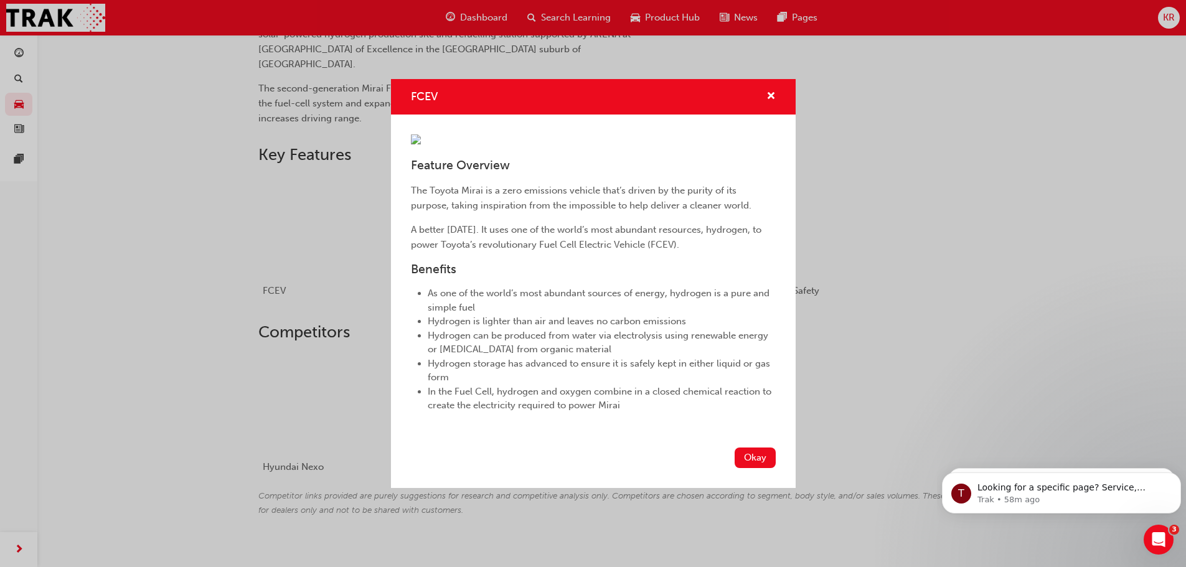
scroll to position [586, 0]
click at [770, 92] on span "cross-icon" at bounding box center [770, 97] width 9 height 11
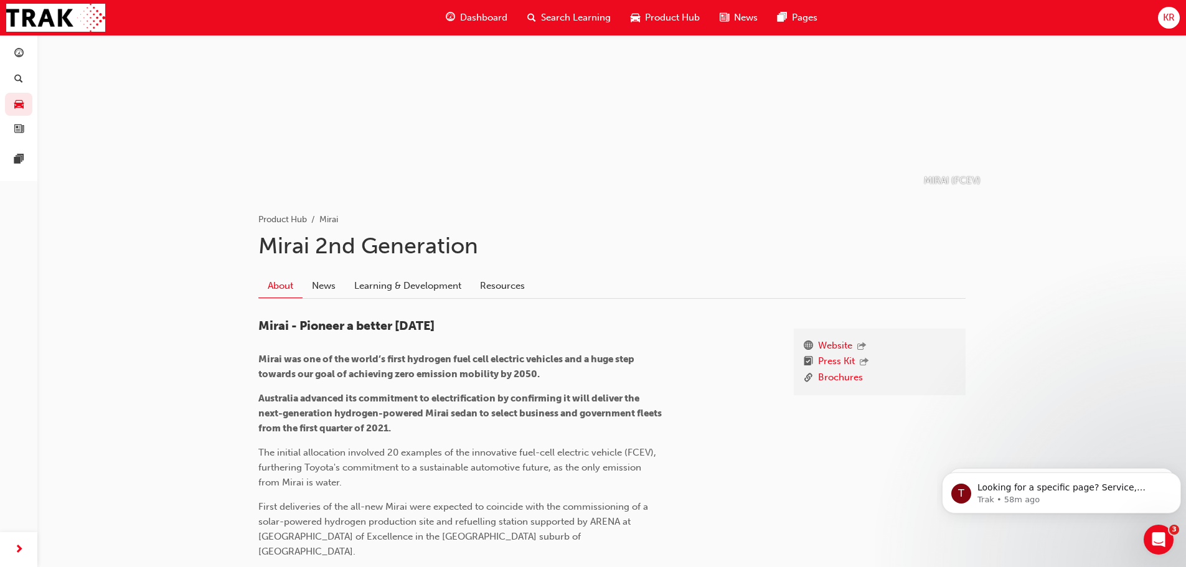
scroll to position [88, 0]
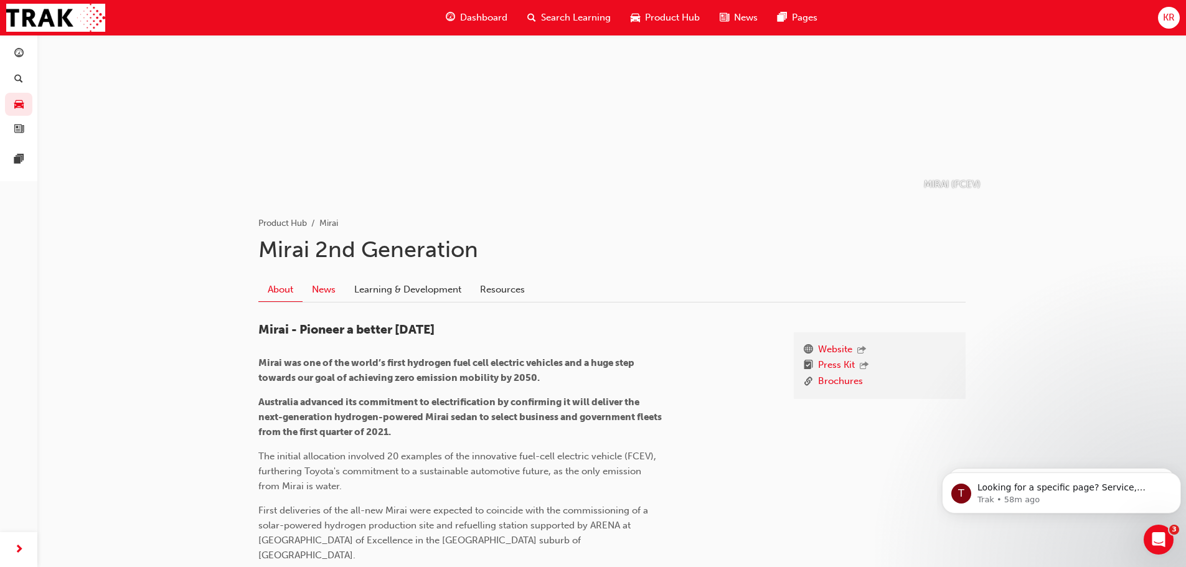
click at [324, 294] on link "News" at bounding box center [324, 290] width 42 height 24
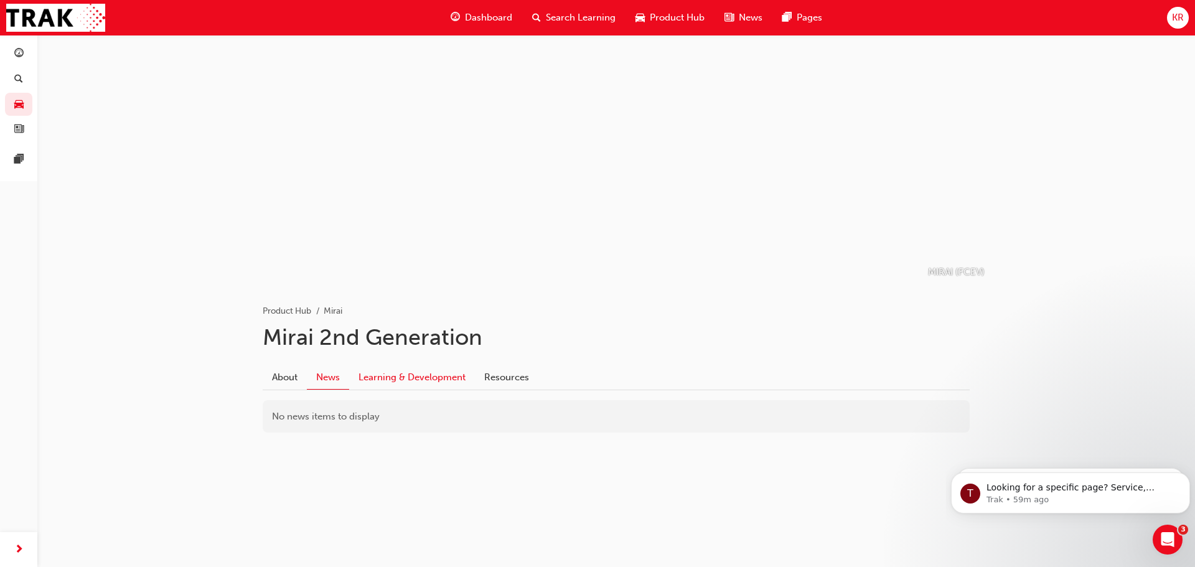
click at [386, 380] on link "Learning & Development" at bounding box center [412, 377] width 126 height 24
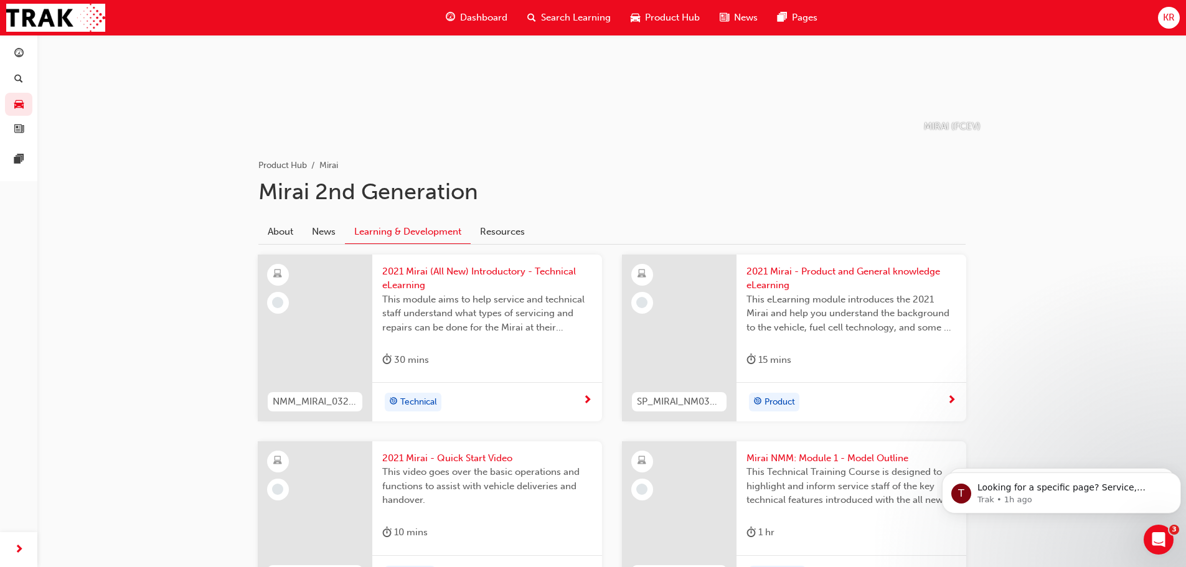
scroll to position [125, 0]
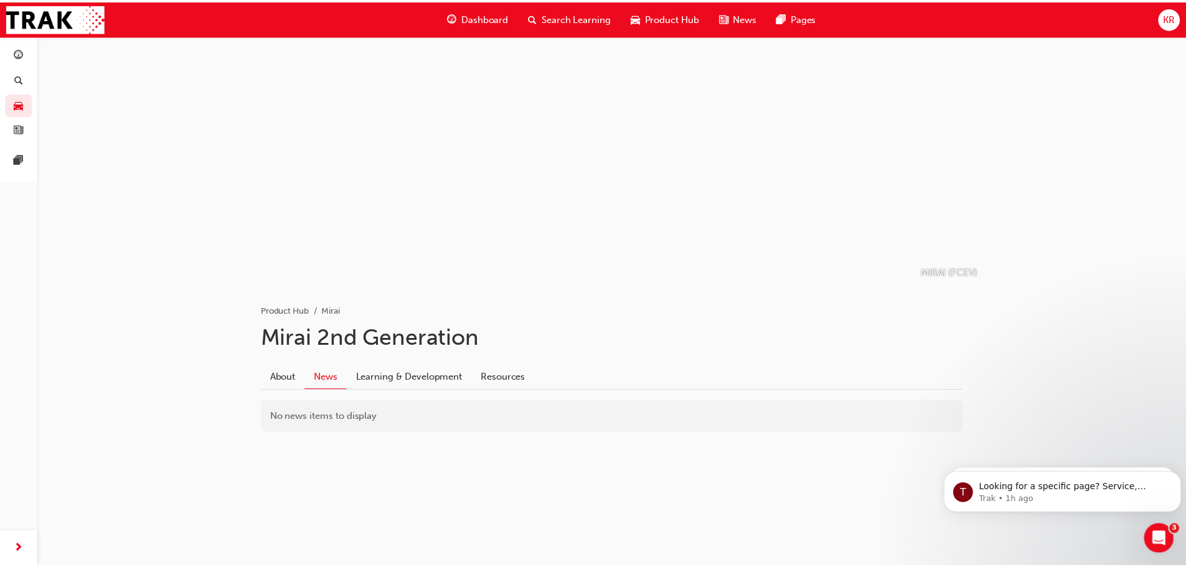
scroll to position [88, 0]
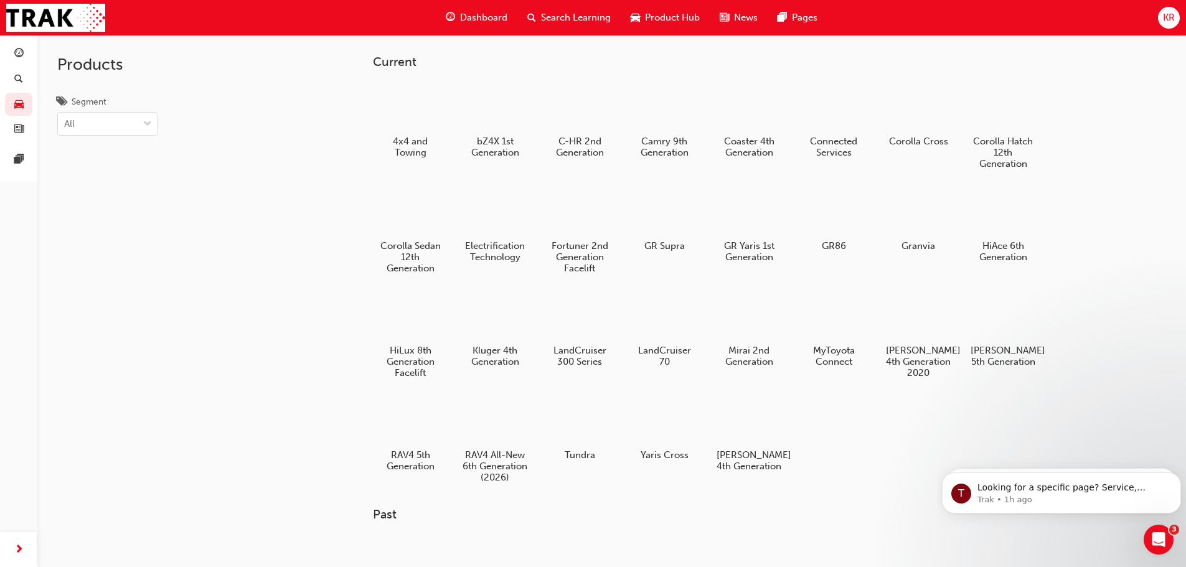
click at [494, 423] on div at bounding box center [495, 421] width 65 height 47
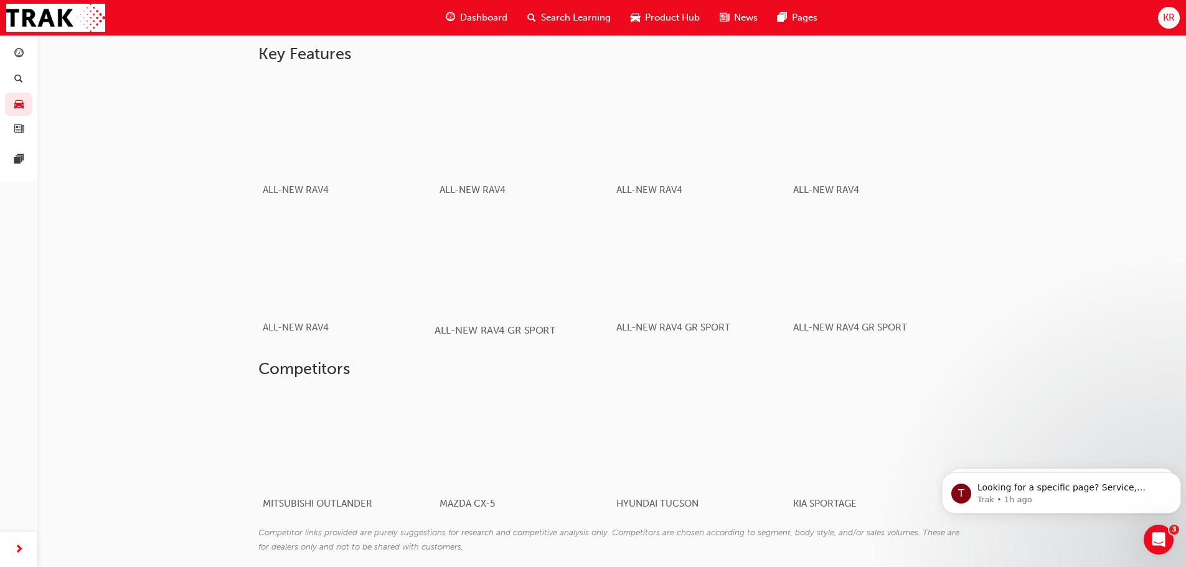
scroll to position [804, 0]
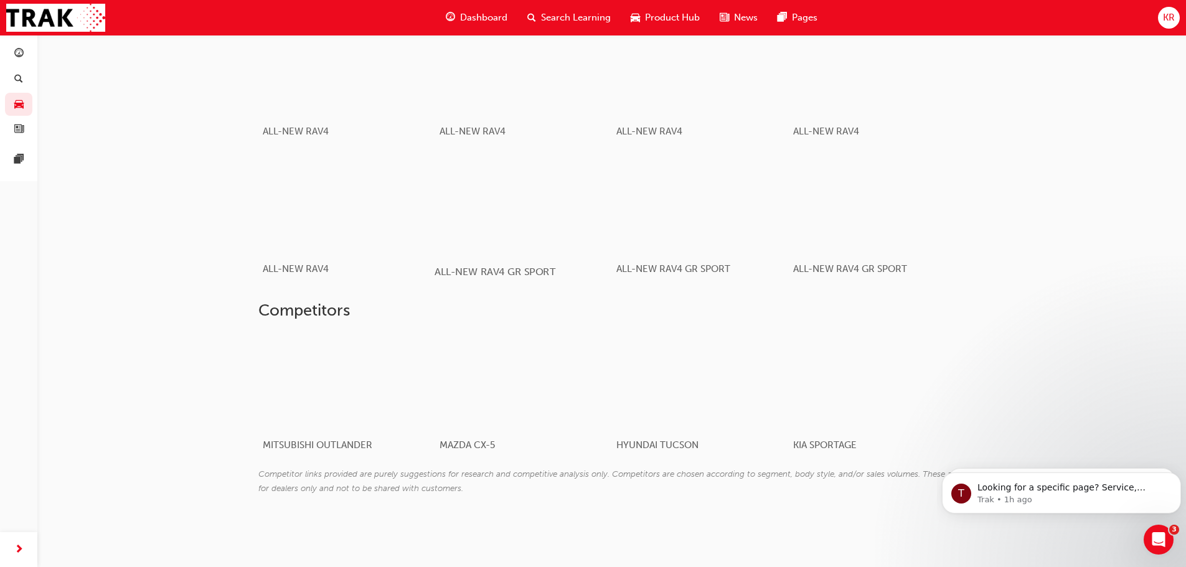
click at [548, 225] on div "button" at bounding box center [523, 204] width 177 height 100
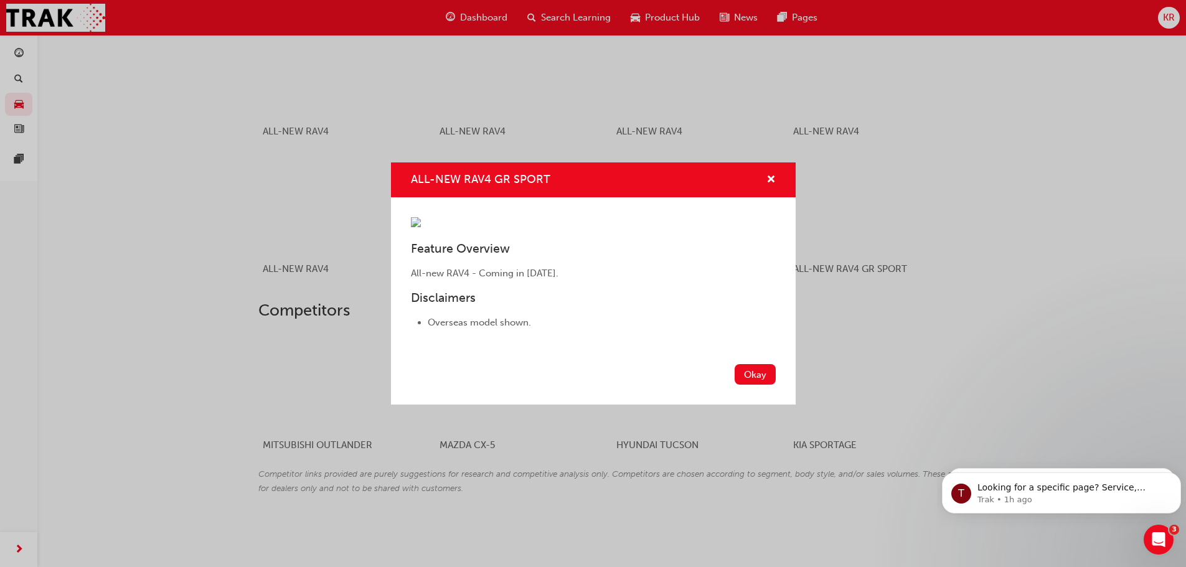
click at [777, 162] on div "ALL-NEW RAV4 GR SPORT" at bounding box center [593, 179] width 405 height 35
click at [774, 175] on span "cross-icon" at bounding box center [770, 180] width 9 height 11
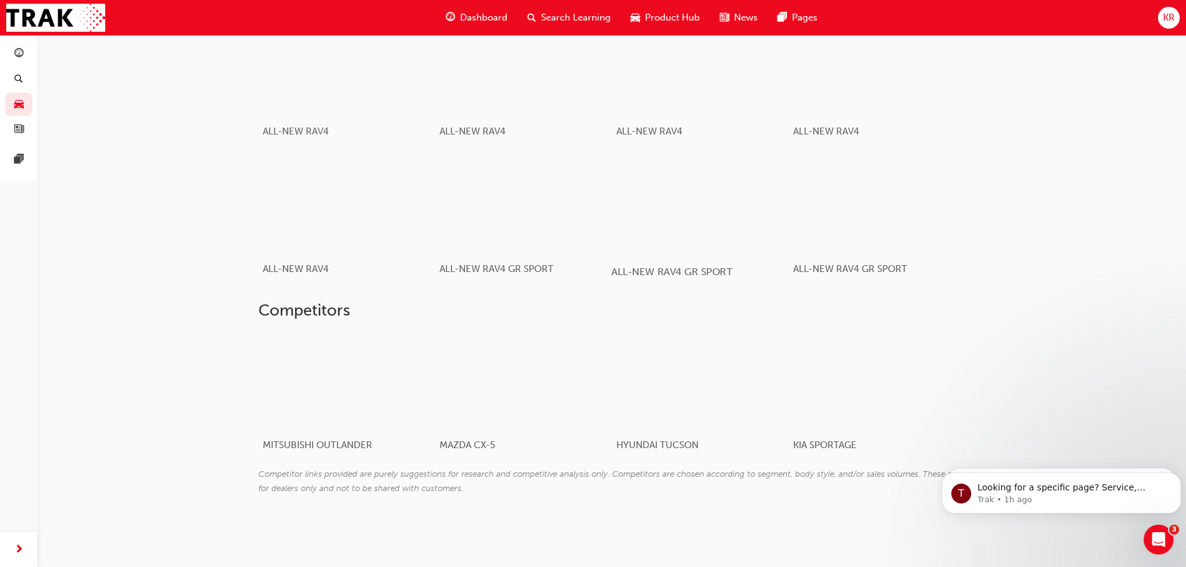
click at [725, 199] on div "button" at bounding box center [699, 204] width 177 height 100
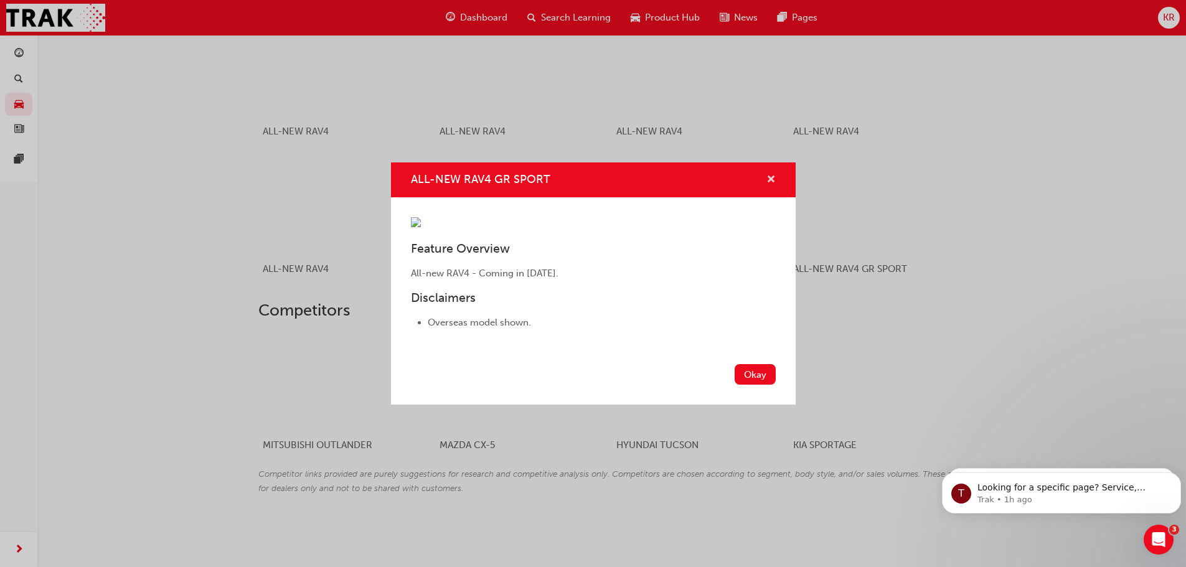
click at [773, 175] on span "cross-icon" at bounding box center [770, 180] width 9 height 11
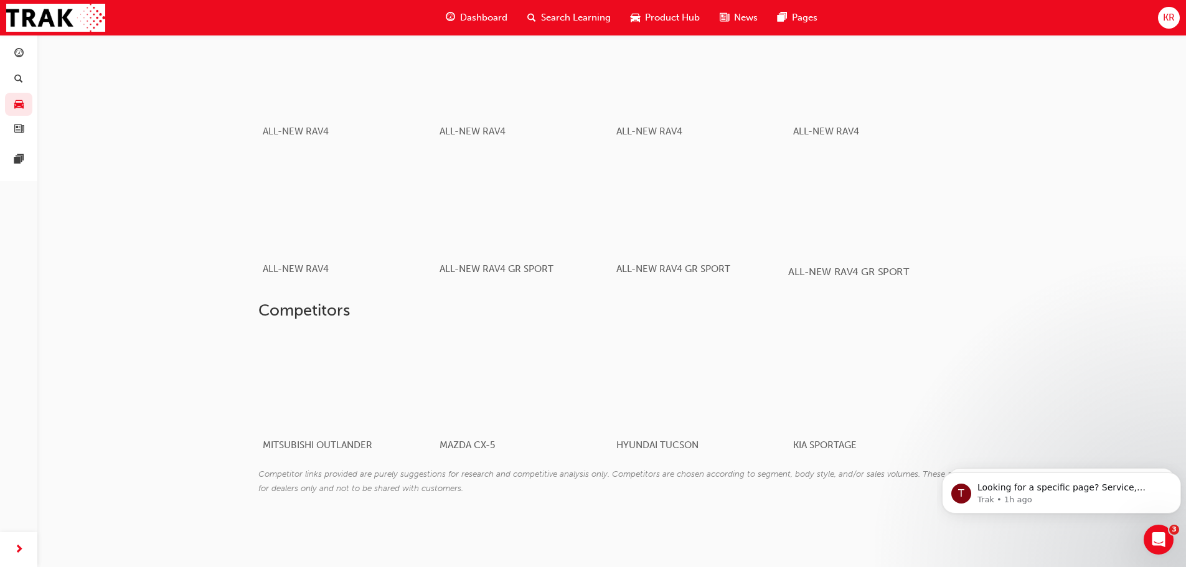
click at [860, 186] on div "button" at bounding box center [876, 204] width 177 height 100
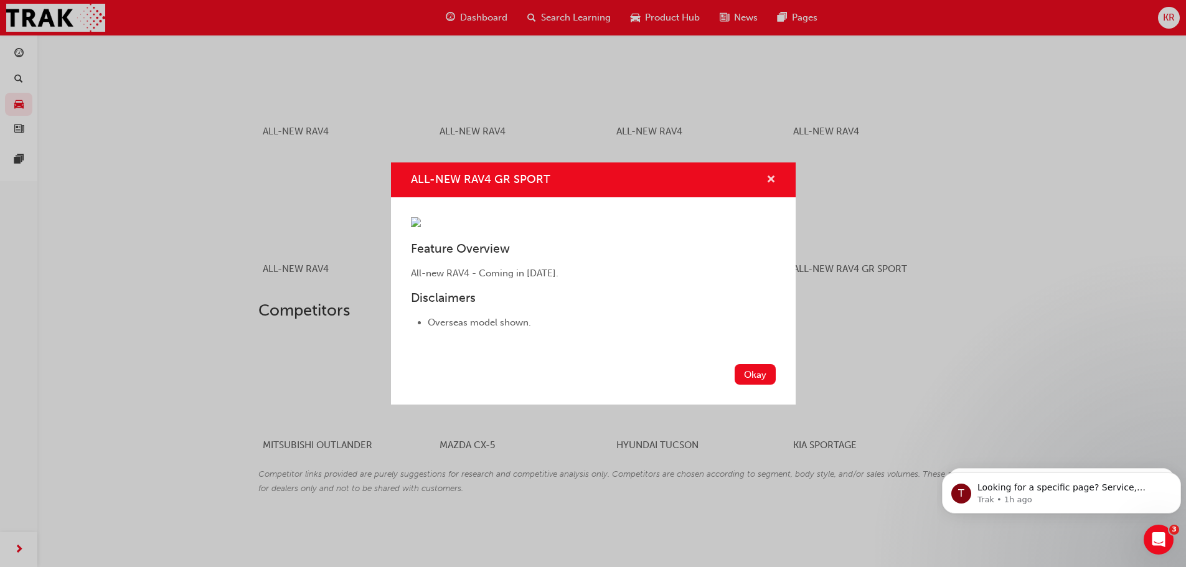
click at [768, 175] on span "cross-icon" at bounding box center [770, 180] width 9 height 11
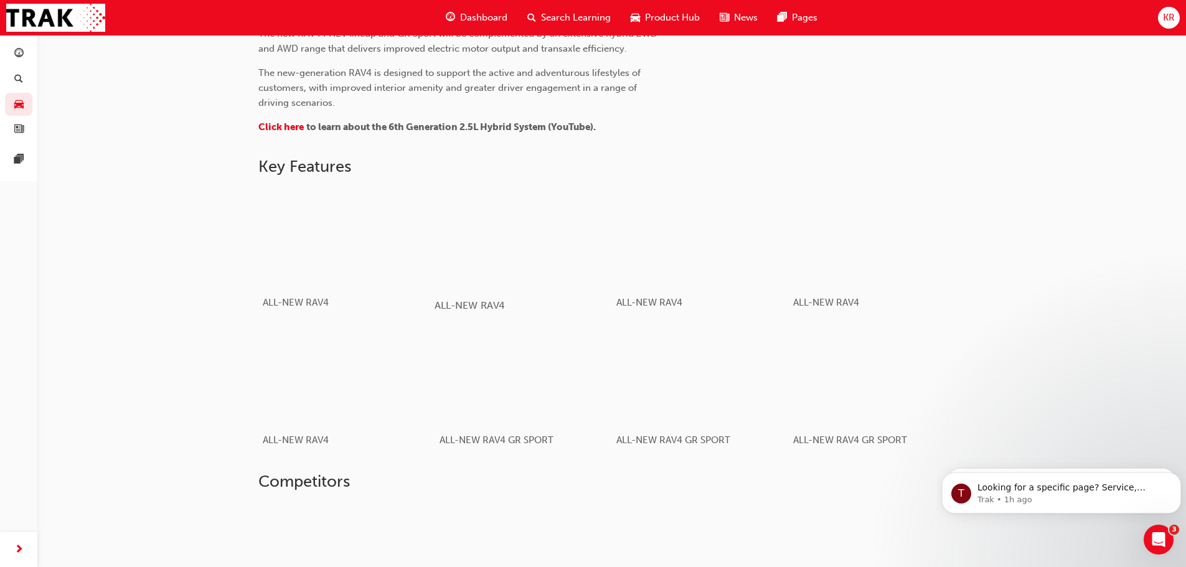
scroll to position [617, 0]
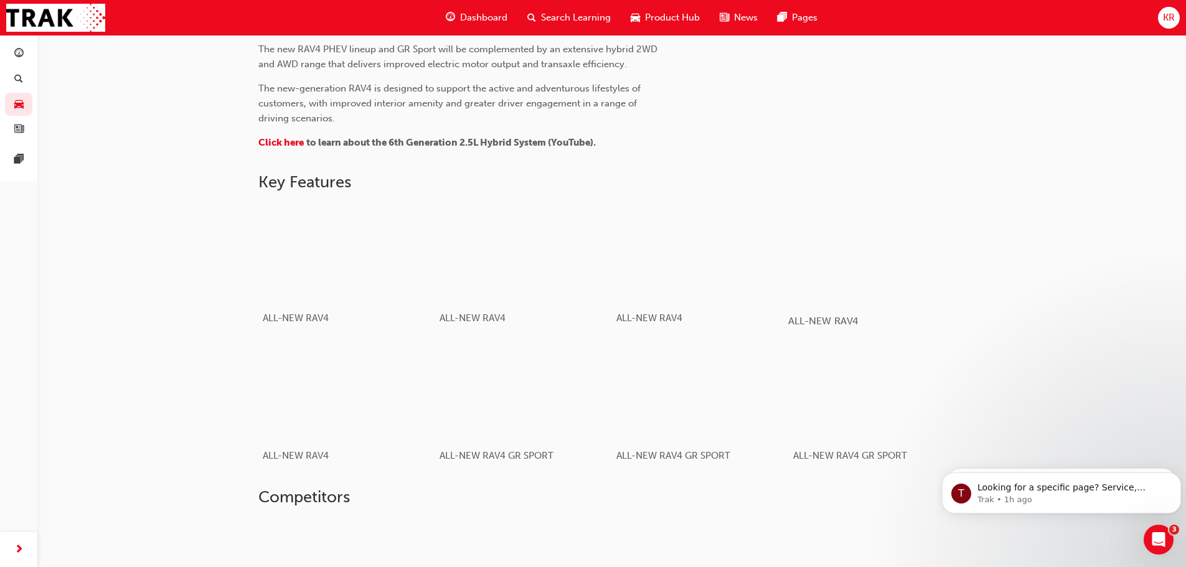
click at [840, 255] on div "button" at bounding box center [876, 253] width 177 height 100
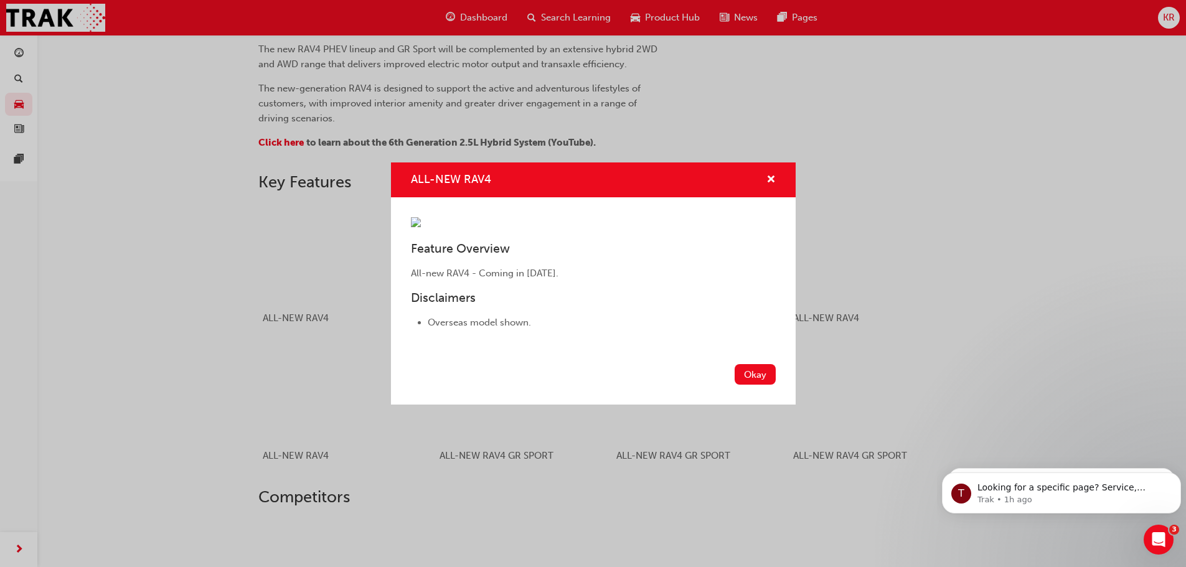
click at [778, 162] on div "ALL-NEW RAV4" at bounding box center [593, 179] width 405 height 35
click at [775, 175] on span "cross-icon" at bounding box center [770, 180] width 9 height 11
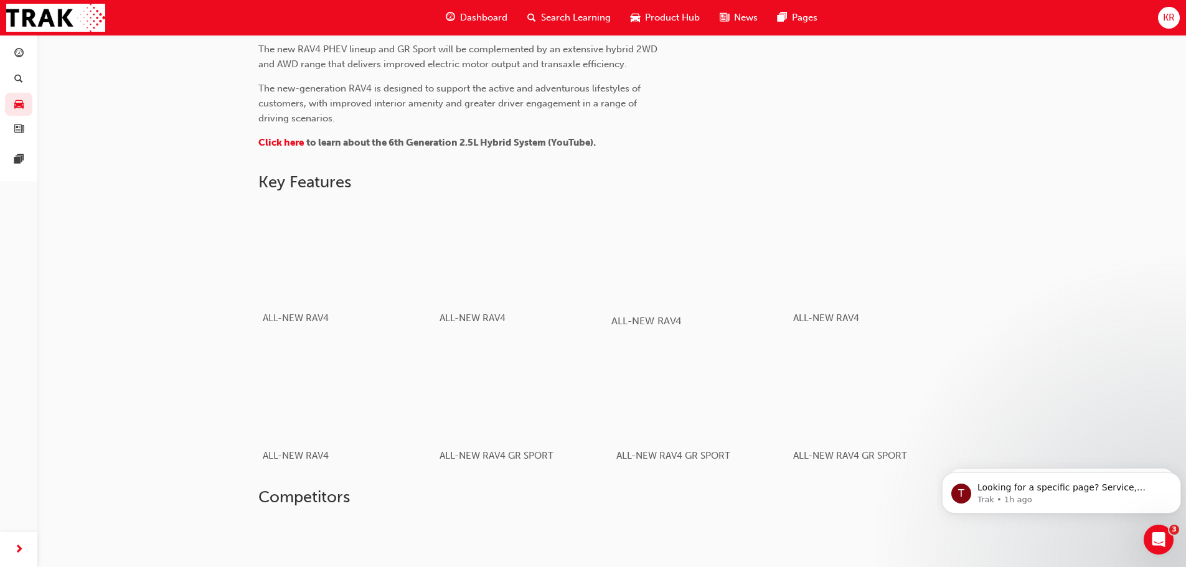
click at [675, 235] on div "button" at bounding box center [699, 253] width 177 height 100
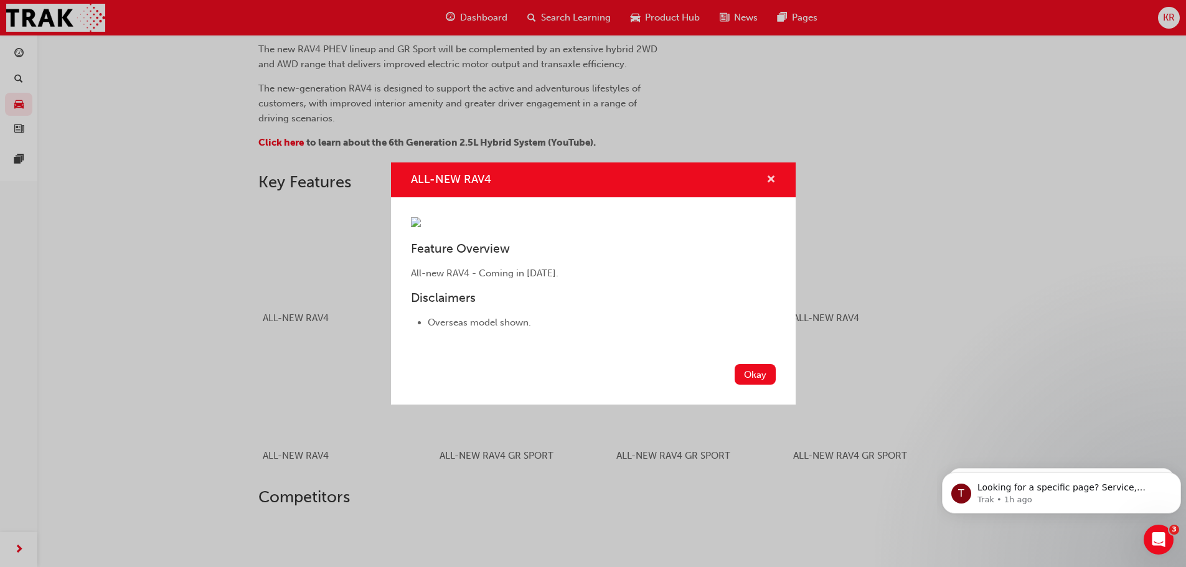
click at [771, 175] on span "cross-icon" at bounding box center [770, 180] width 9 height 11
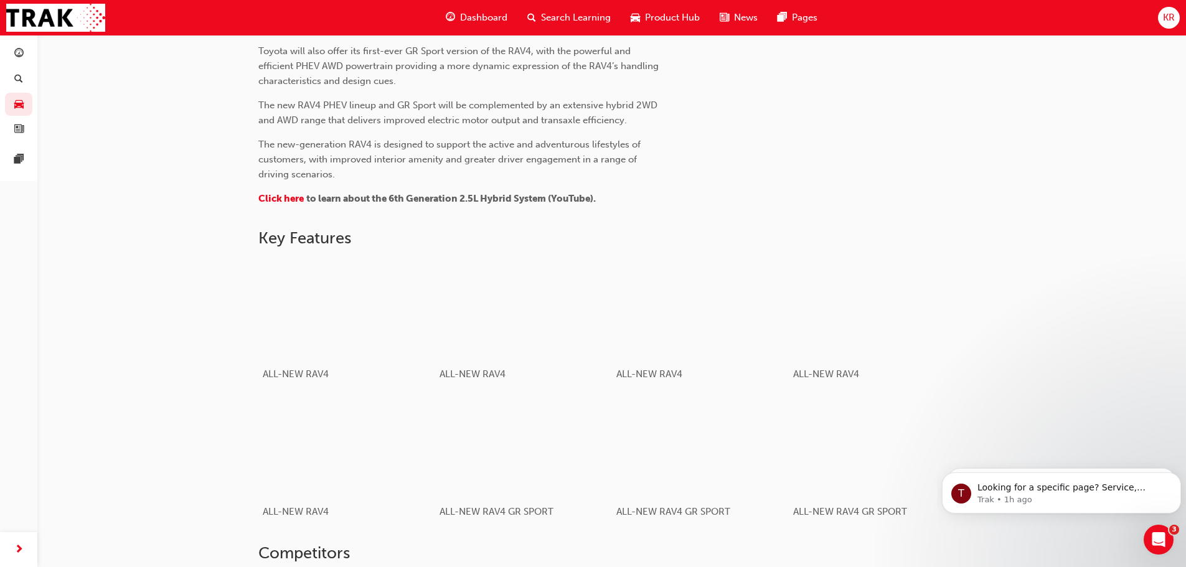
scroll to position [555, 0]
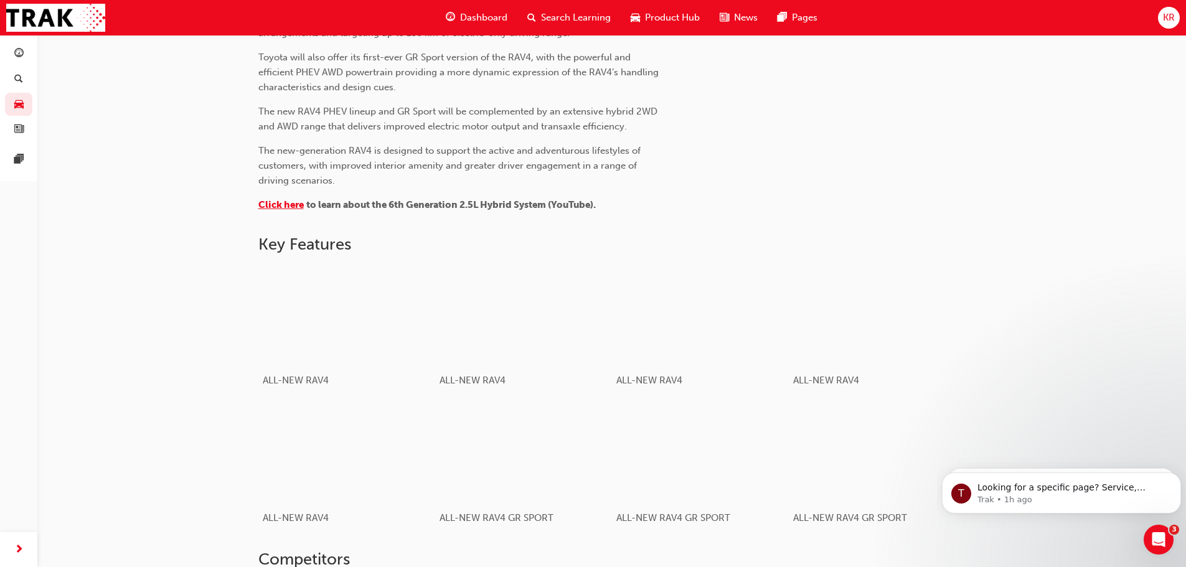
click at [276, 210] on span "Click here" at bounding box center [280, 204] width 45 height 11
